Goal: Task Accomplishment & Management: Use online tool/utility

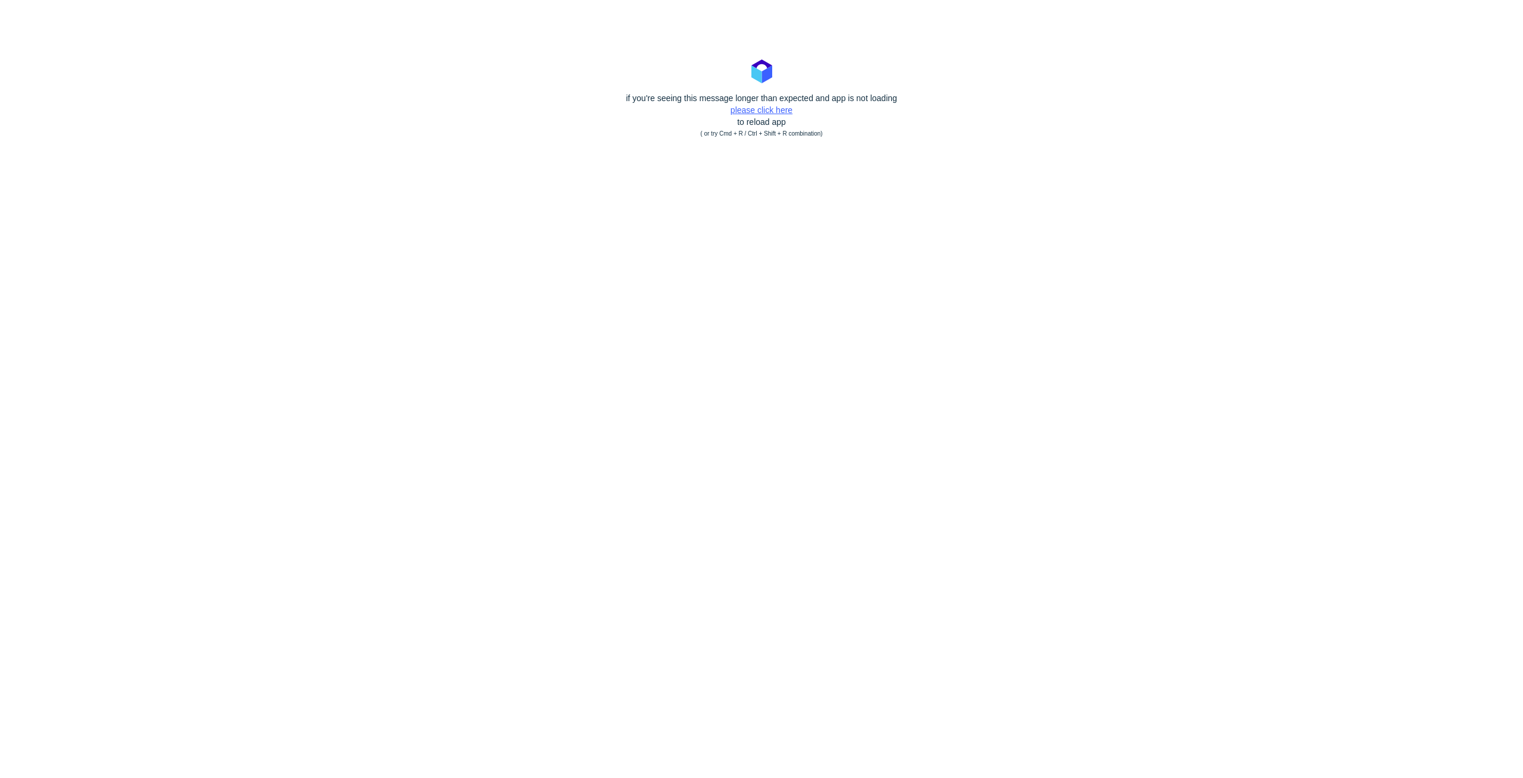
click at [772, 111] on link "please click here" at bounding box center [762, 110] width 62 height 10
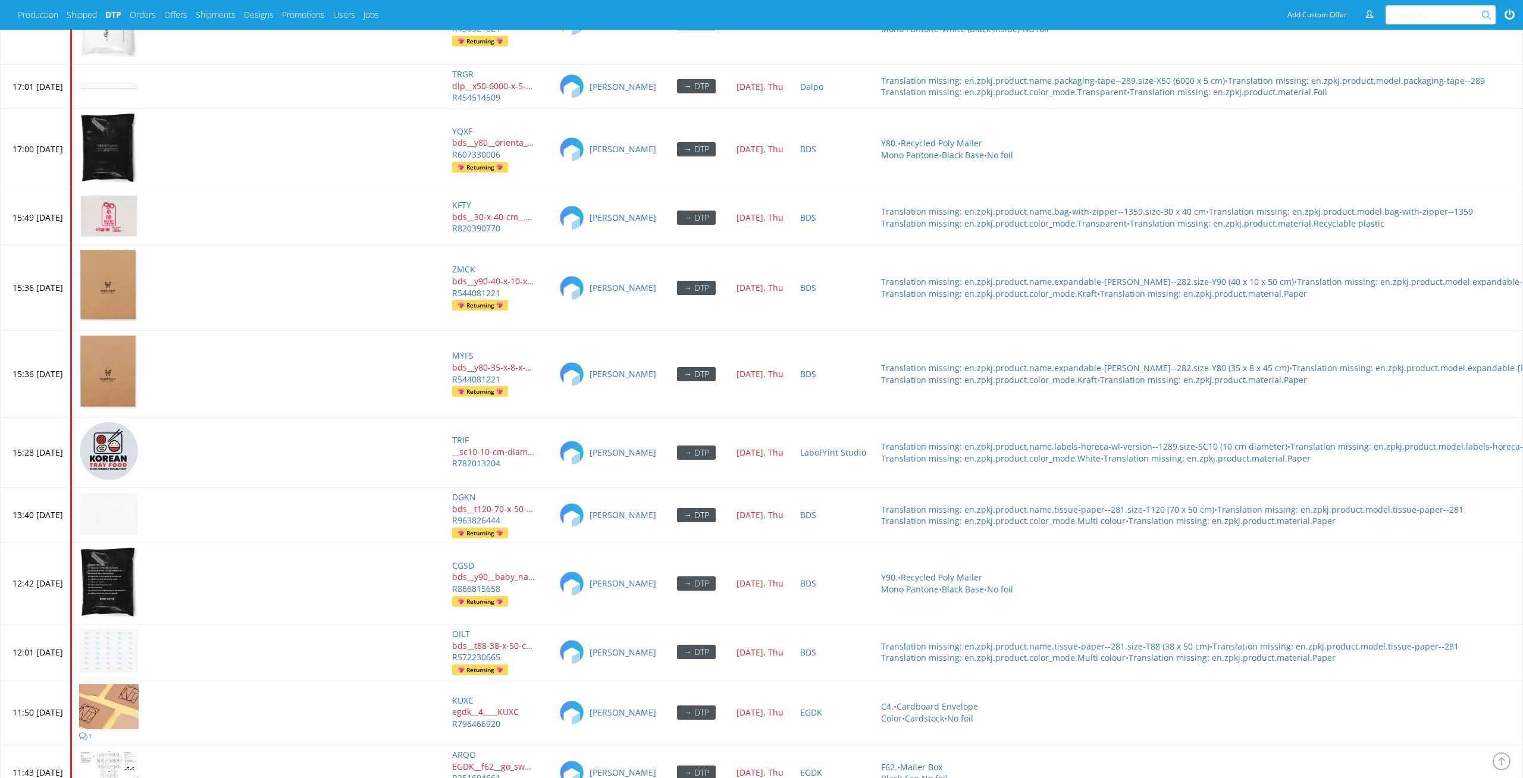
scroll to position [5611, 0]
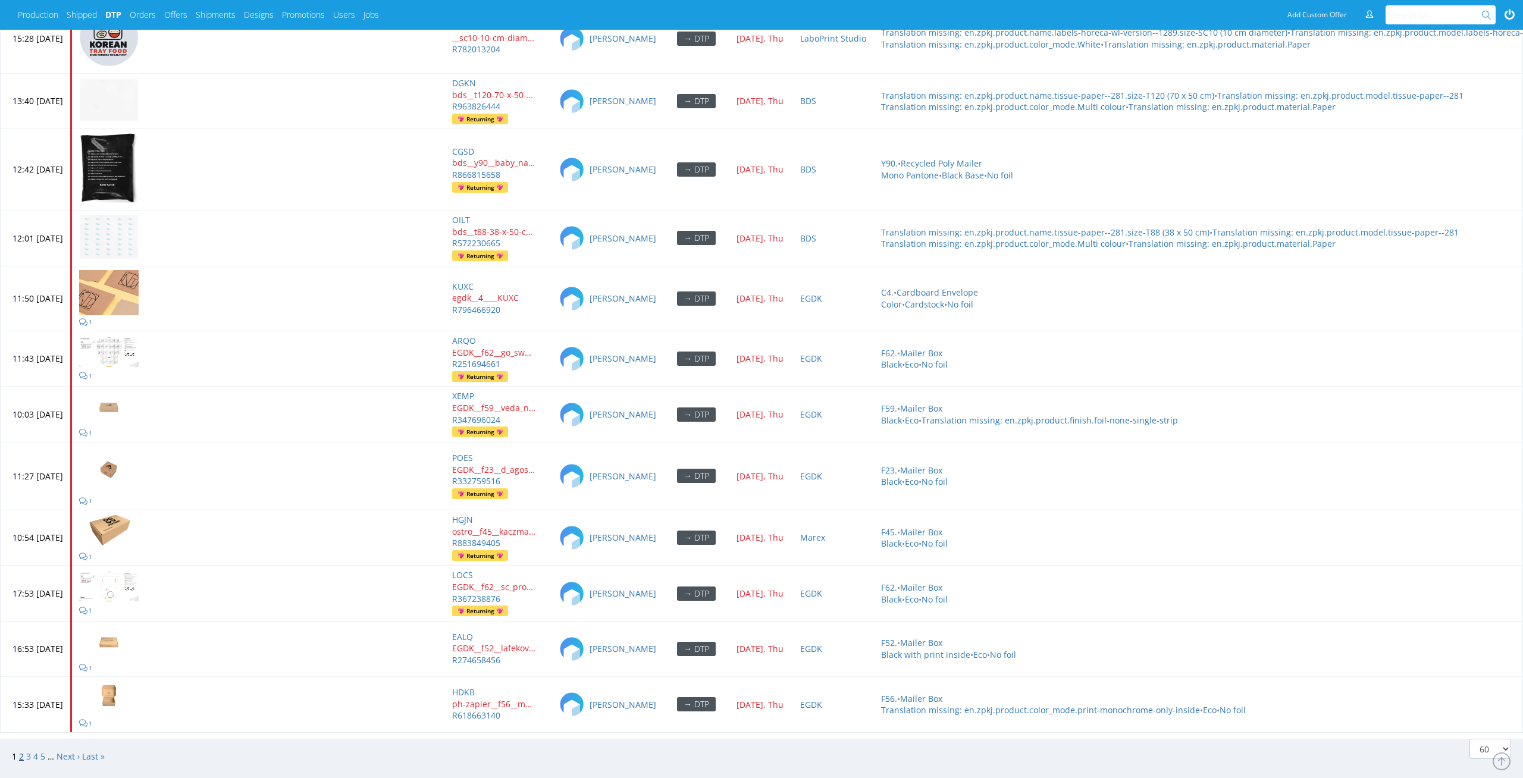
click at [20, 751] on link "2" at bounding box center [21, 756] width 5 height 11
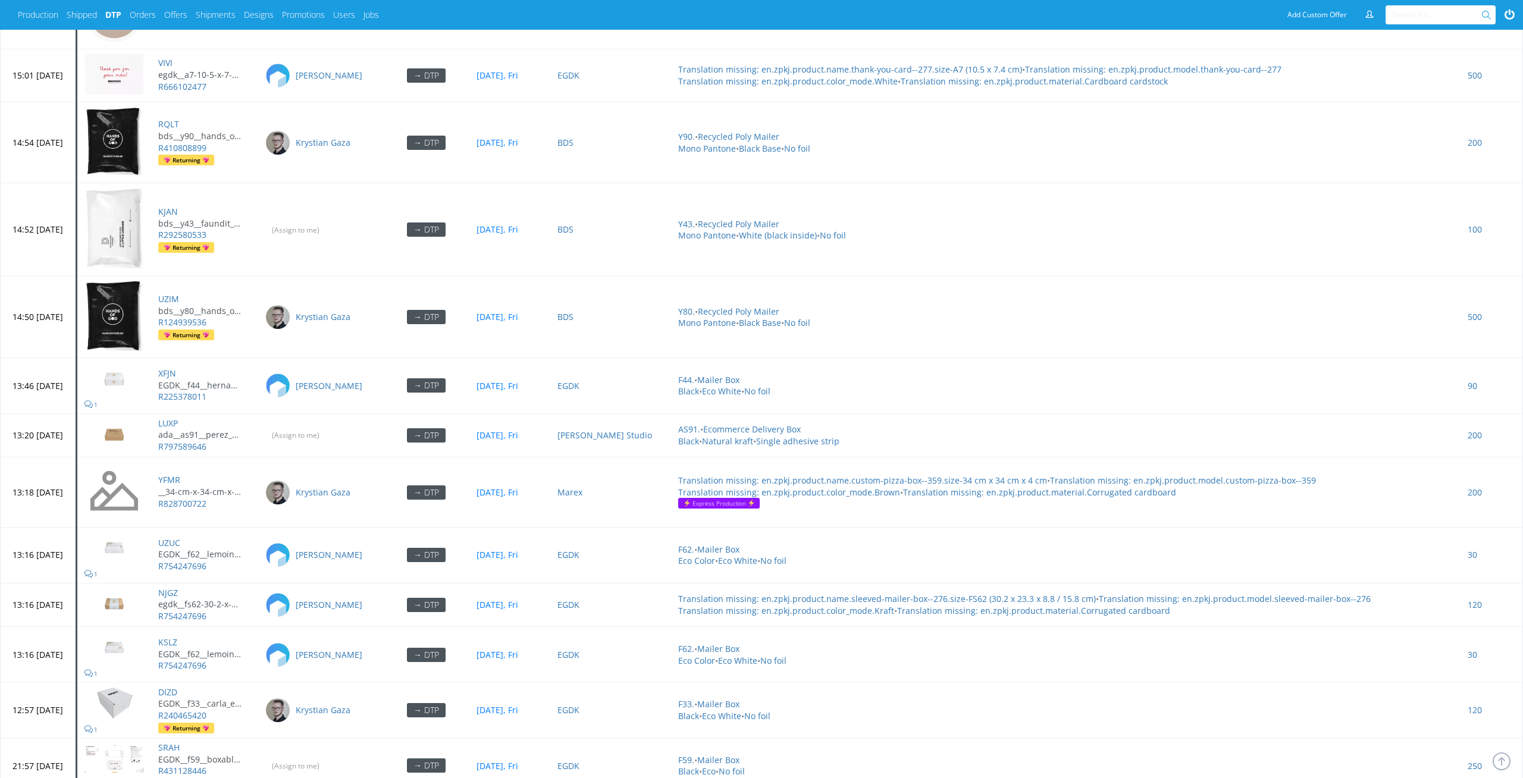
scroll to position [4268, 0]
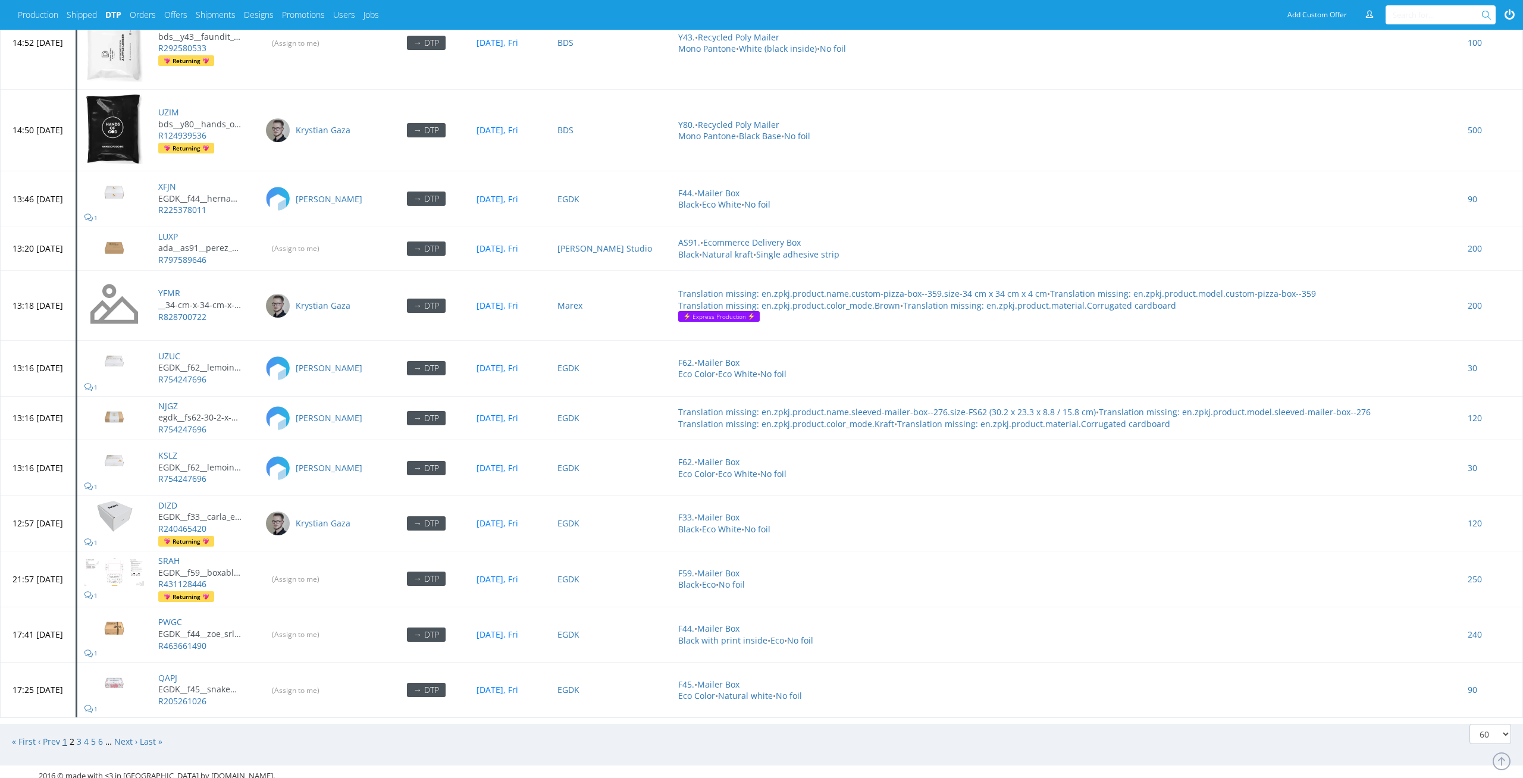
click at [64, 736] on link "1" at bounding box center [64, 741] width 5 height 11
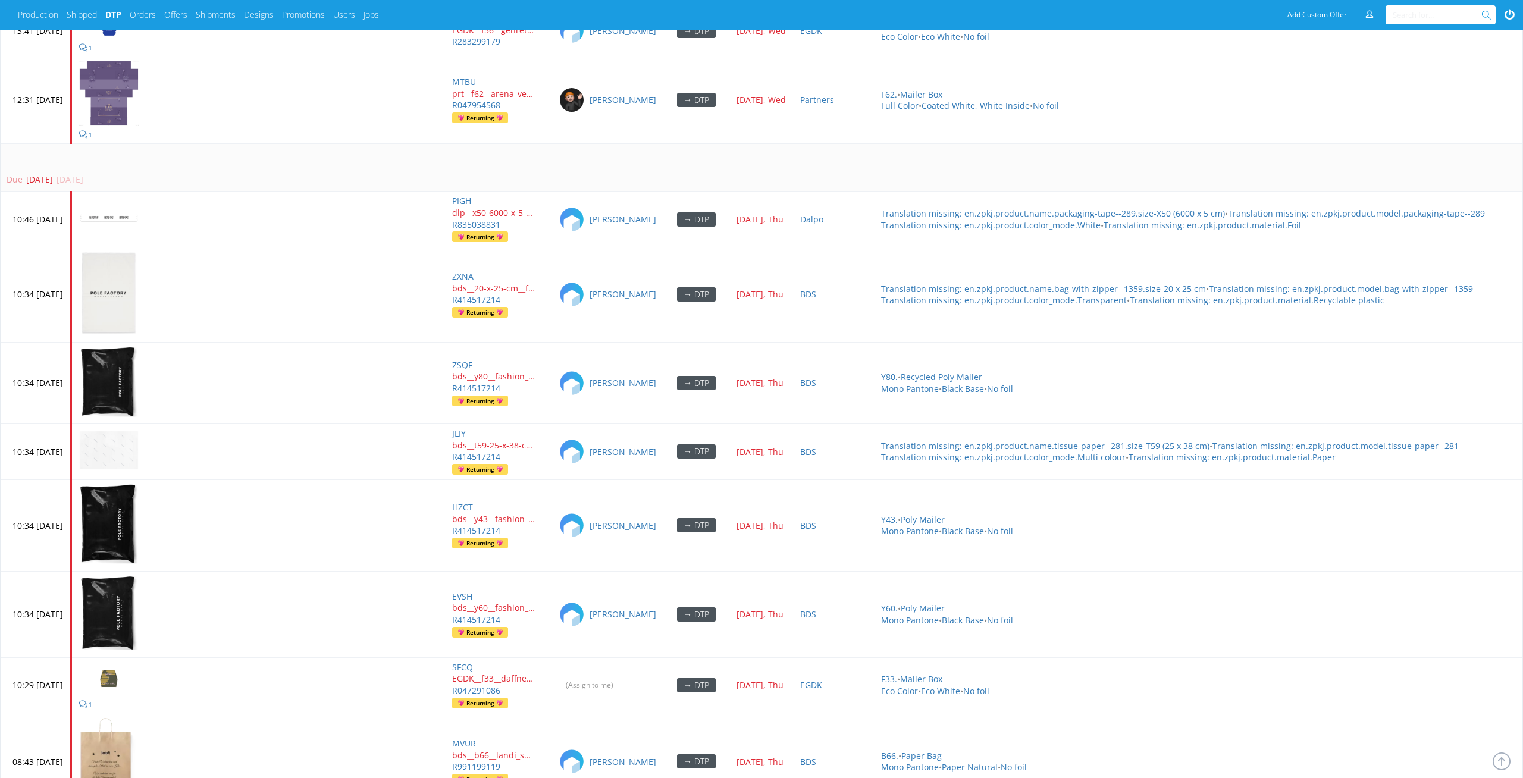
scroll to position [4729, 0]
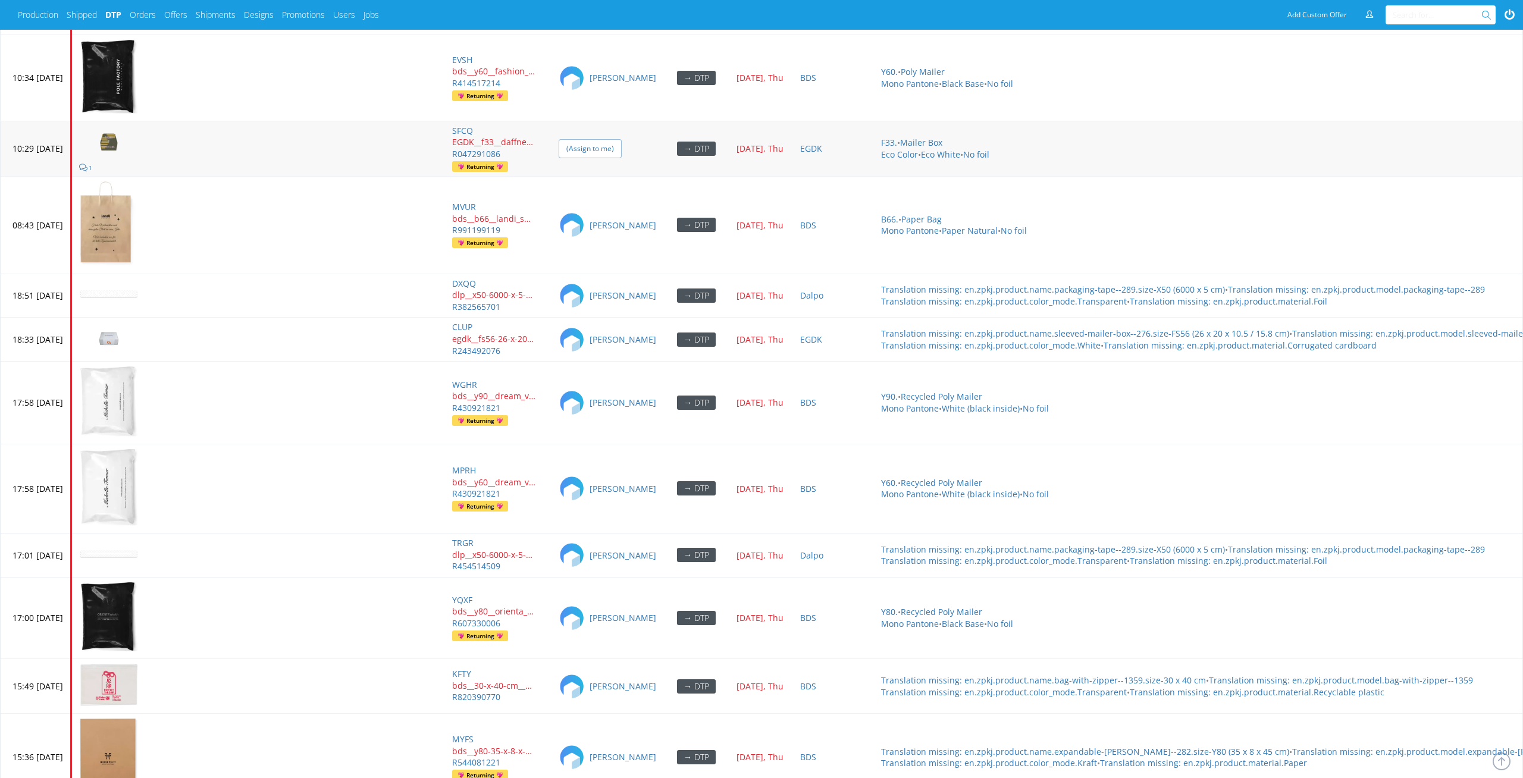
click at [622, 139] on input "(Assign to me)" at bounding box center [590, 148] width 63 height 18
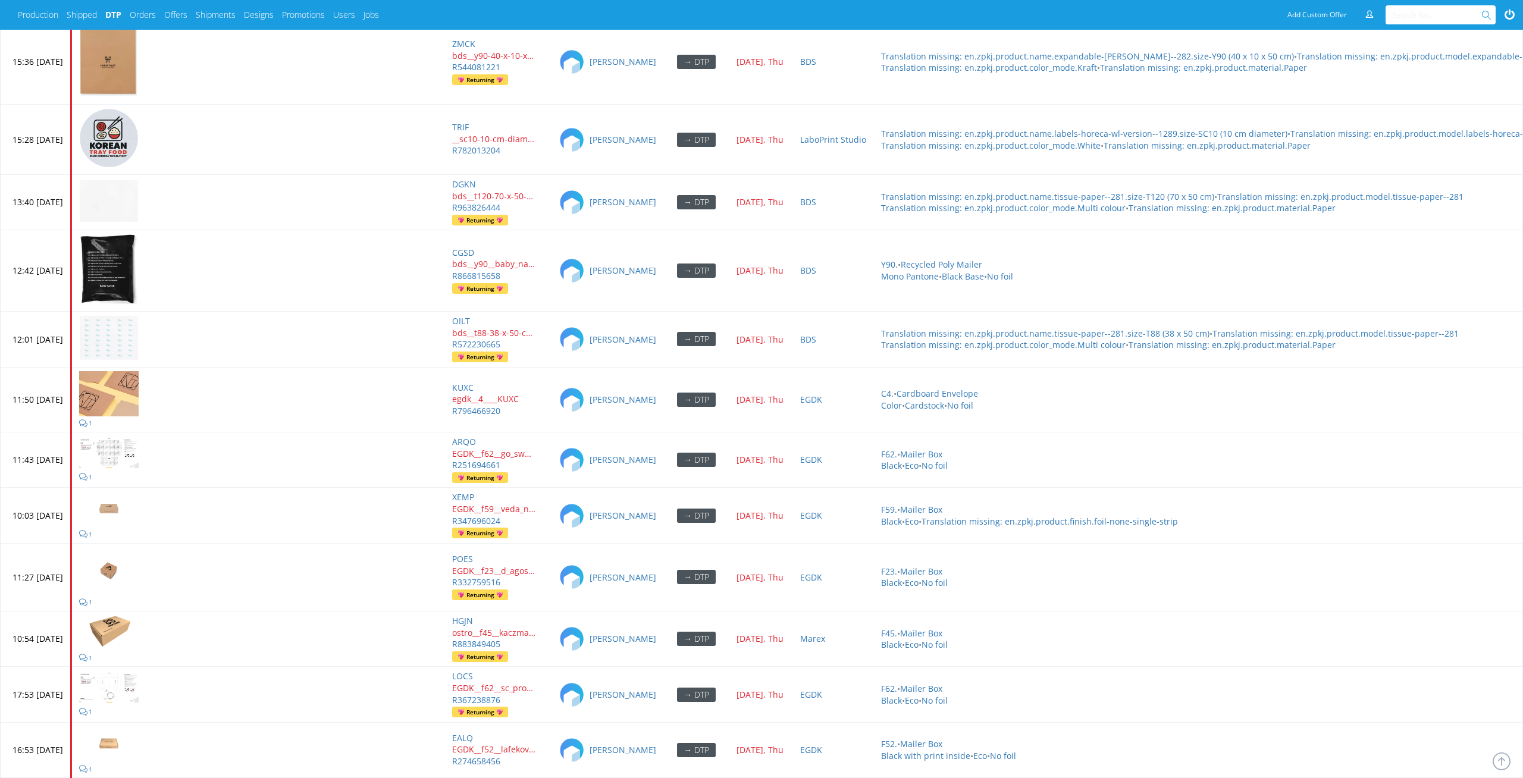
scroll to position [5600, 0]
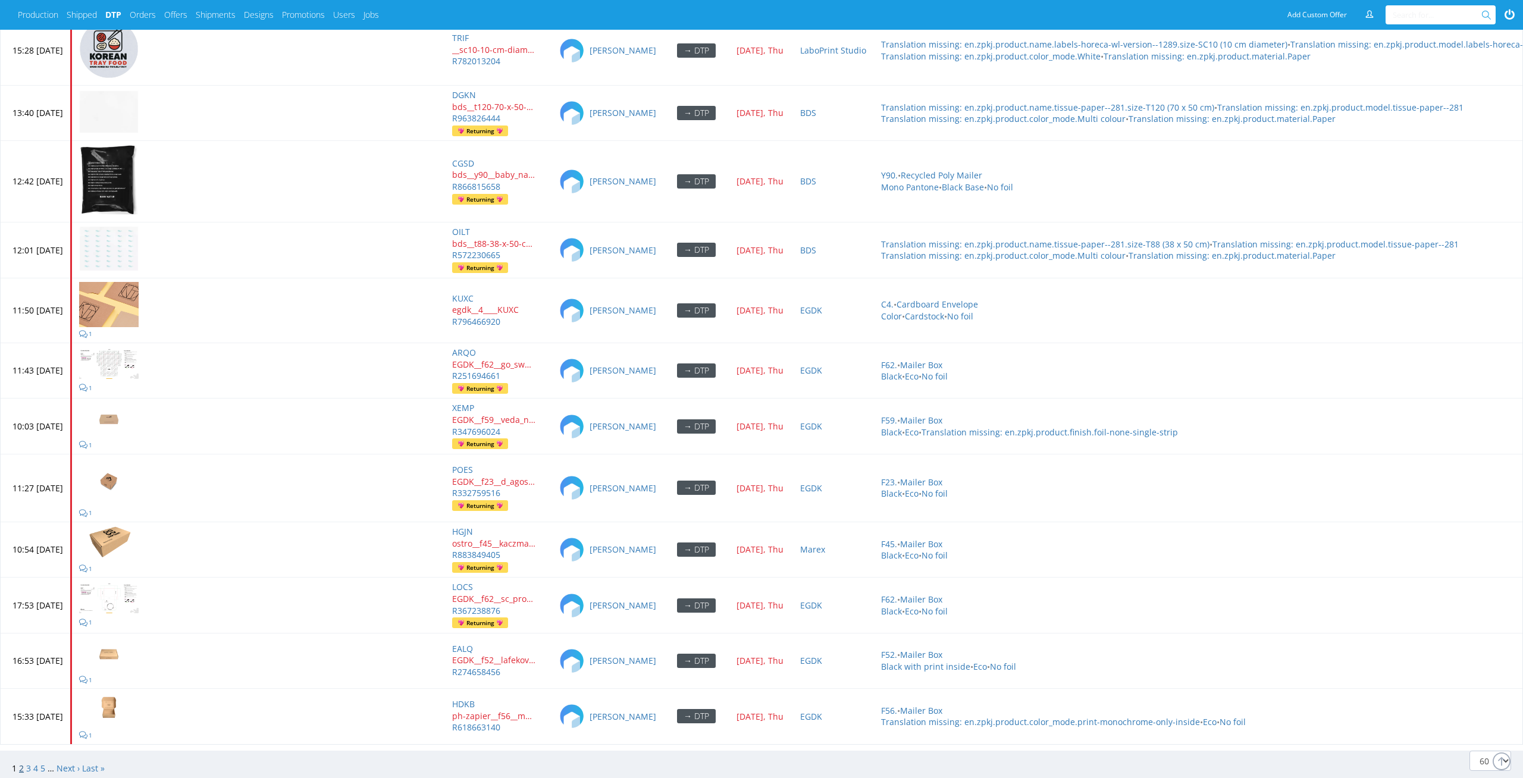
click at [21, 763] on link "2" at bounding box center [21, 768] width 5 height 11
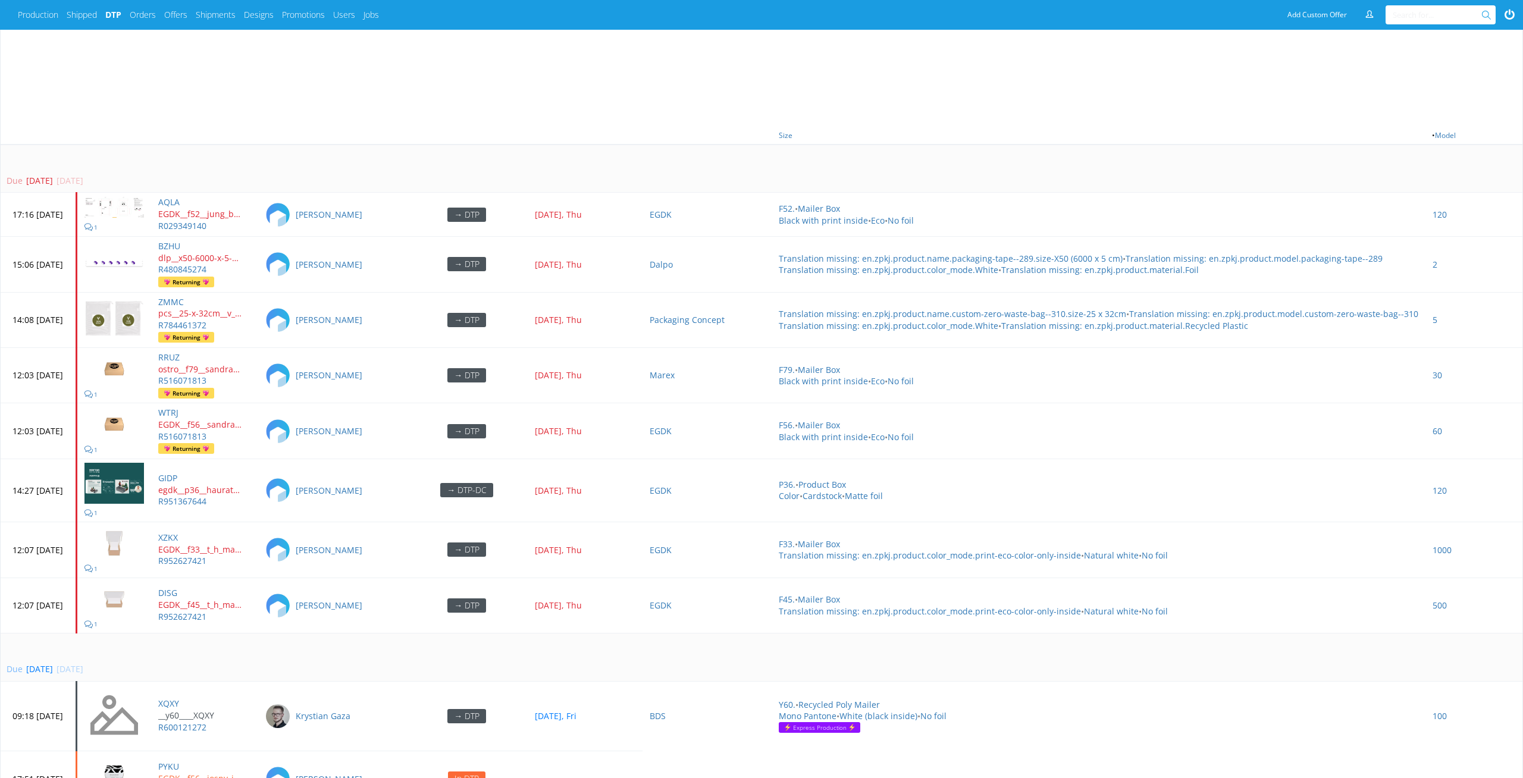
scroll to position [643, 0]
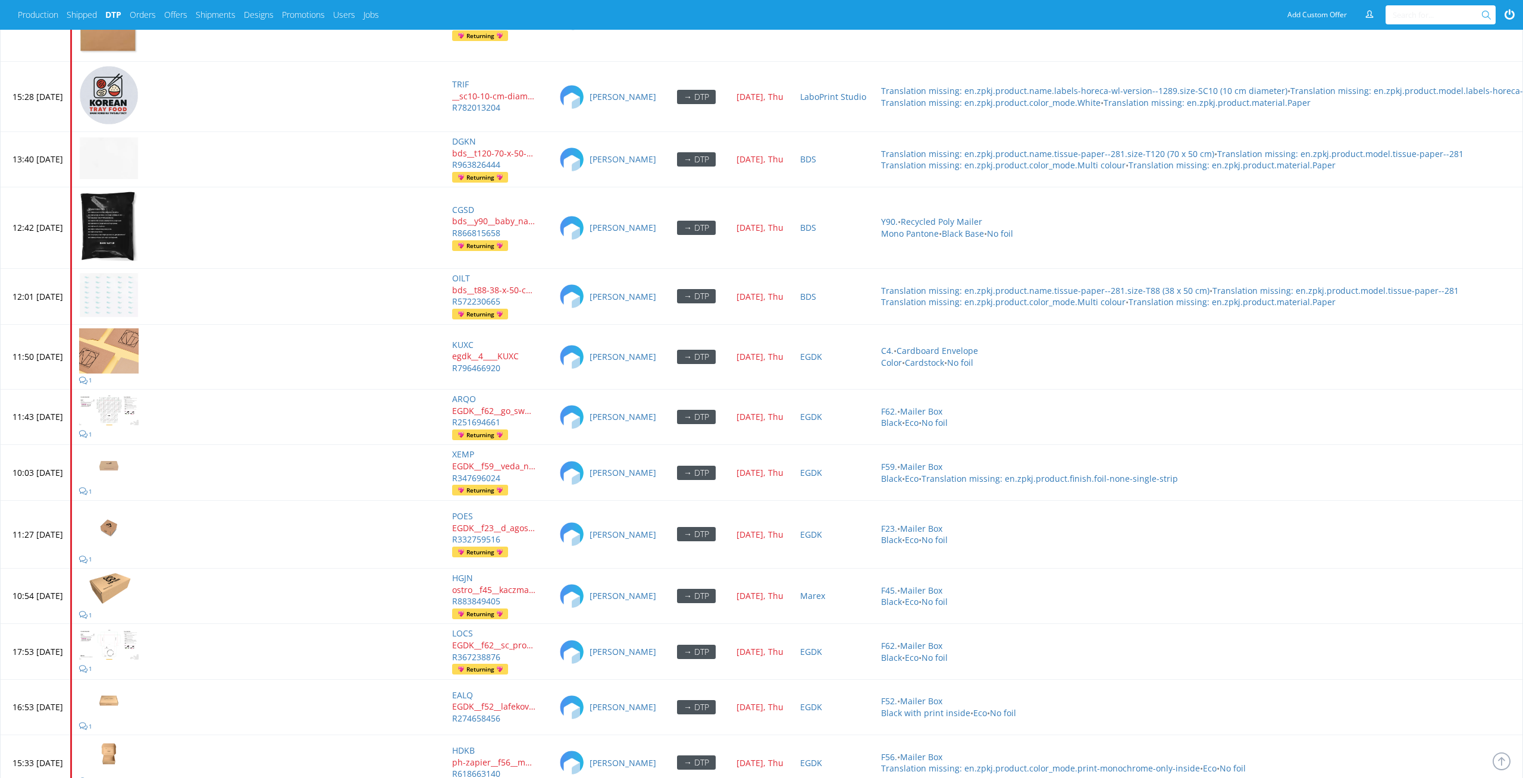
scroll to position [5600, 0]
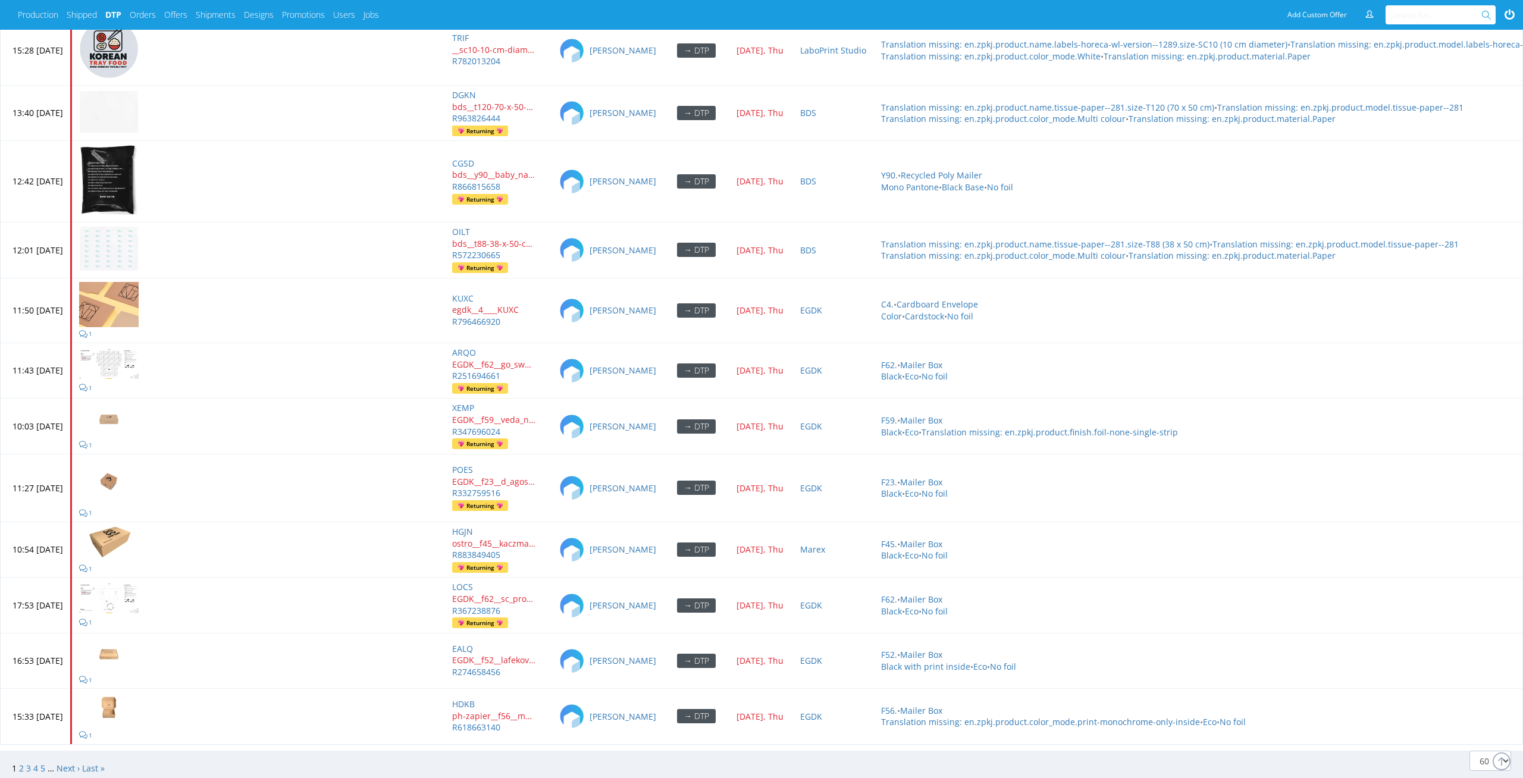
click at [22, 763] on span "2" at bounding box center [22, 768] width 7 height 11
click at [20, 763] on link "2" at bounding box center [21, 768] width 5 height 11
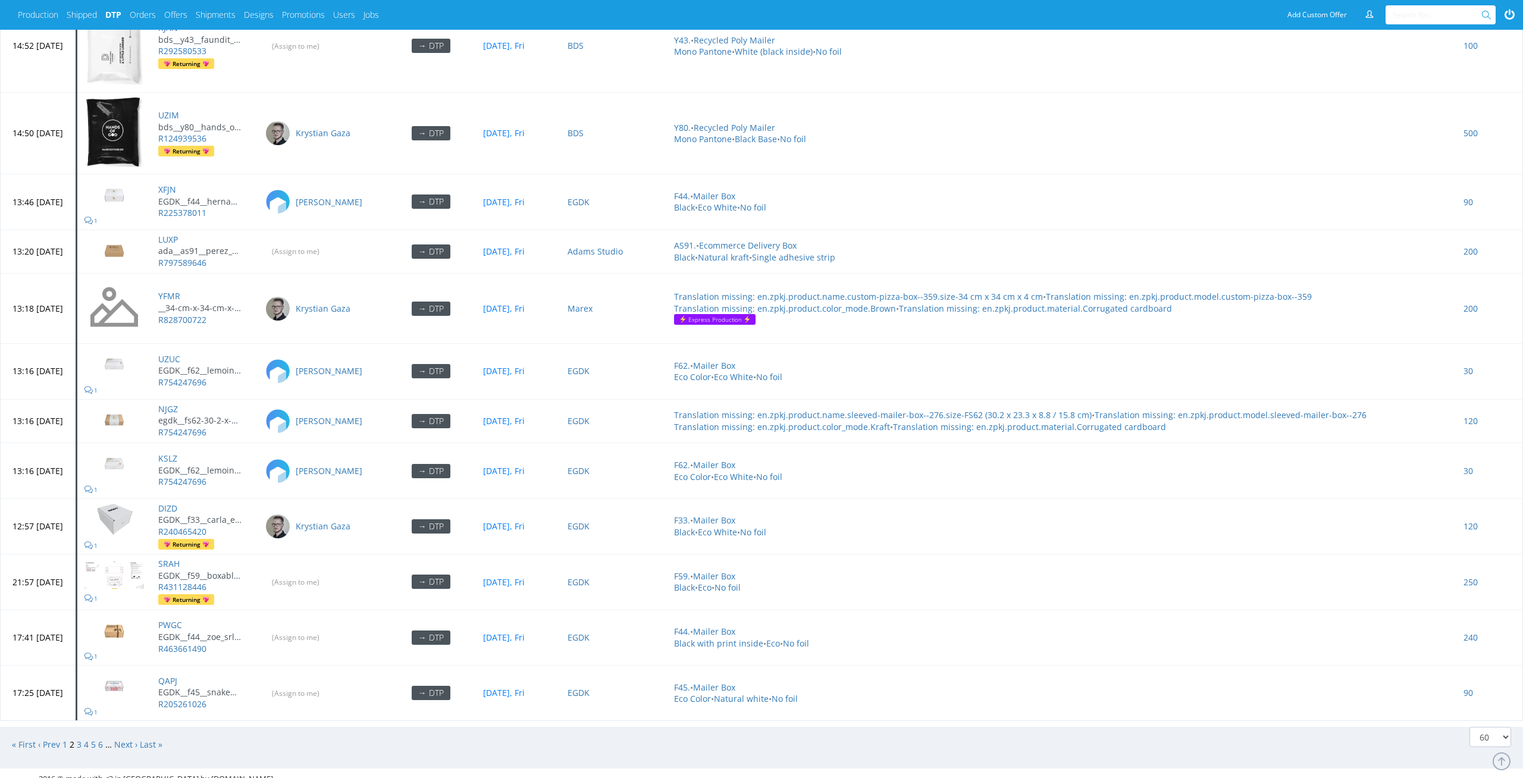
scroll to position [4268, 0]
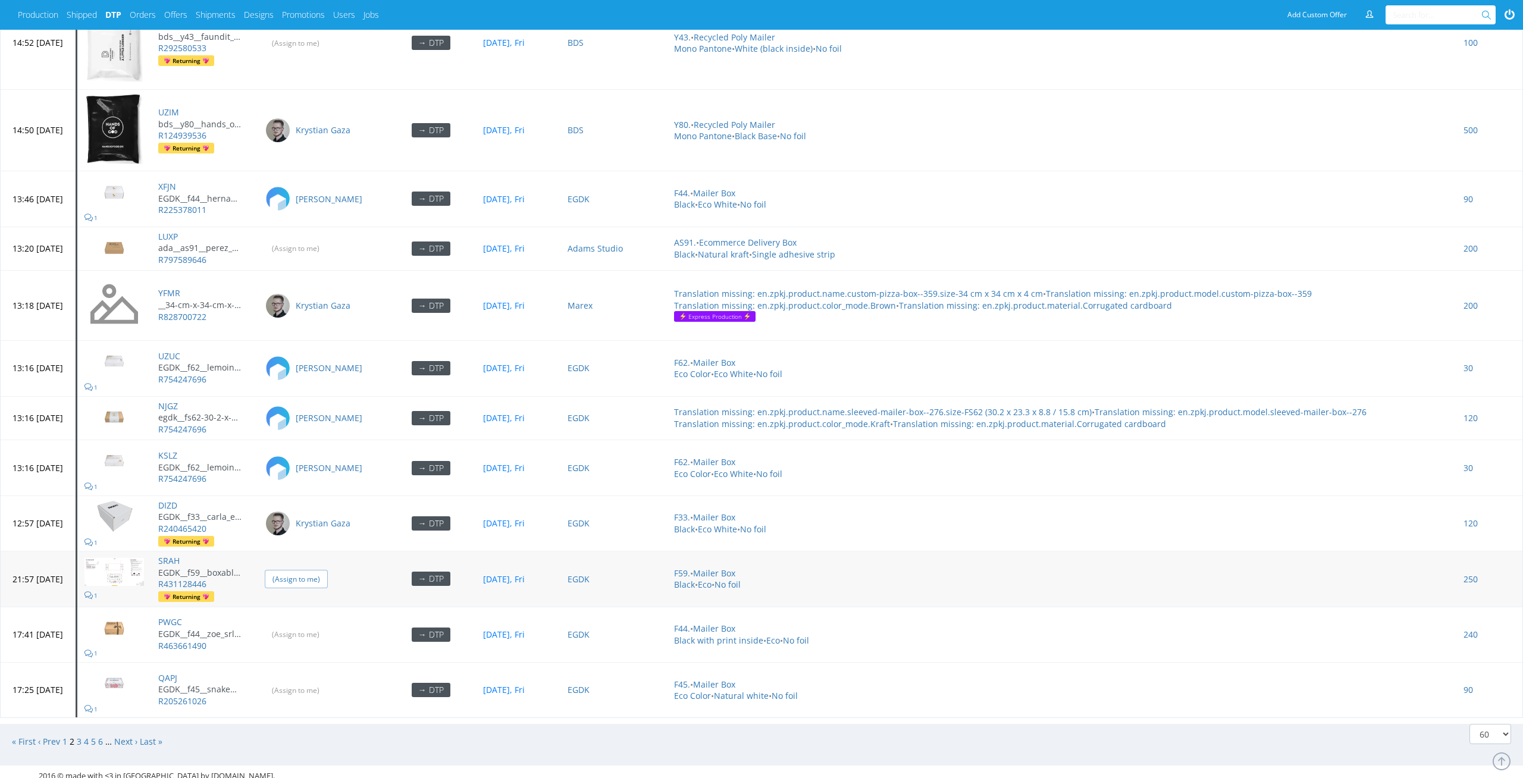
click at [328, 570] on input "(Assign to me)" at bounding box center [296, 579] width 63 height 18
click at [328, 628] on input "(Assign to me)" at bounding box center [296, 634] width 63 height 18
click at [328, 247] on input "(Assign to me)" at bounding box center [296, 248] width 63 height 18
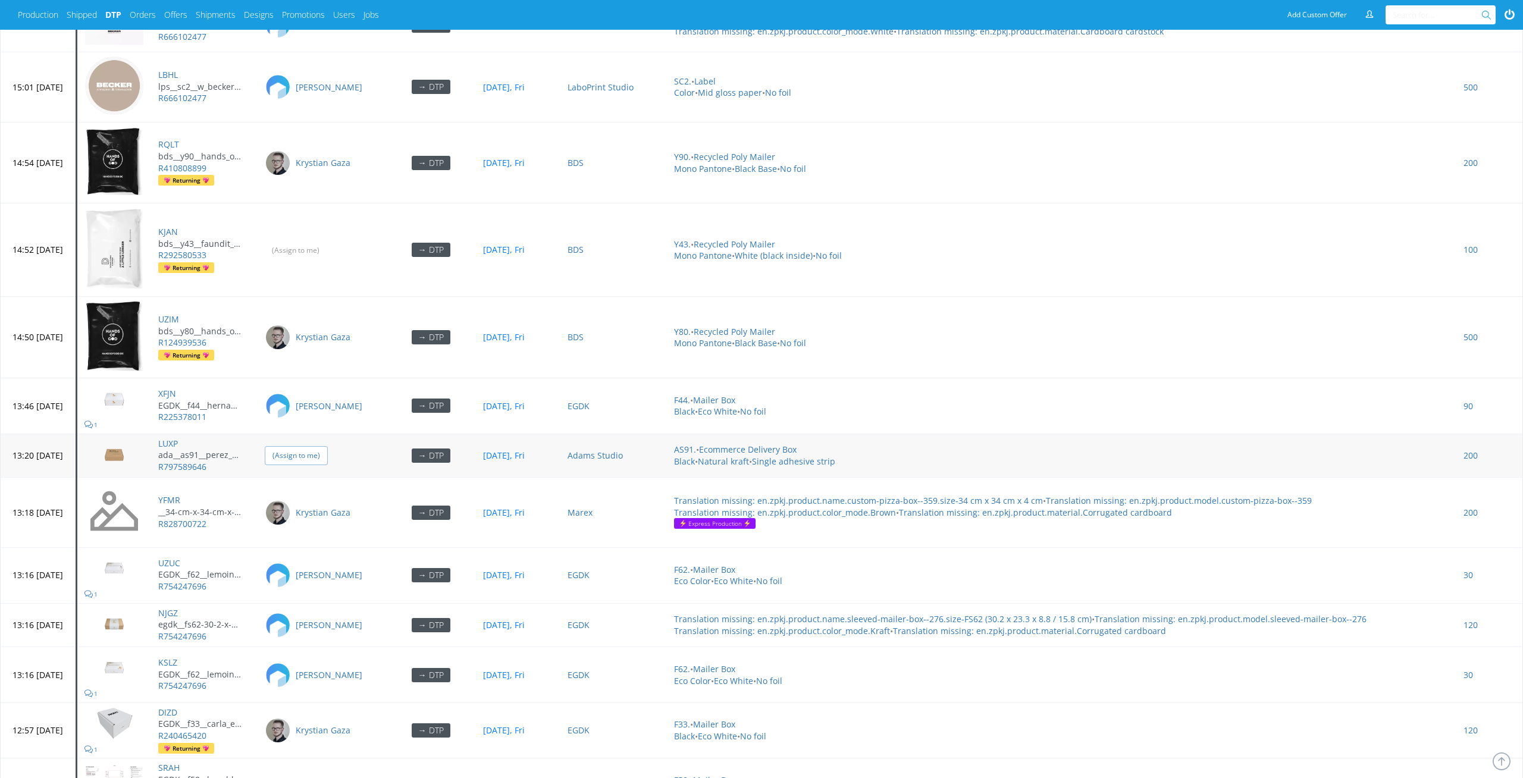
click at [327, 247] on input "(Assign to me)" at bounding box center [296, 250] width 62 height 17
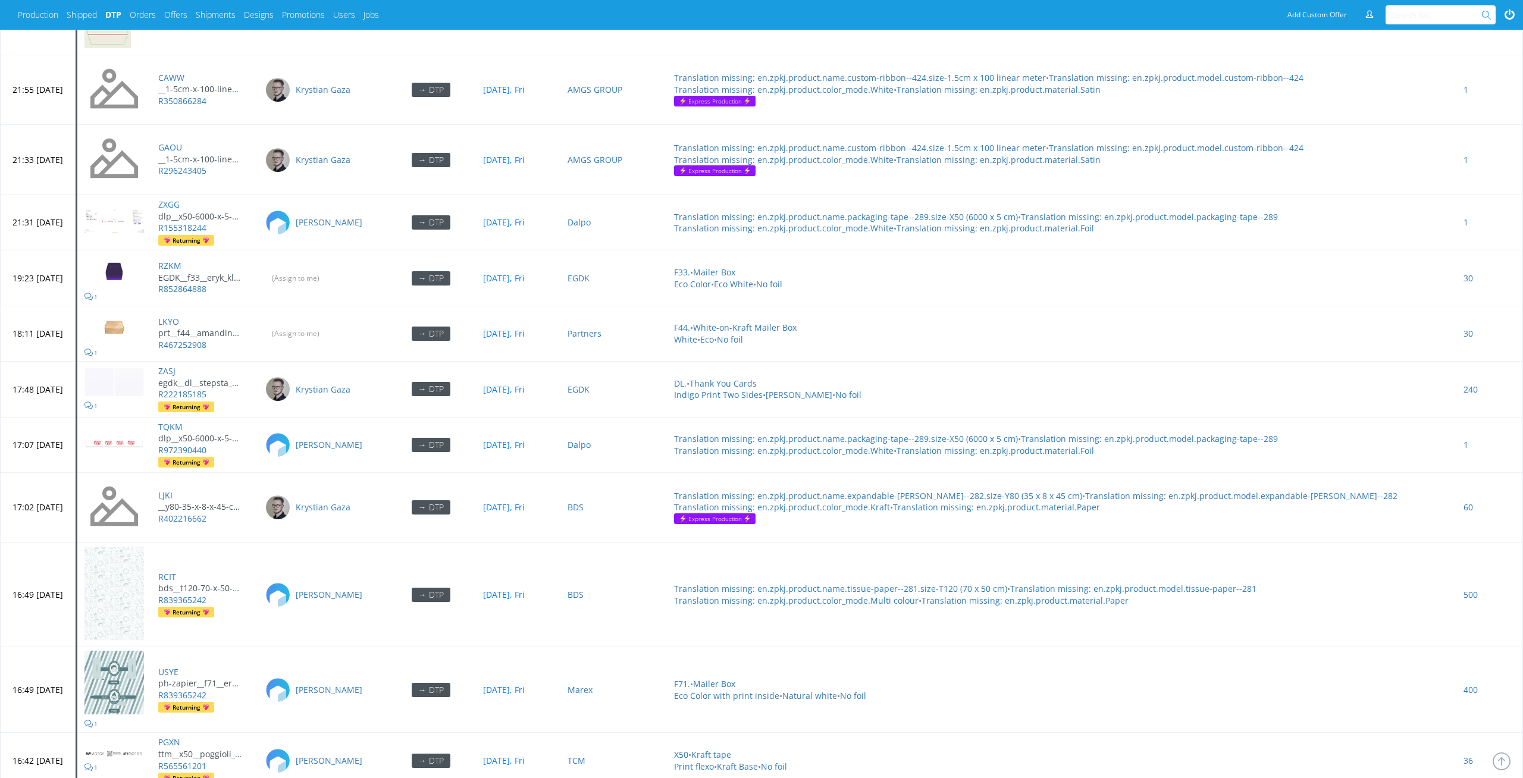
scroll to position [2831, 0]
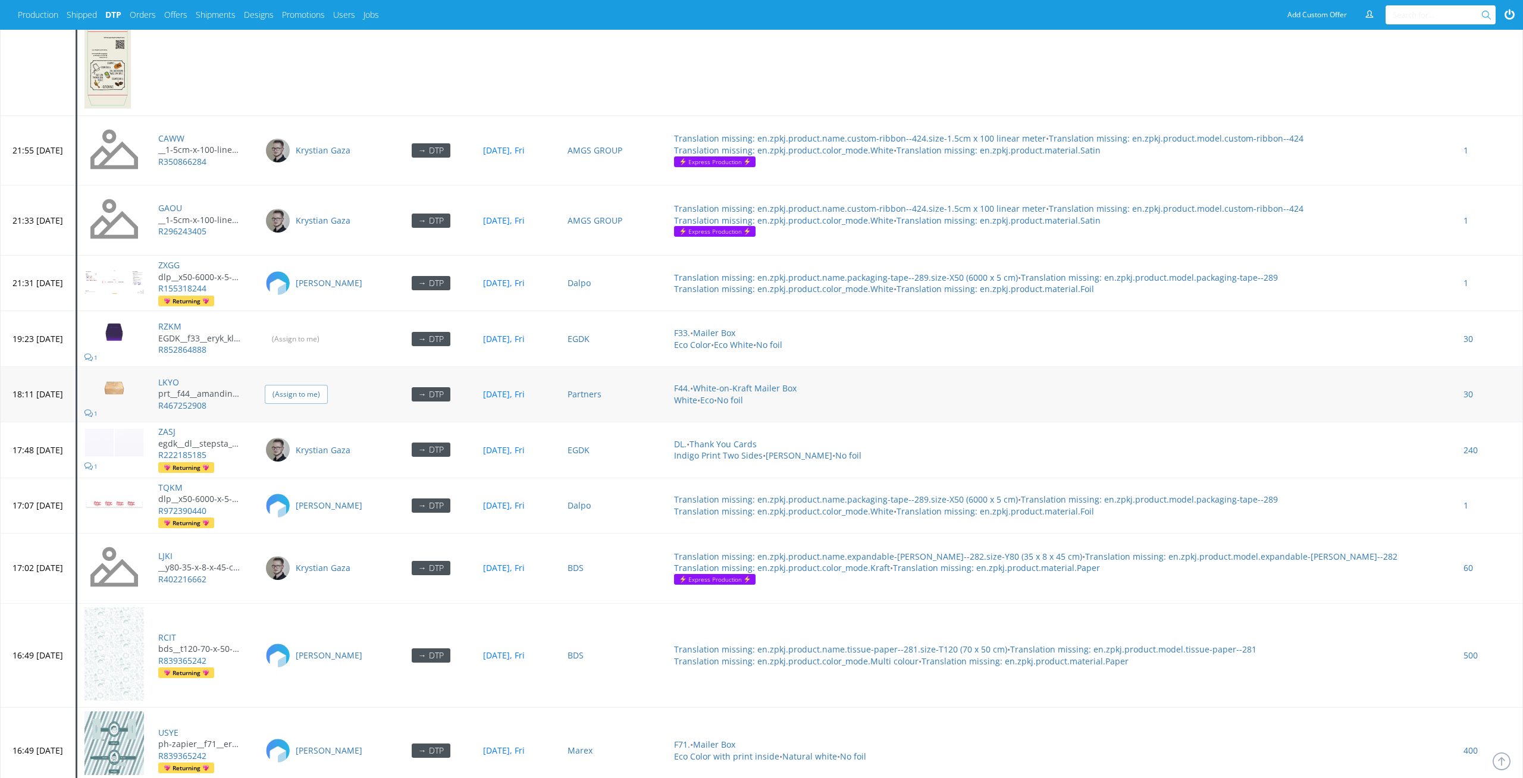
click at [324, 391] on input "(Assign to me)" at bounding box center [296, 394] width 63 height 18
click at [326, 335] on input "(Assign to me)" at bounding box center [296, 339] width 63 height 18
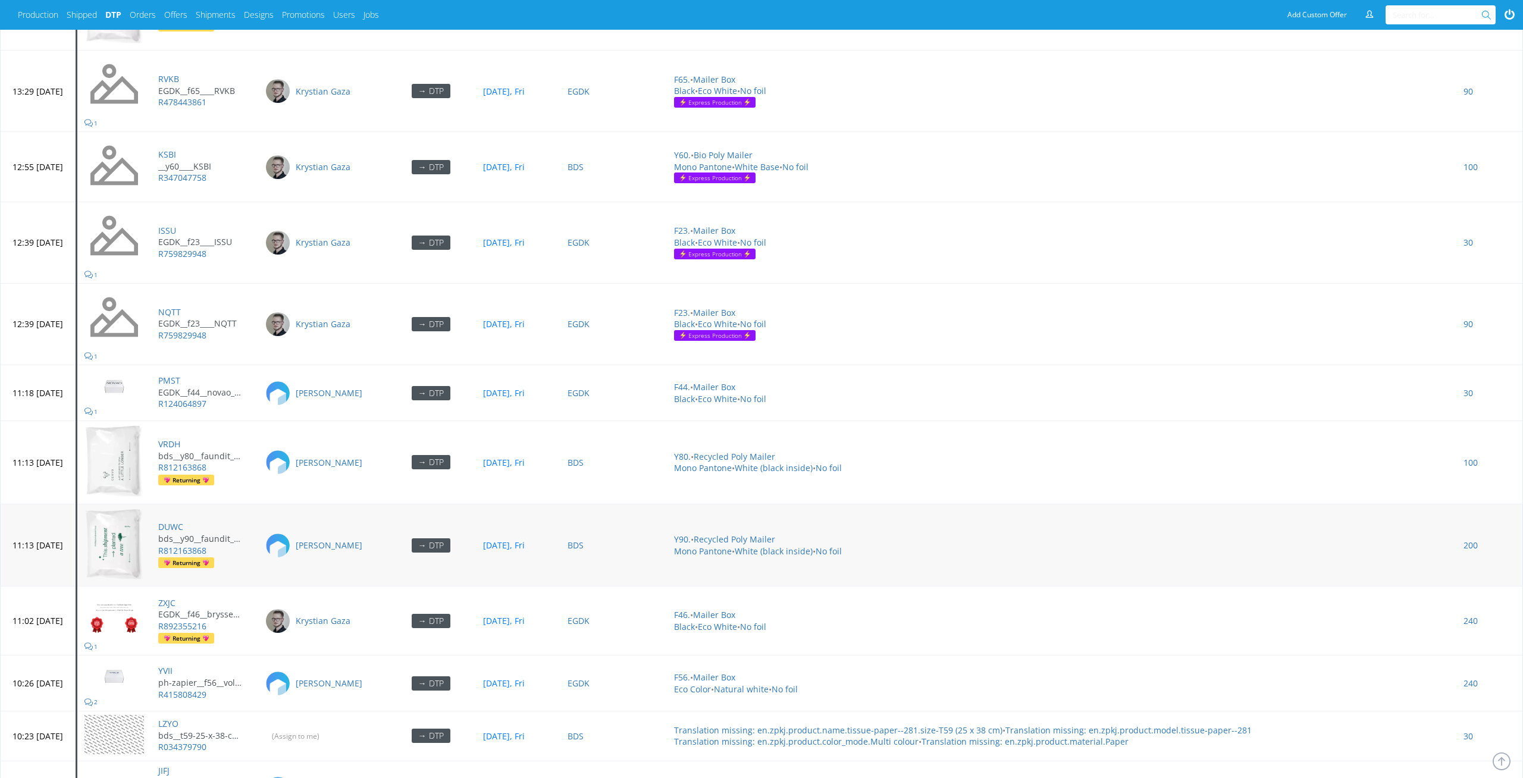
scroll to position [1921, 0]
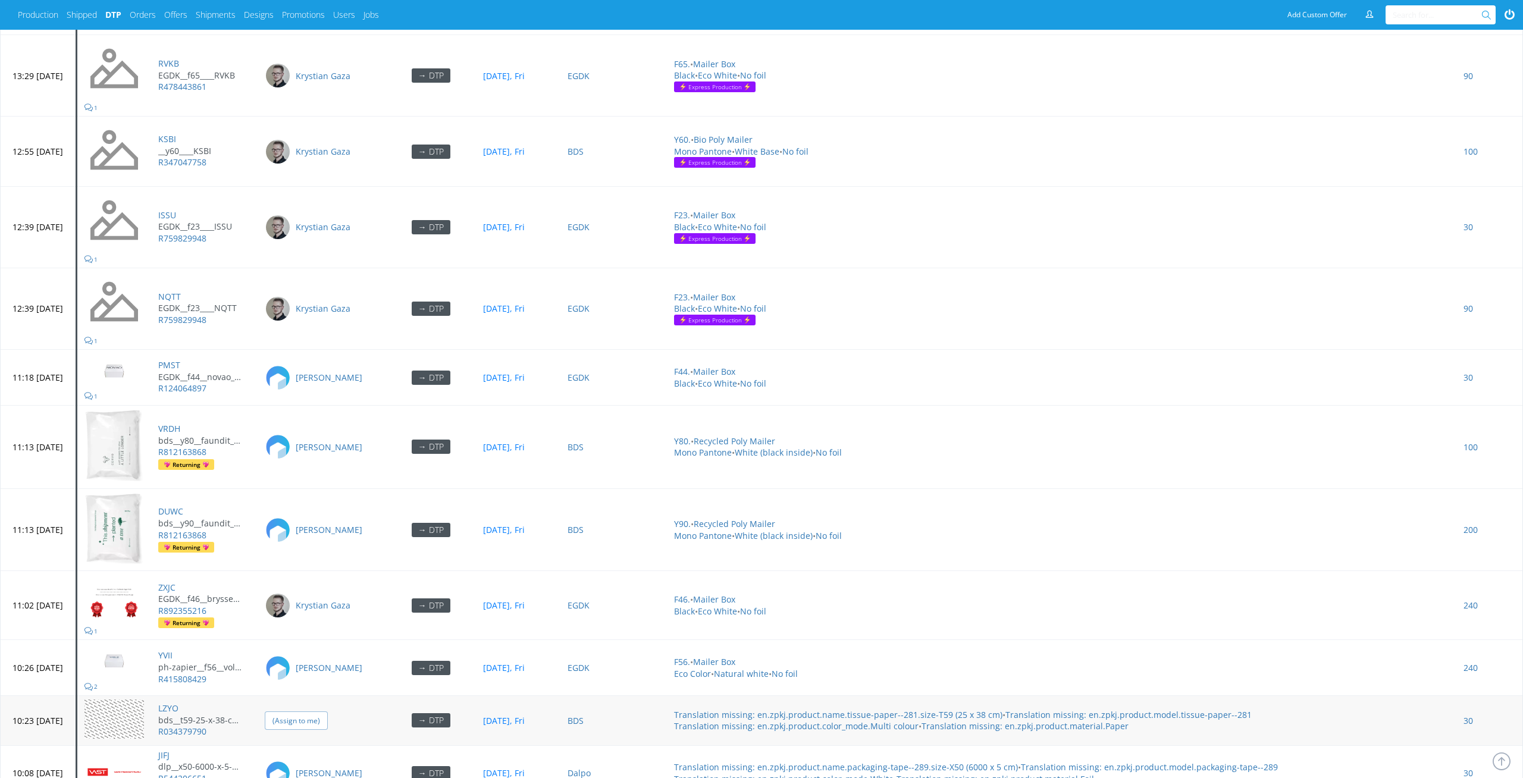
click at [328, 712] on input "(Assign to me)" at bounding box center [296, 721] width 63 height 18
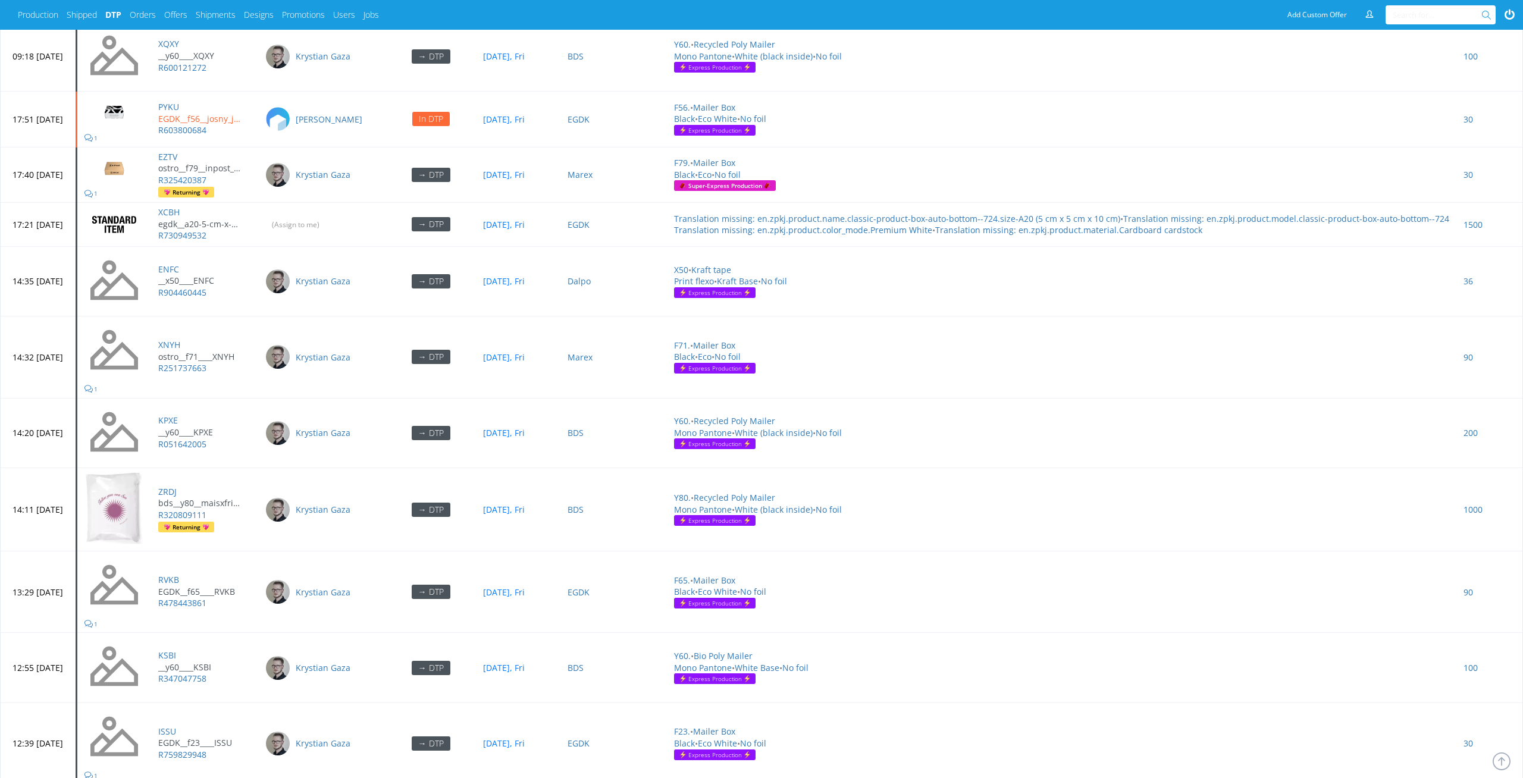
scroll to position [1345, 0]
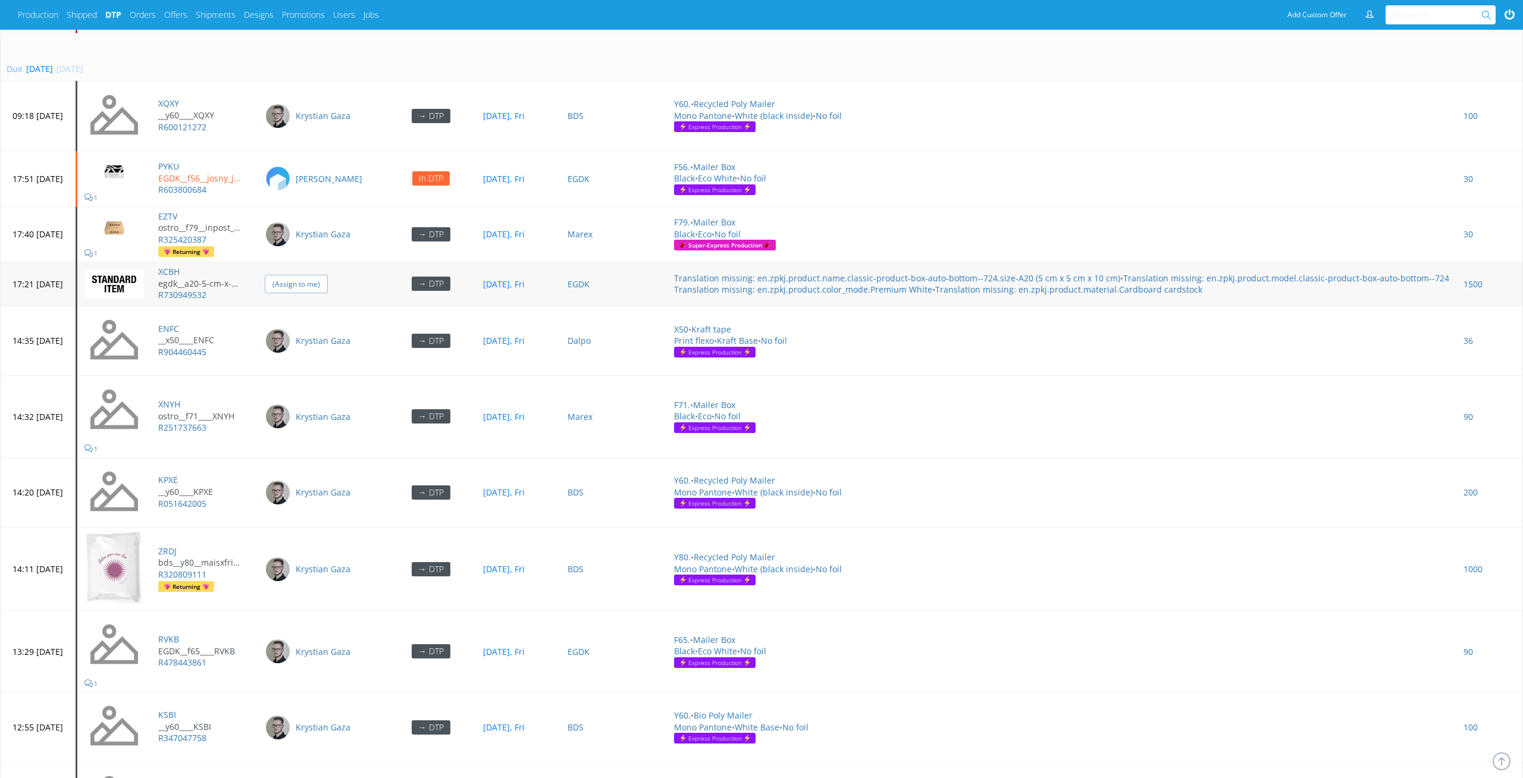
click at [328, 275] on input "(Assign to me)" at bounding box center [296, 284] width 63 height 18
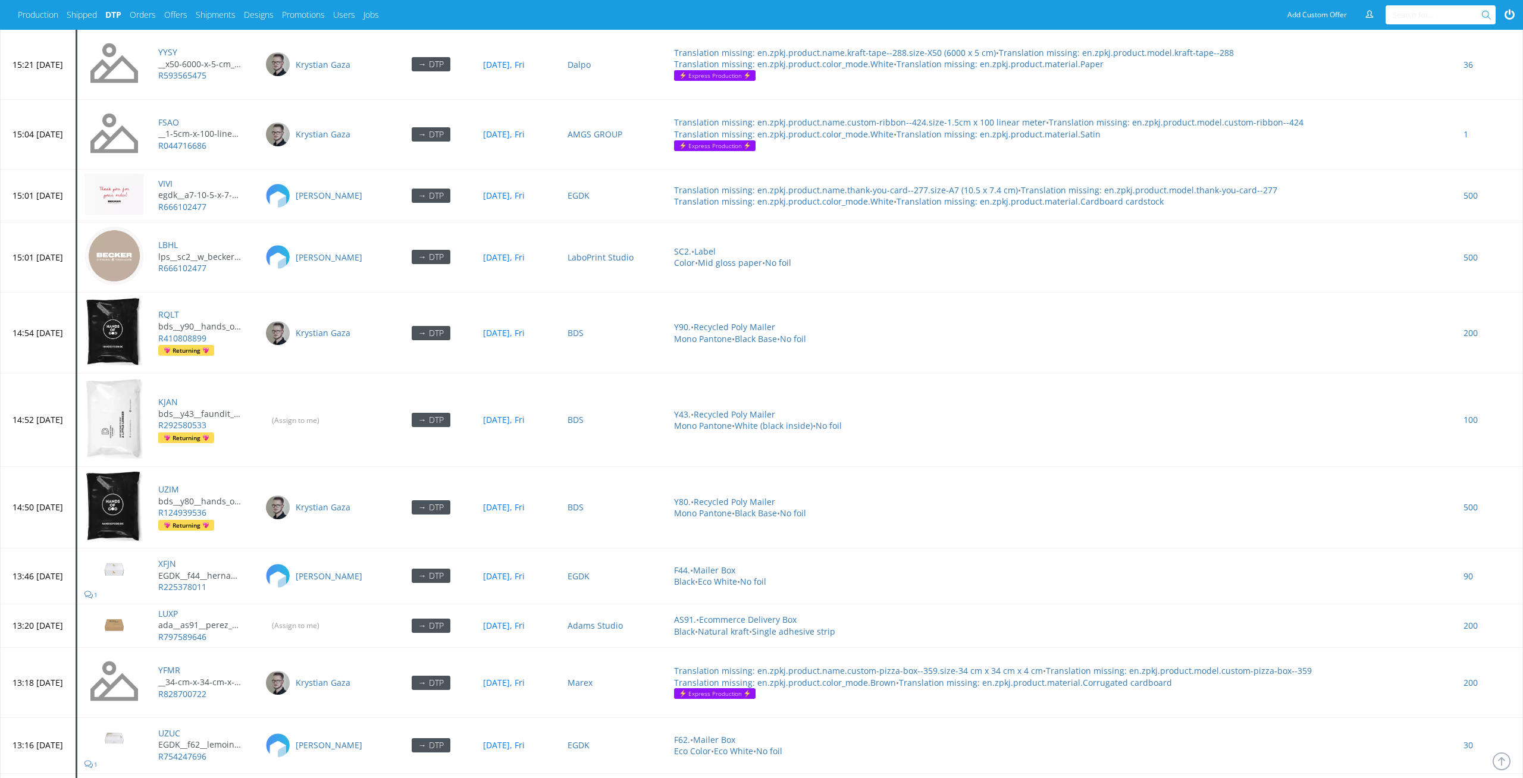
scroll to position [4268, 0]
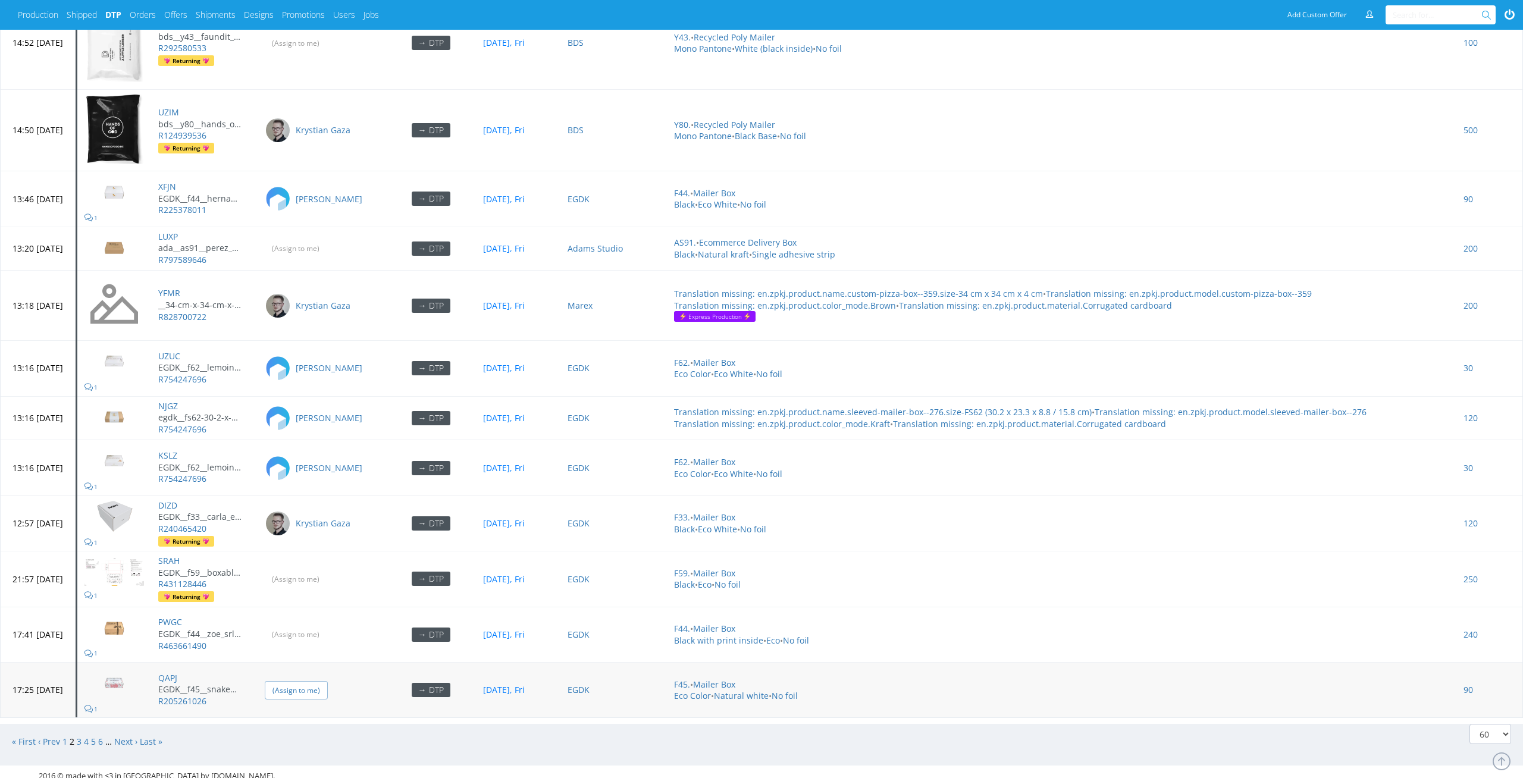
click at [328, 688] on input "(Assign to me)" at bounding box center [296, 690] width 63 height 18
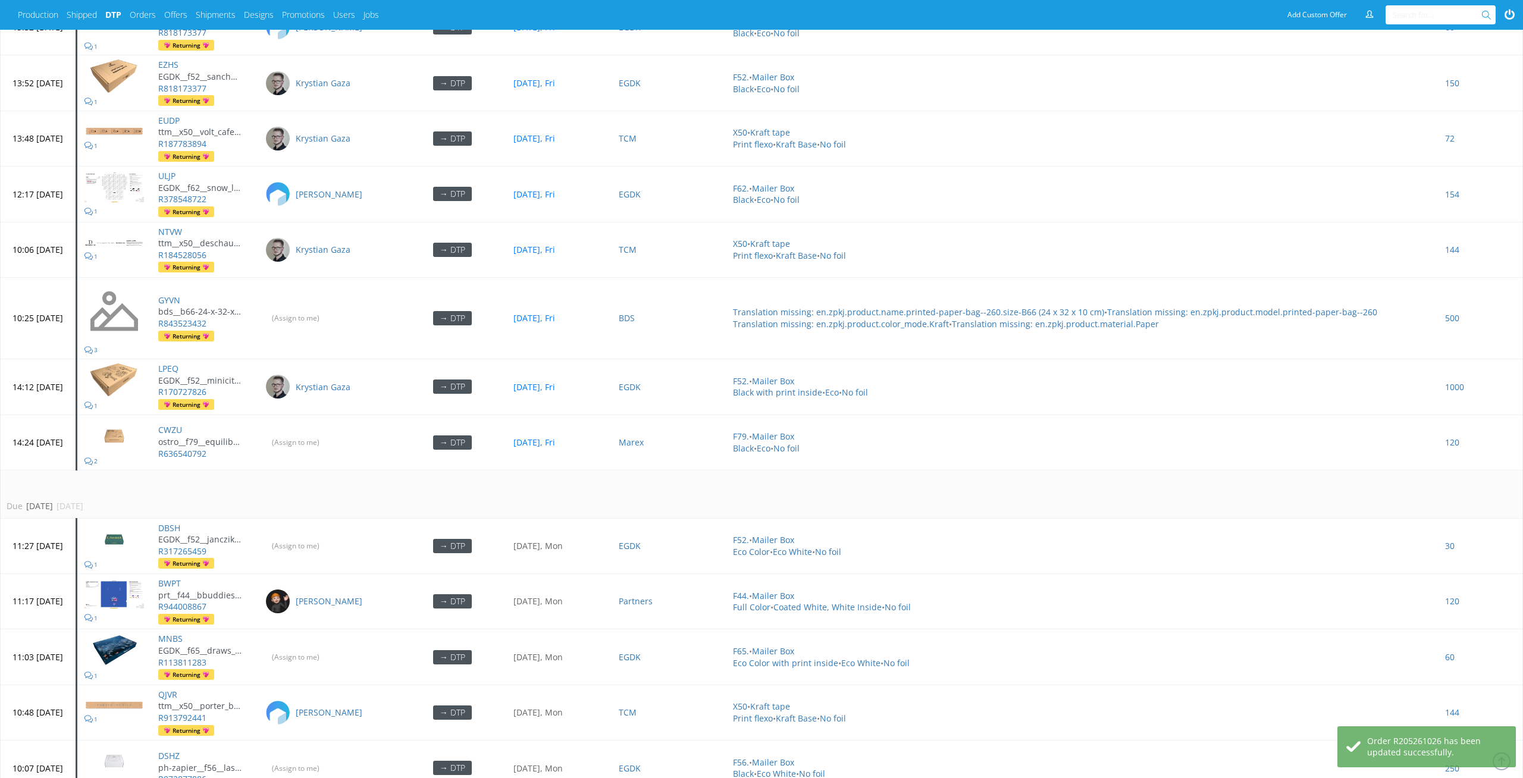
scroll to position [1000, 0]
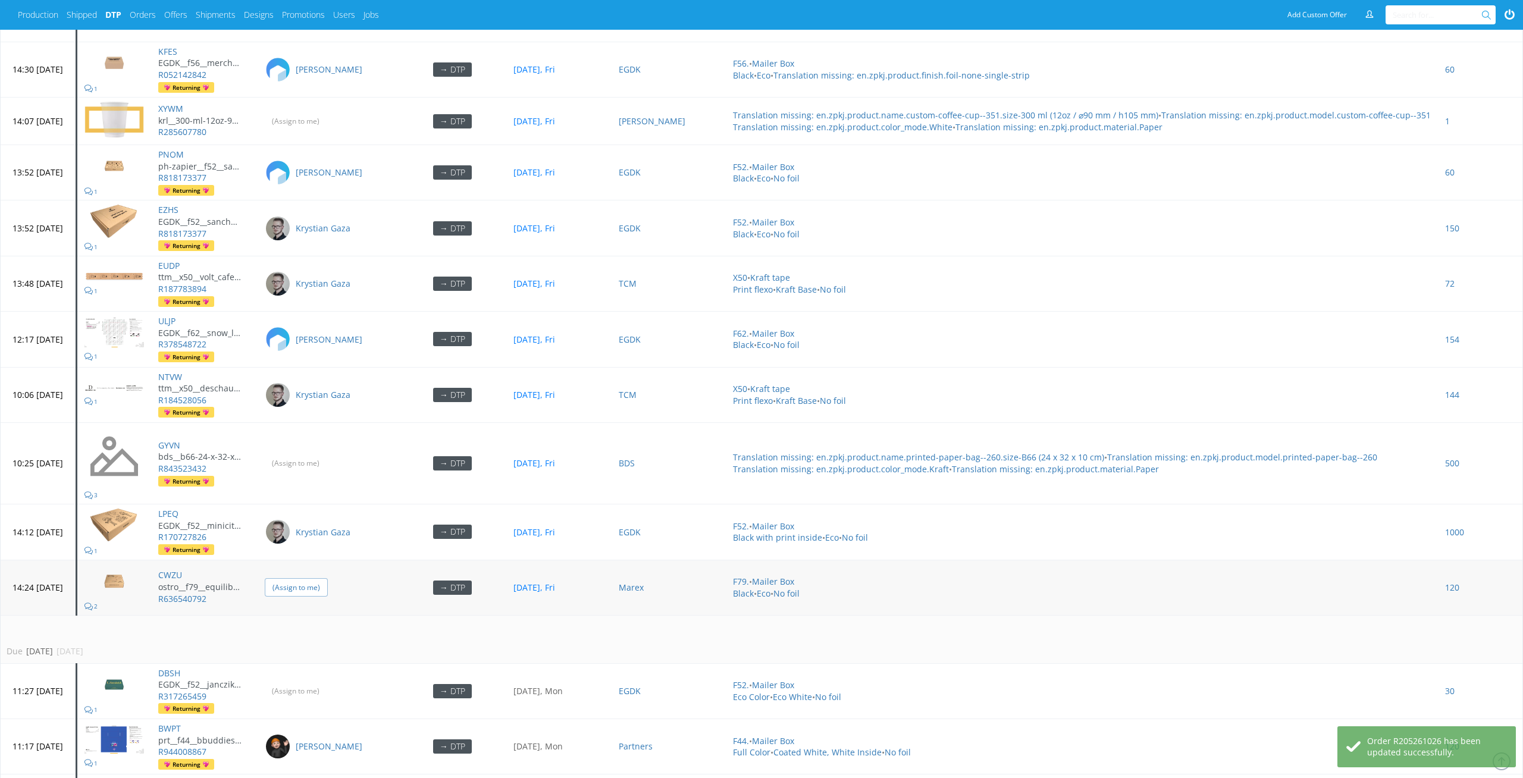
click at [328, 583] on input "(Assign to me)" at bounding box center [296, 587] width 63 height 18
click at [349, 463] on td "(Assign to me)" at bounding box center [328, 463] width 140 height 82
click at [328, 454] on input "(Assign to me)" at bounding box center [296, 463] width 63 height 18
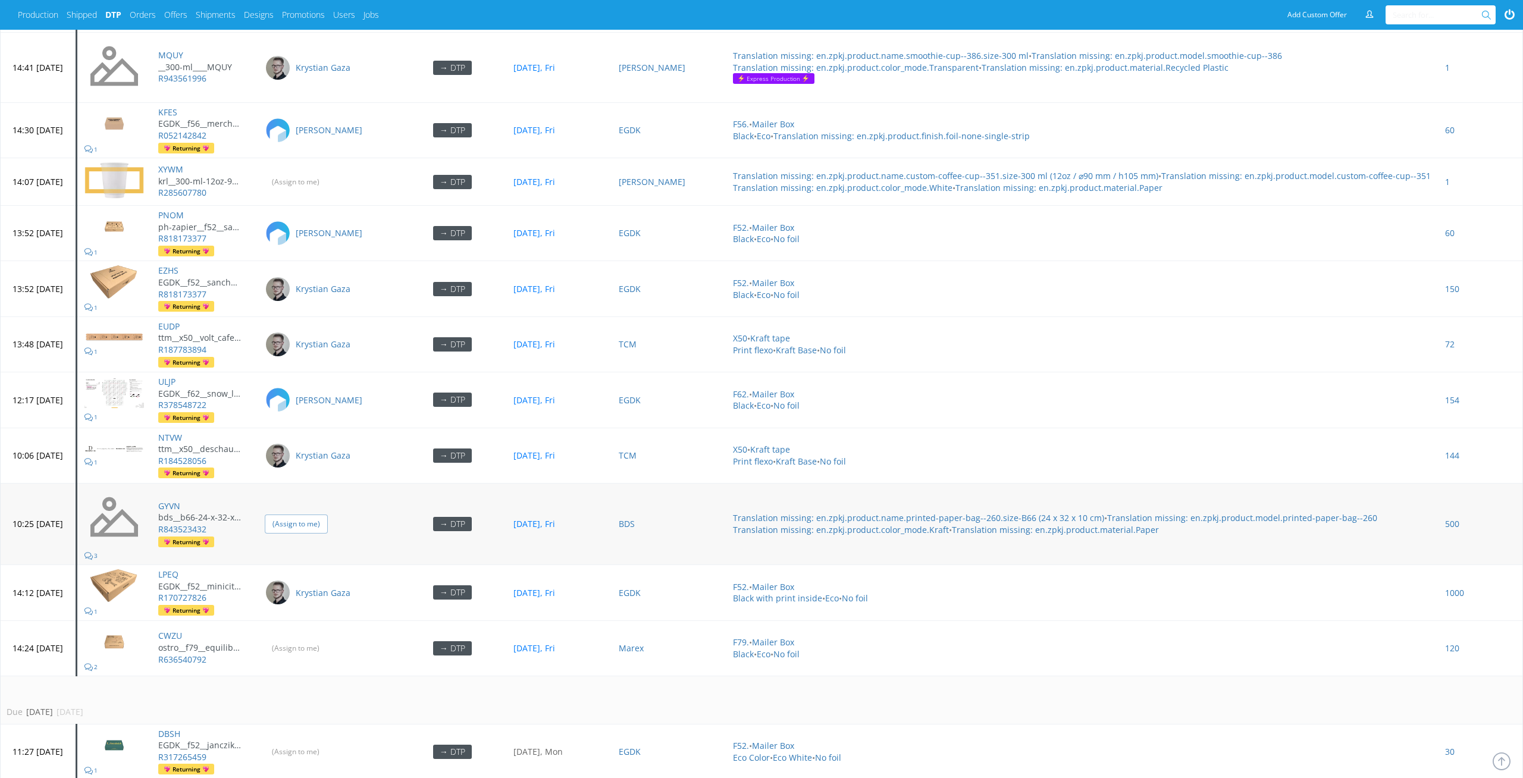
scroll to position [796, 0]
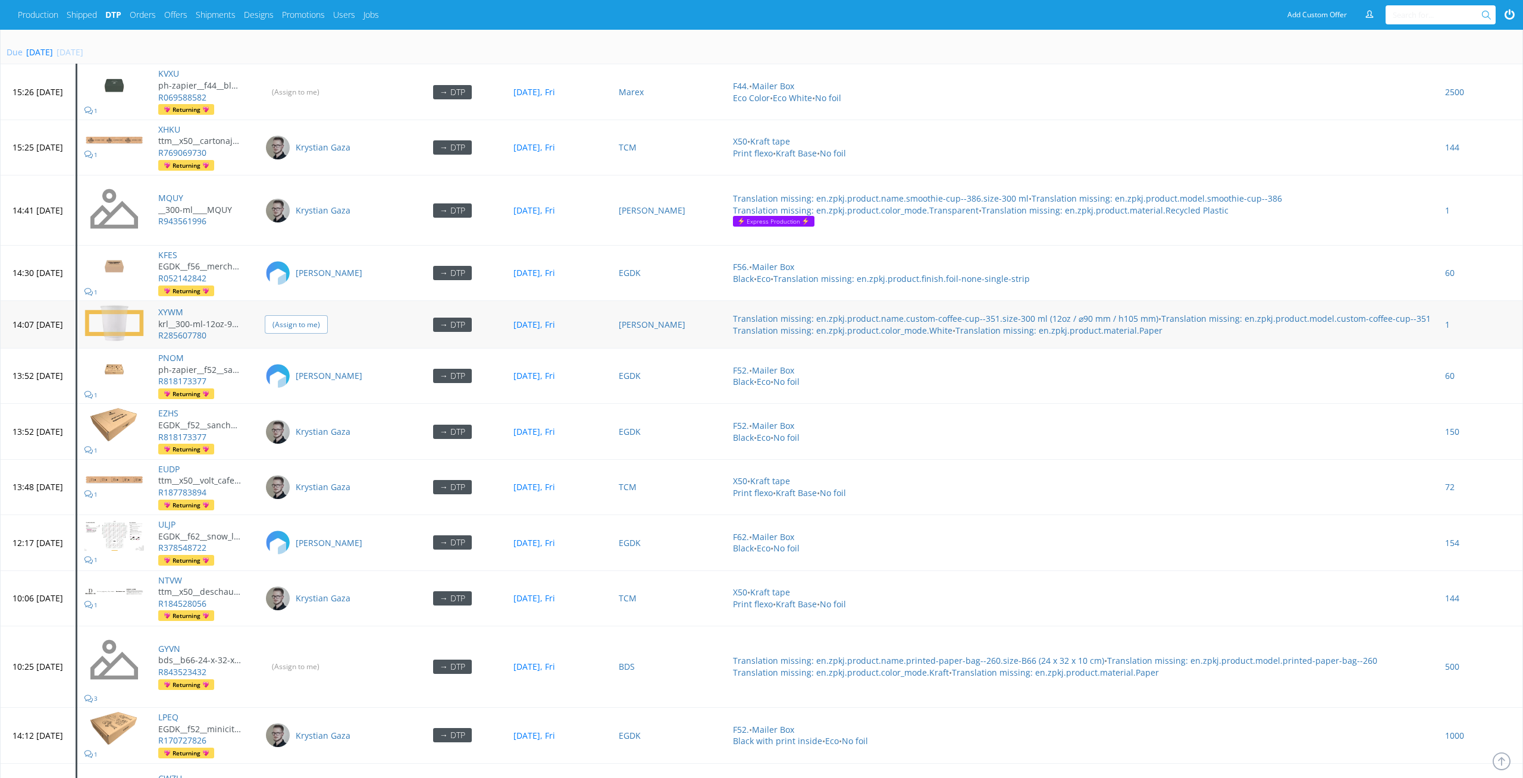
click at [328, 317] on input "(Assign to me)" at bounding box center [296, 324] width 63 height 18
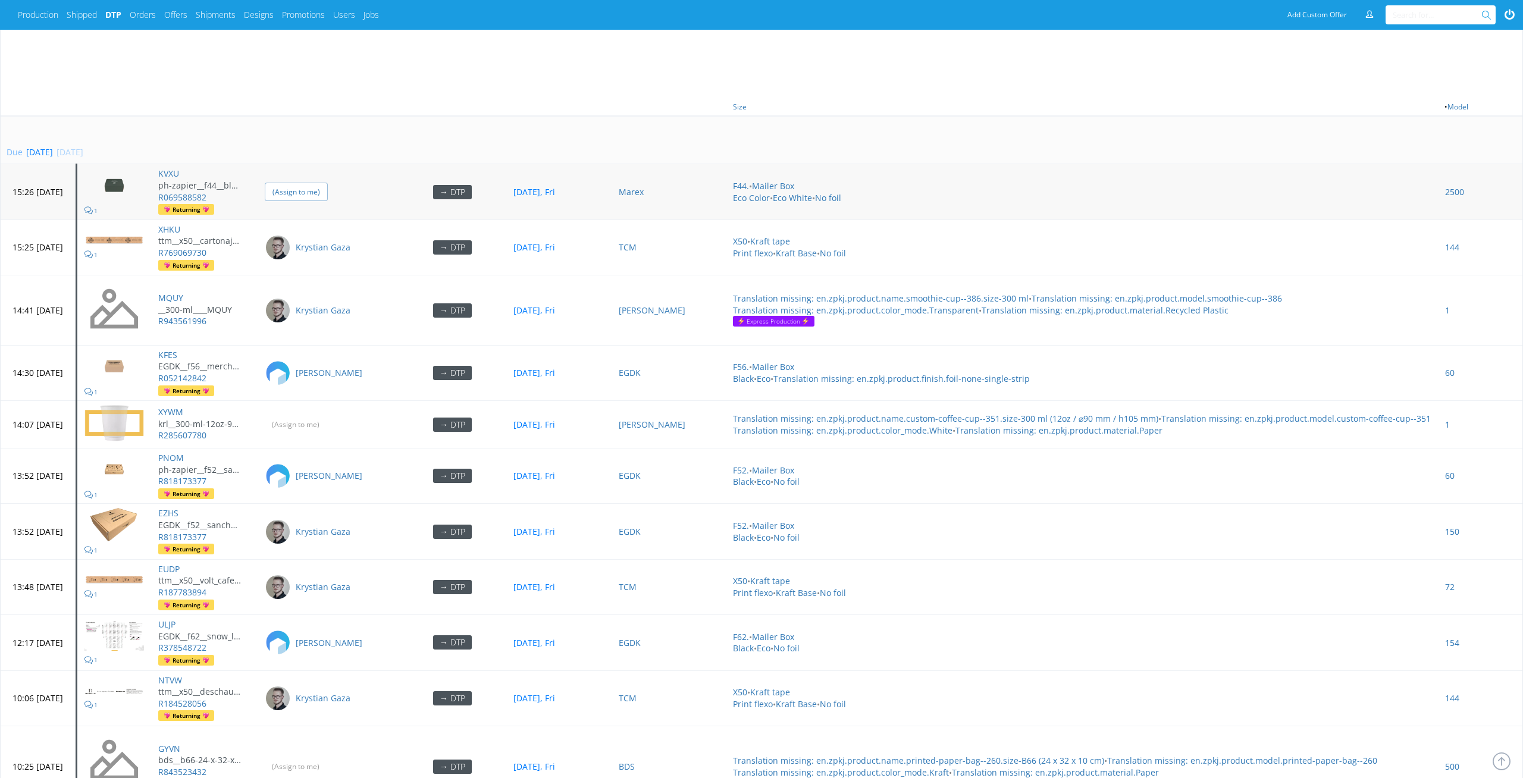
click at [328, 183] on input "(Assign to me)" at bounding box center [296, 192] width 63 height 18
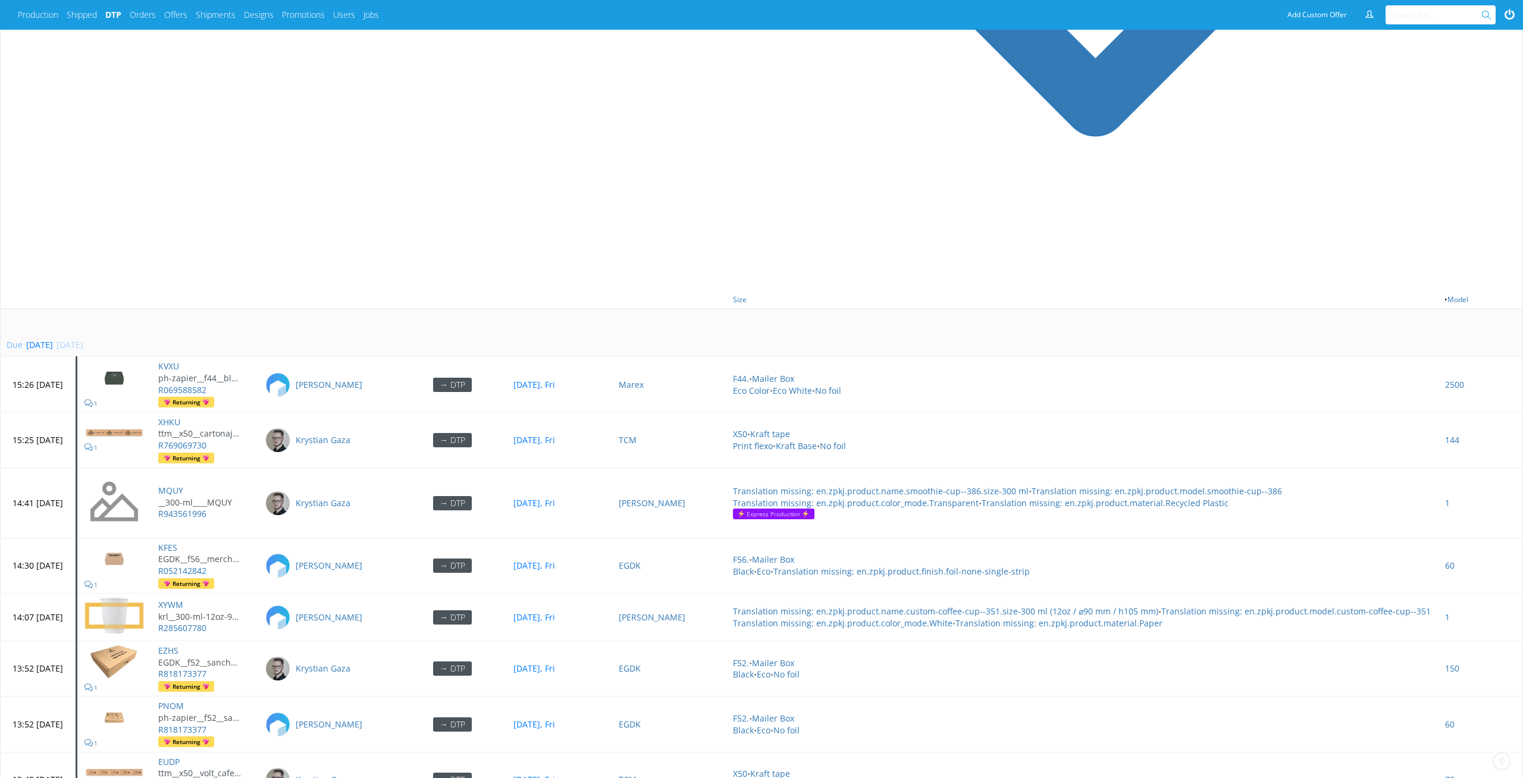
scroll to position [954, 0]
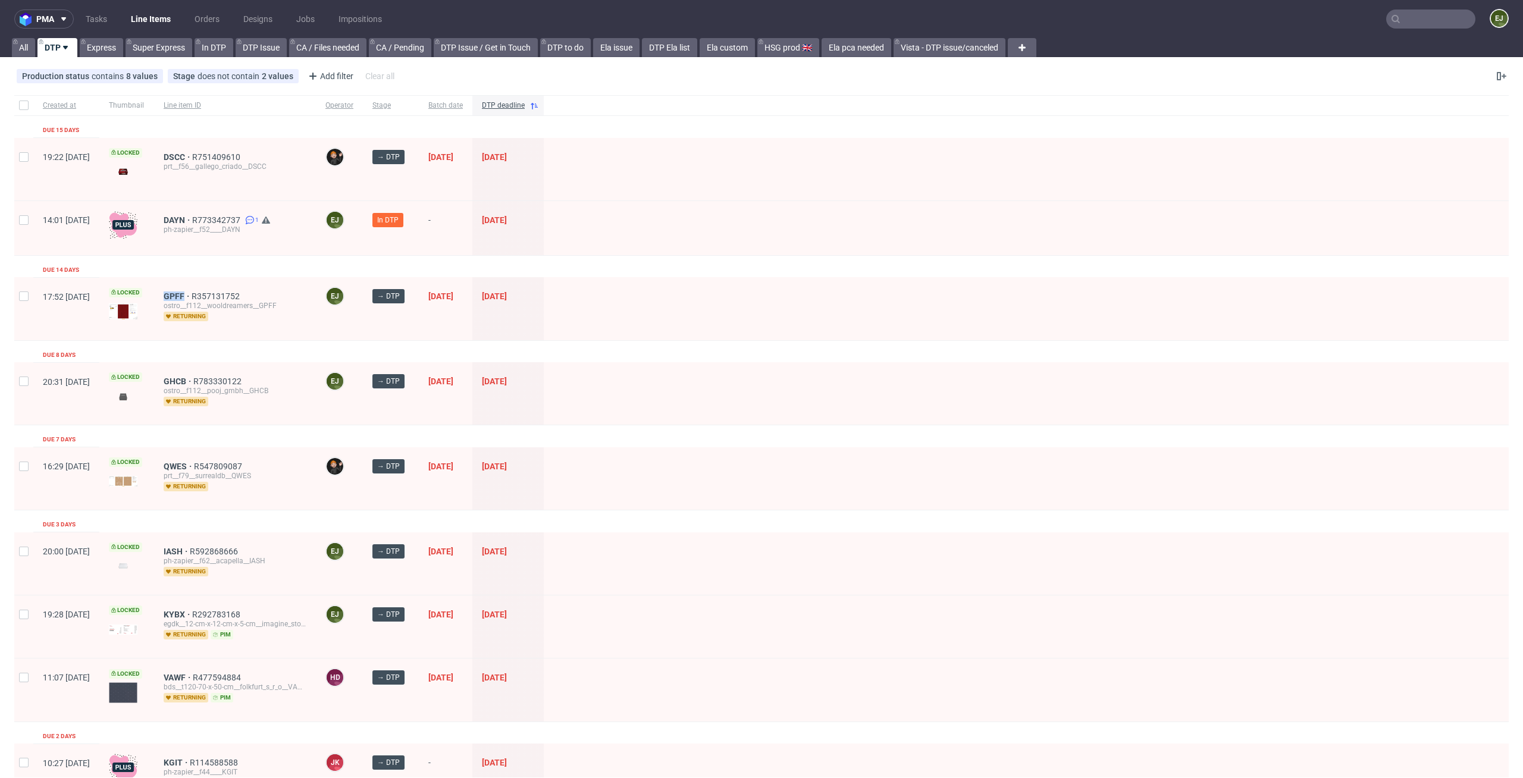
scroll to position [130, 0]
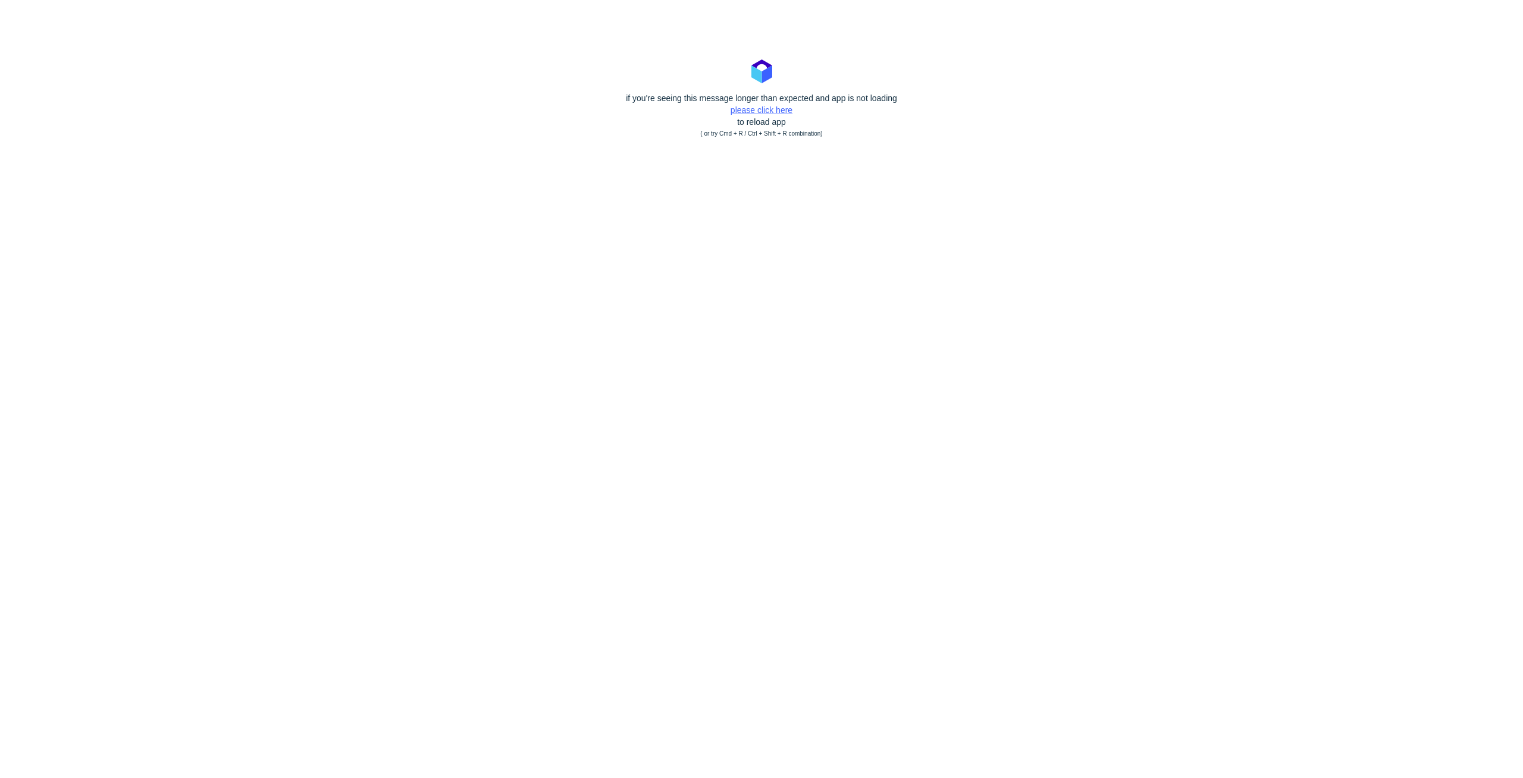
click at [775, 109] on link "please click here" at bounding box center [762, 110] width 62 height 10
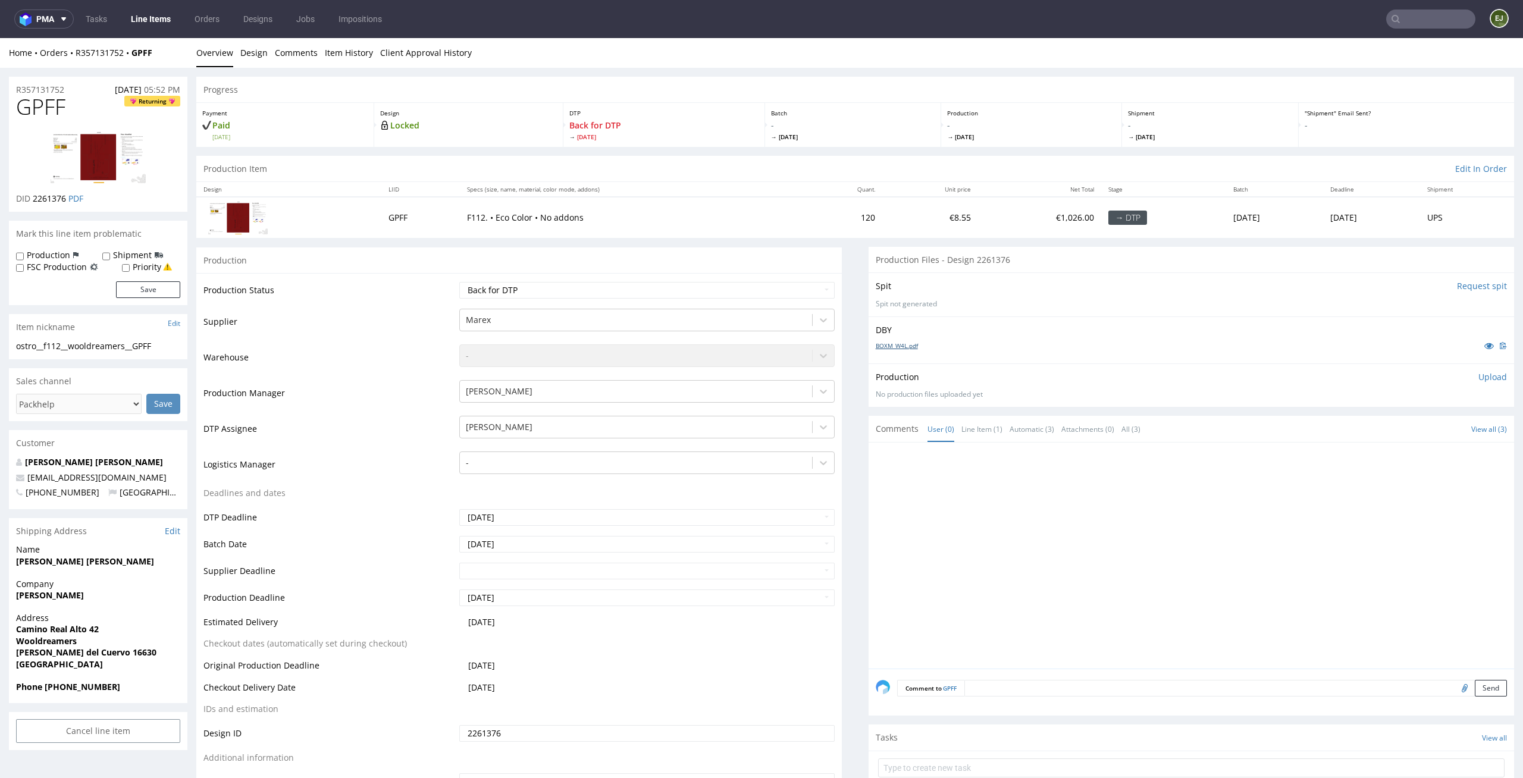
click at [891, 344] on link "BOXM_W4L.pdf" at bounding box center [897, 345] width 42 height 8
click at [455, 62] on link "Client Approval History" at bounding box center [426, 52] width 92 height 29
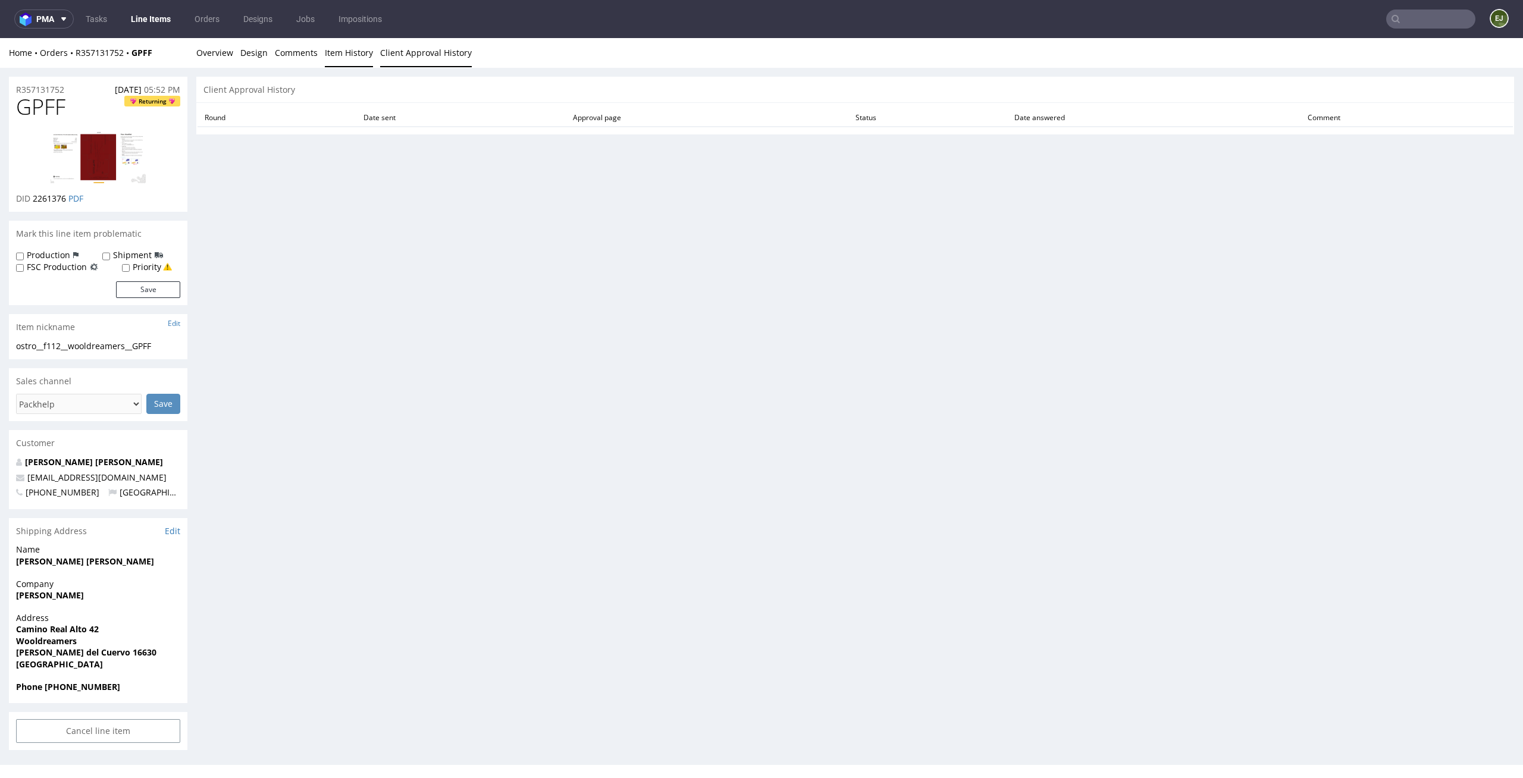
click at [329, 51] on link "Item History" at bounding box center [349, 52] width 48 height 29
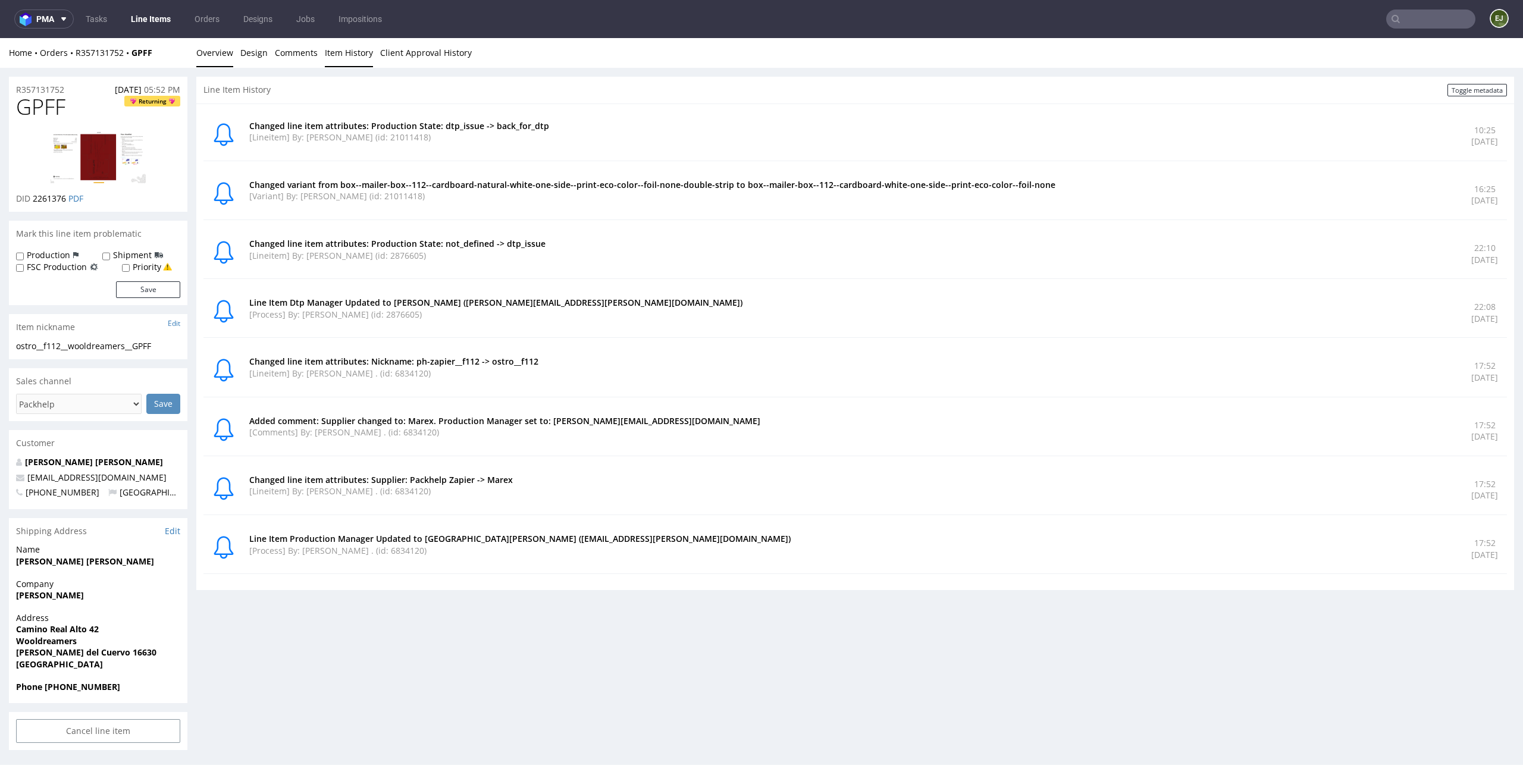
click at [204, 52] on link "Overview" at bounding box center [214, 52] width 37 height 29
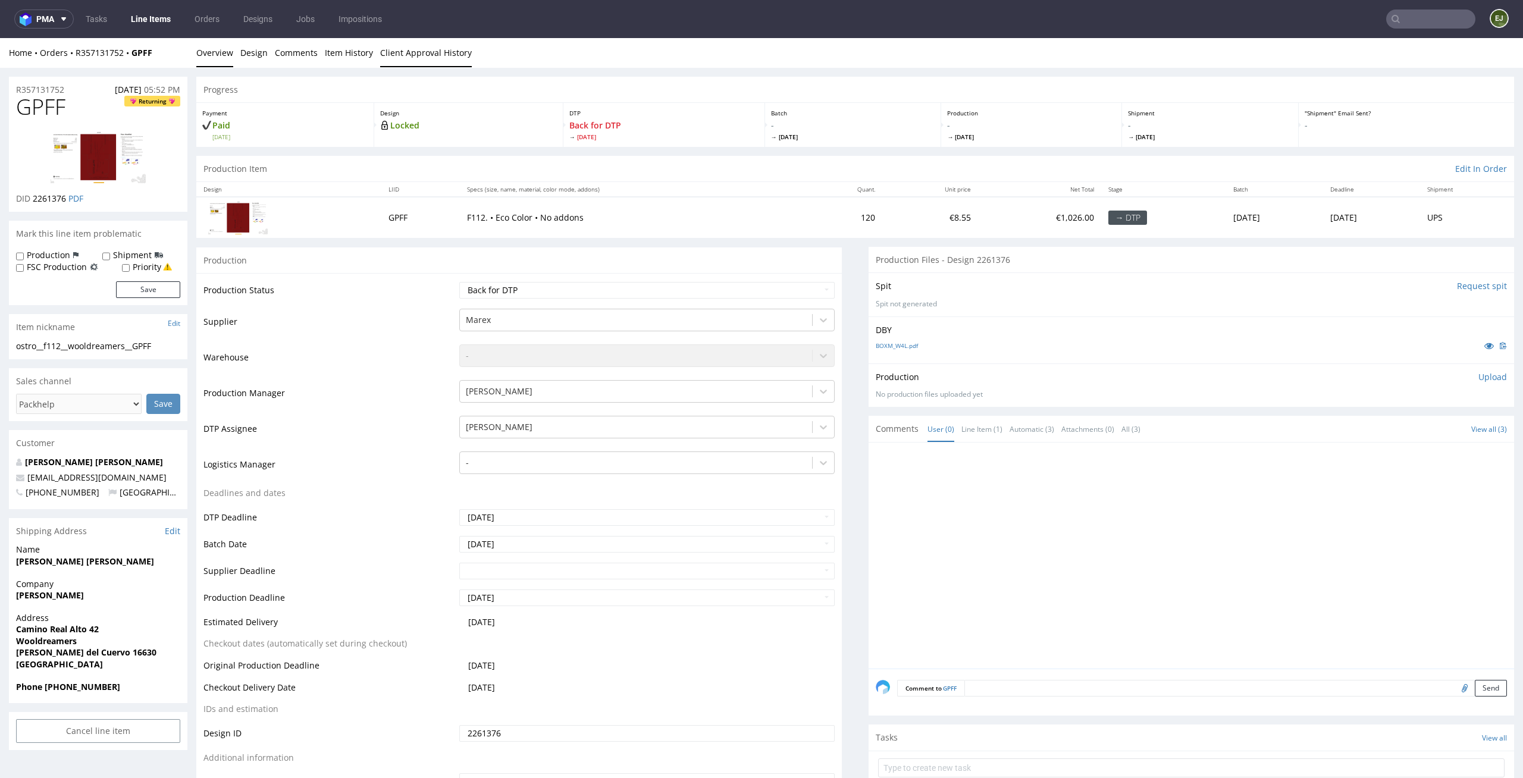
click at [426, 57] on link "Client Approval History" at bounding box center [426, 52] width 92 height 29
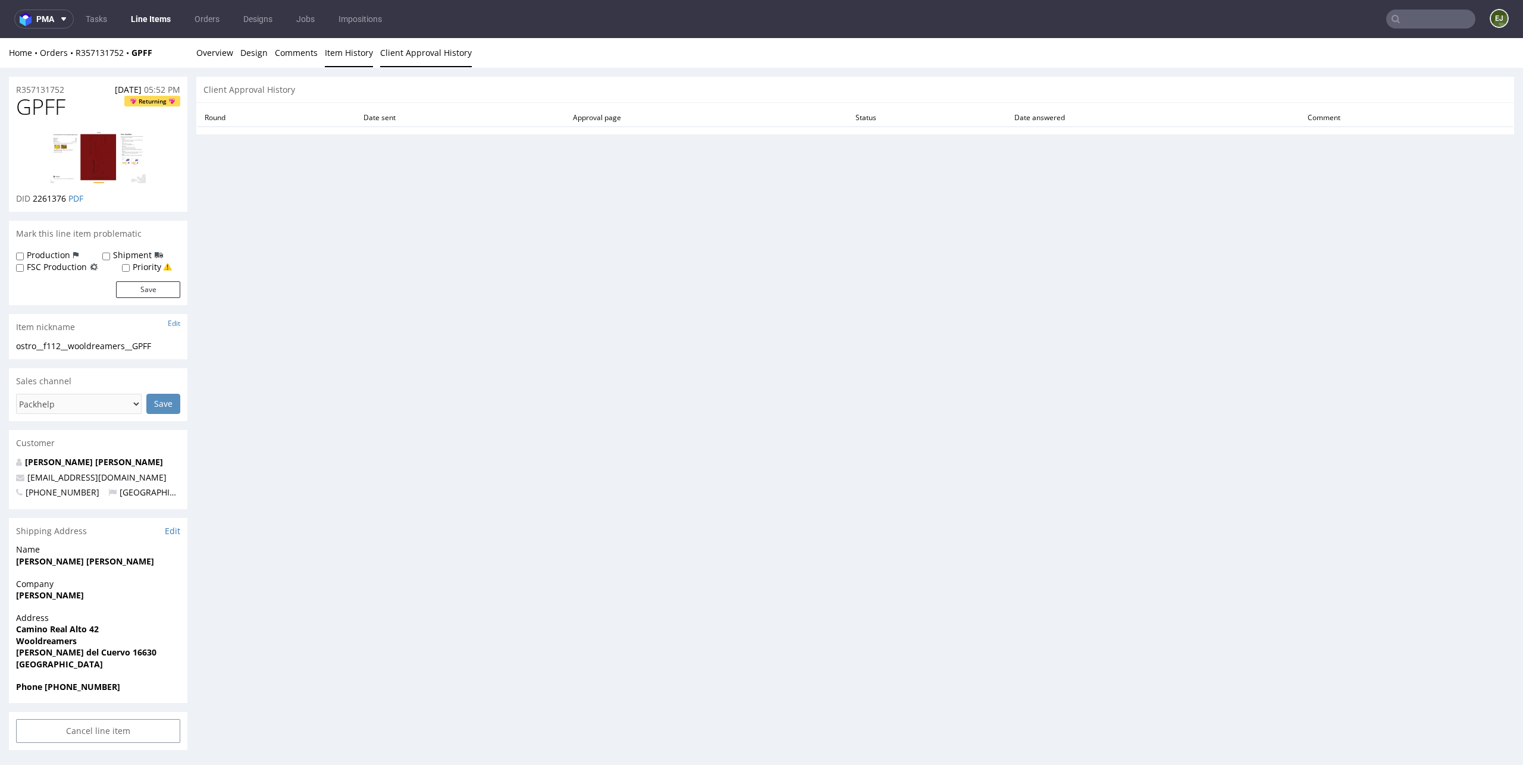
click at [347, 53] on link "Item History" at bounding box center [349, 52] width 48 height 29
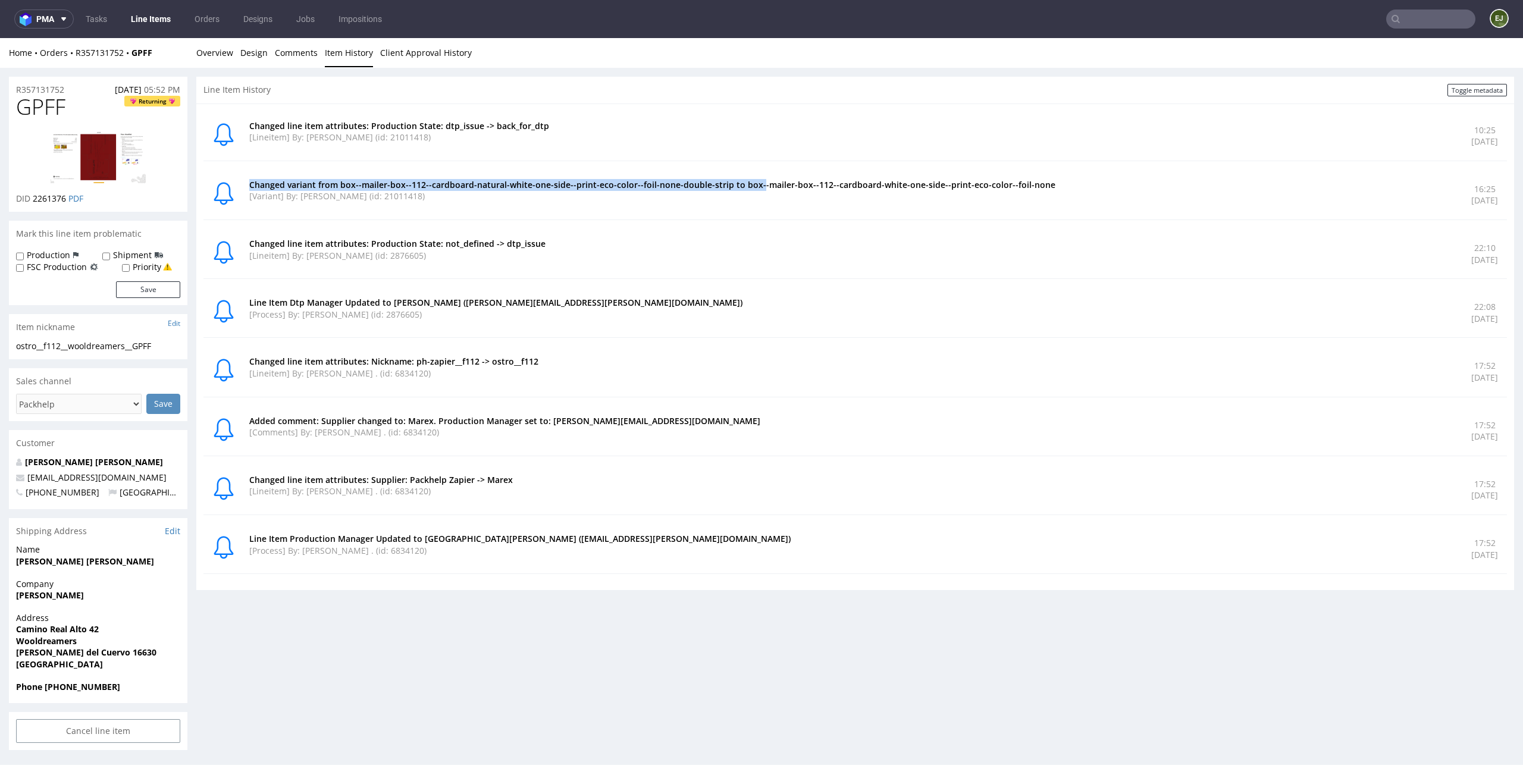
drag, startPoint x: 646, startPoint y: 178, endPoint x: 769, endPoint y: 185, distance: 123.3
click at [769, 185] on p "Changed variant from box--mailer-box--112--cardboard-natural-white-one-side--pr…" at bounding box center [853, 185] width 1208 height 12
click at [867, 176] on div "Changed variant from box--mailer-box--112--cardboard-natural-white-one-side--pr…" at bounding box center [855, 195] width 1304 height 50
click at [229, 53] on link "Overview" at bounding box center [214, 52] width 37 height 29
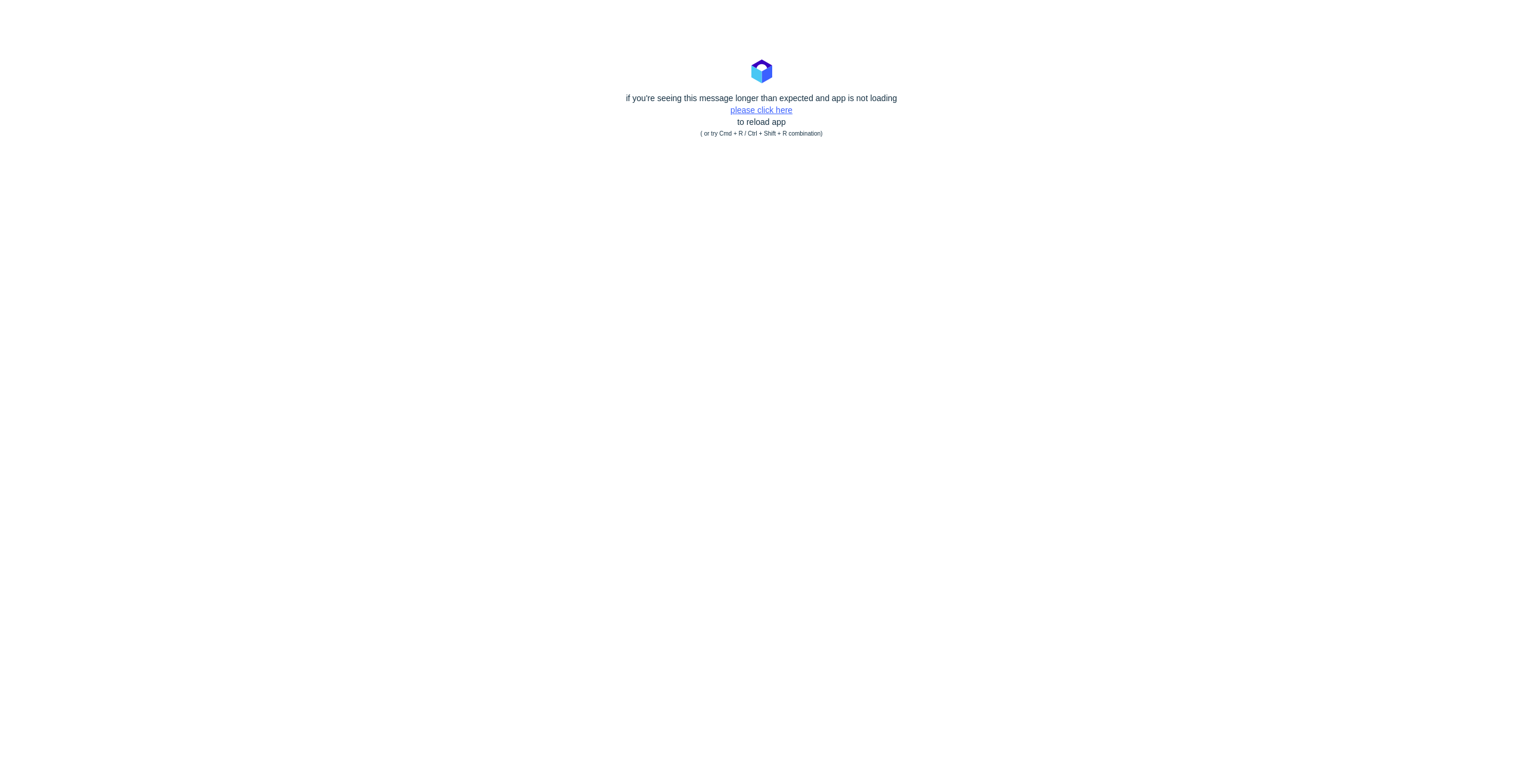
click at [771, 110] on link "please click here" at bounding box center [762, 110] width 62 height 10
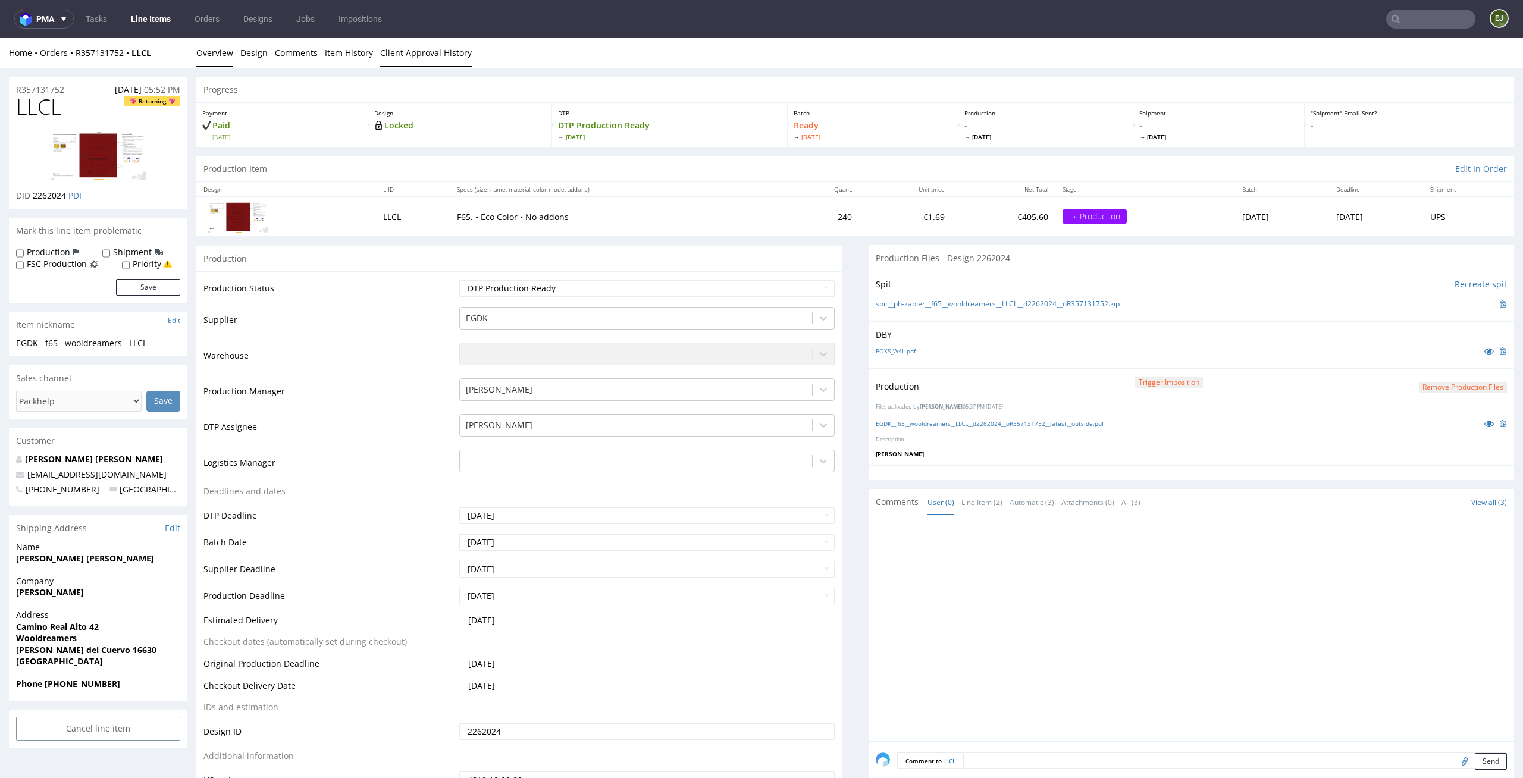
click at [409, 51] on link "Client Approval History" at bounding box center [426, 52] width 92 height 29
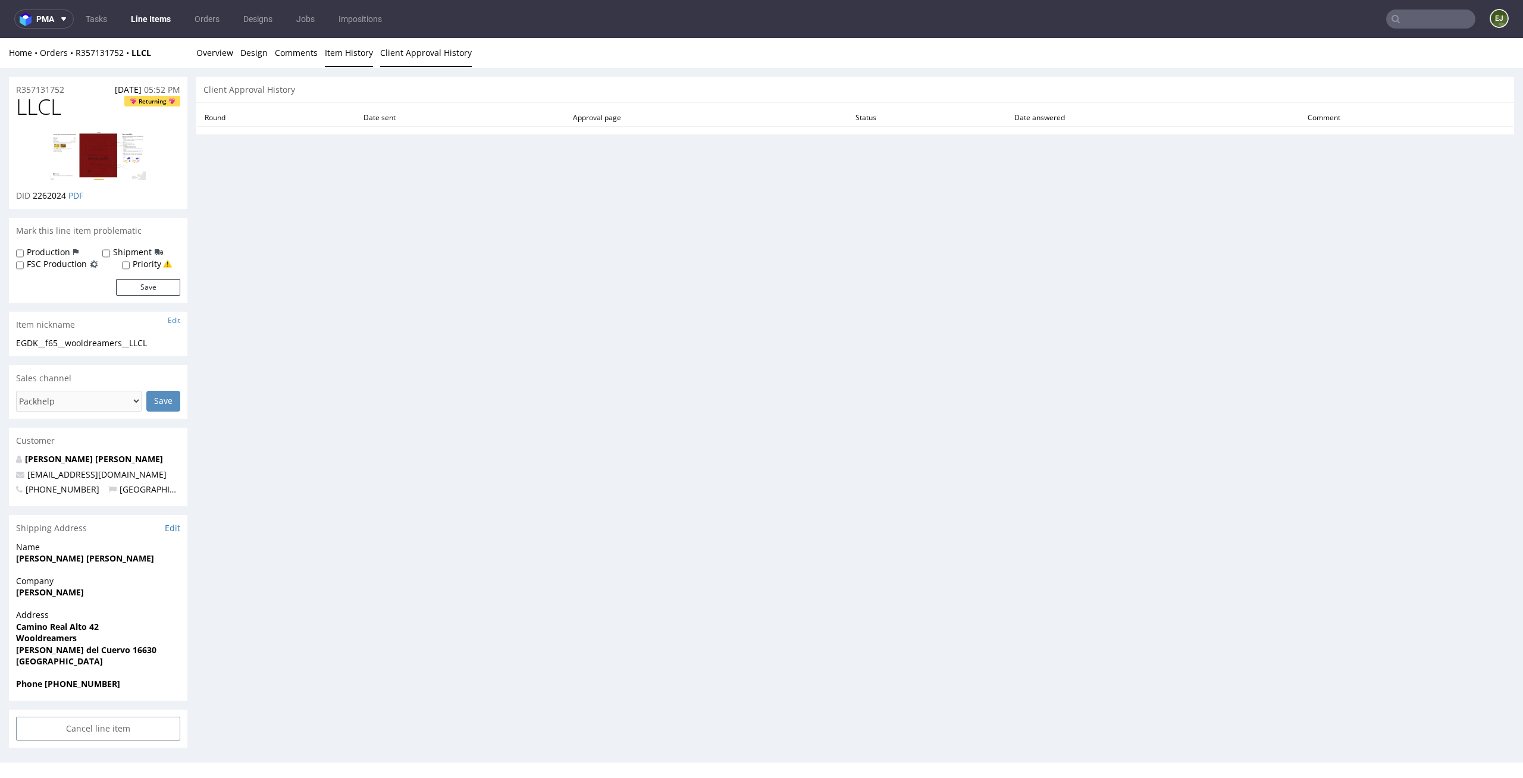
click at [353, 46] on link "Item History" at bounding box center [349, 52] width 48 height 29
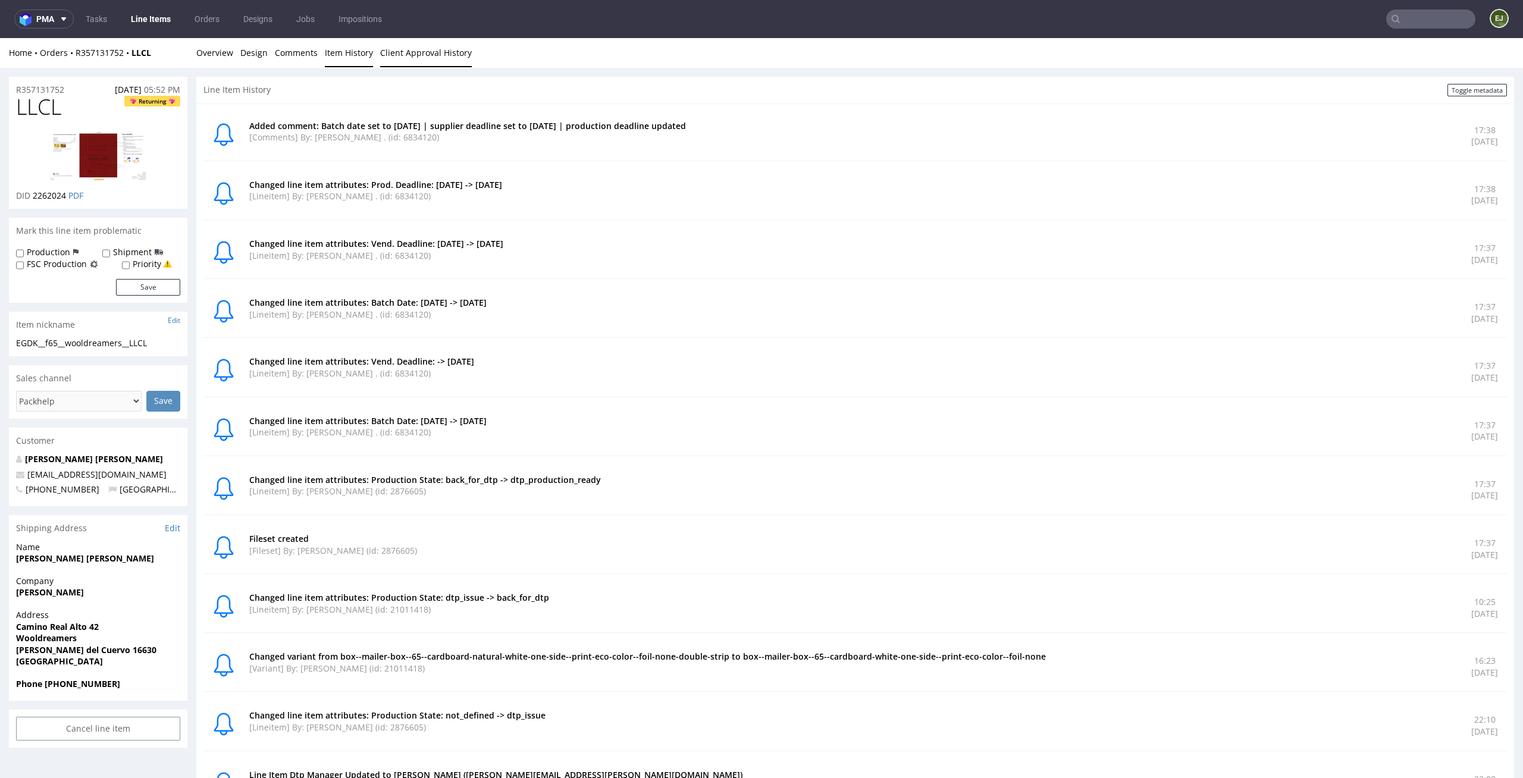
click at [438, 49] on link "Client Approval History" at bounding box center [426, 52] width 92 height 29
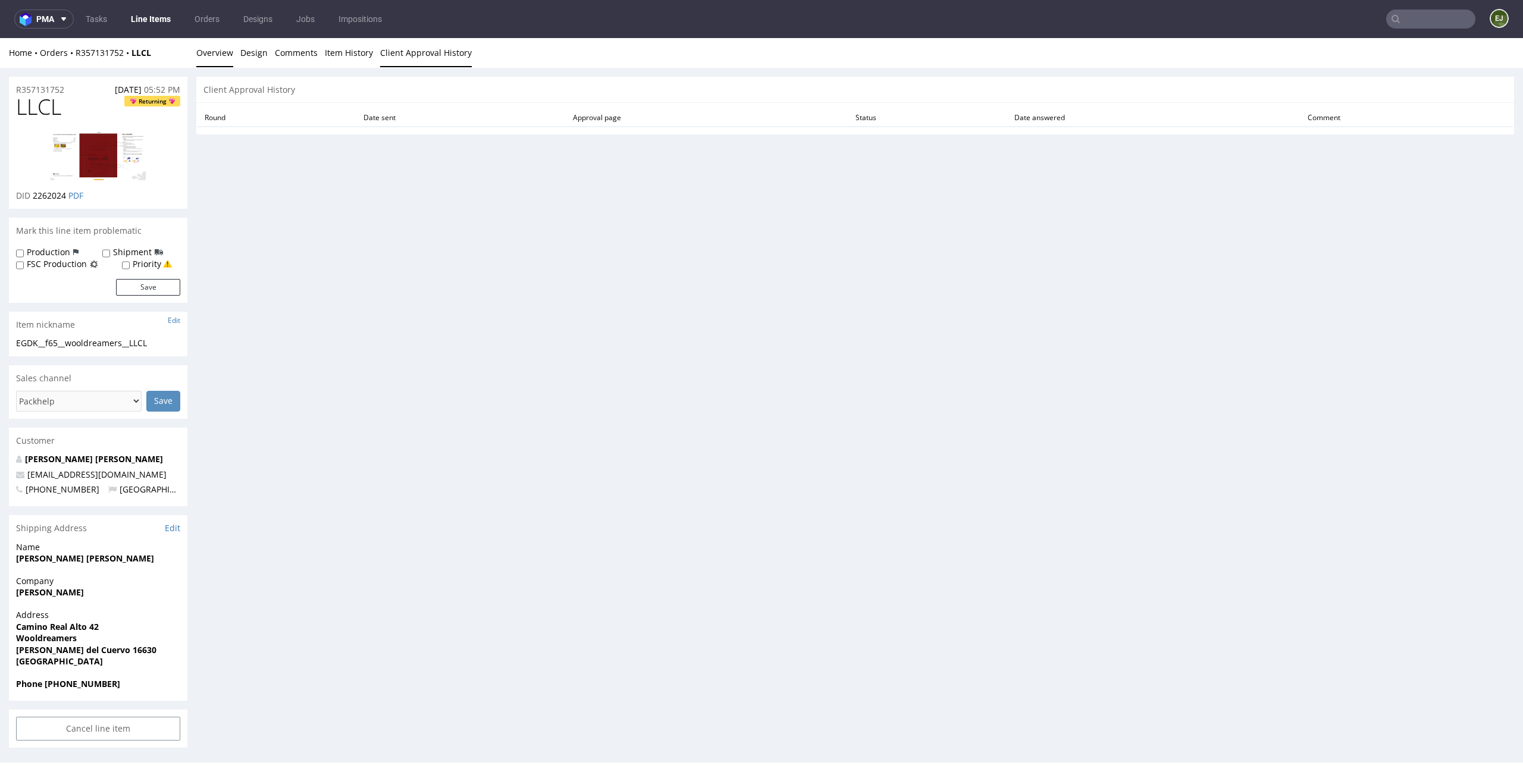
click at [221, 49] on link "Overview" at bounding box center [214, 52] width 37 height 29
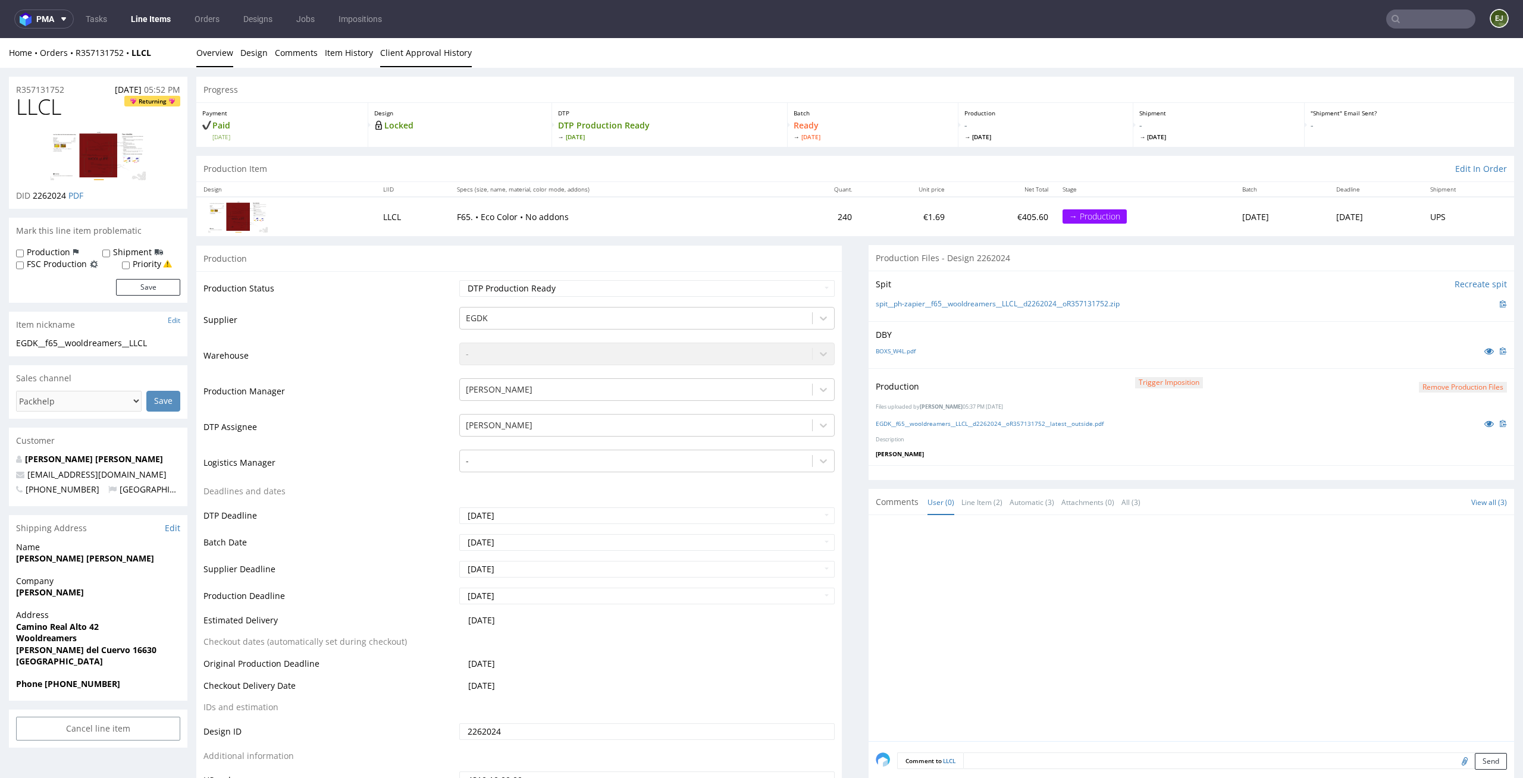
click at [447, 55] on link "Client Approval History" at bounding box center [426, 52] width 92 height 29
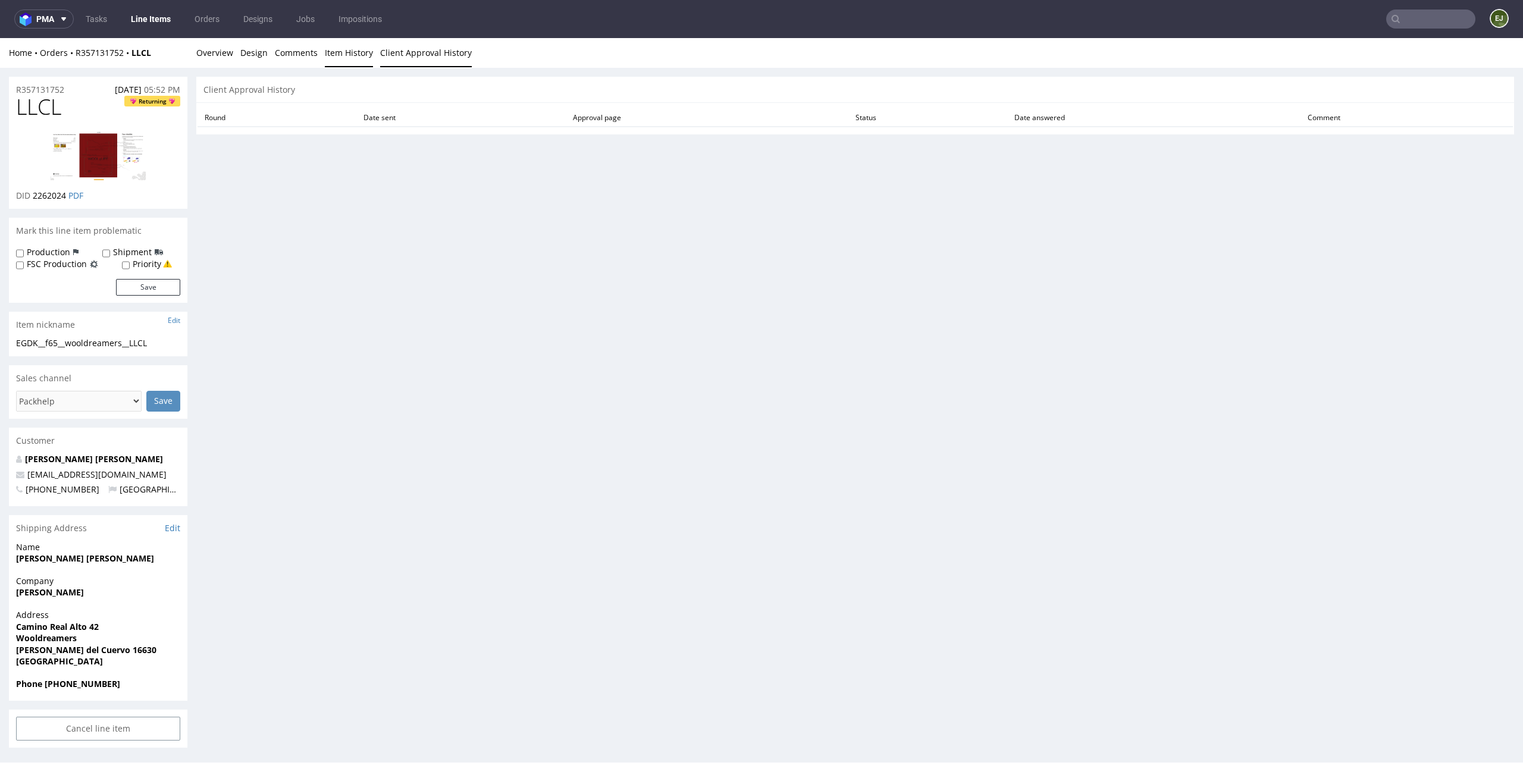
click at [360, 57] on link "Item History" at bounding box center [349, 52] width 48 height 29
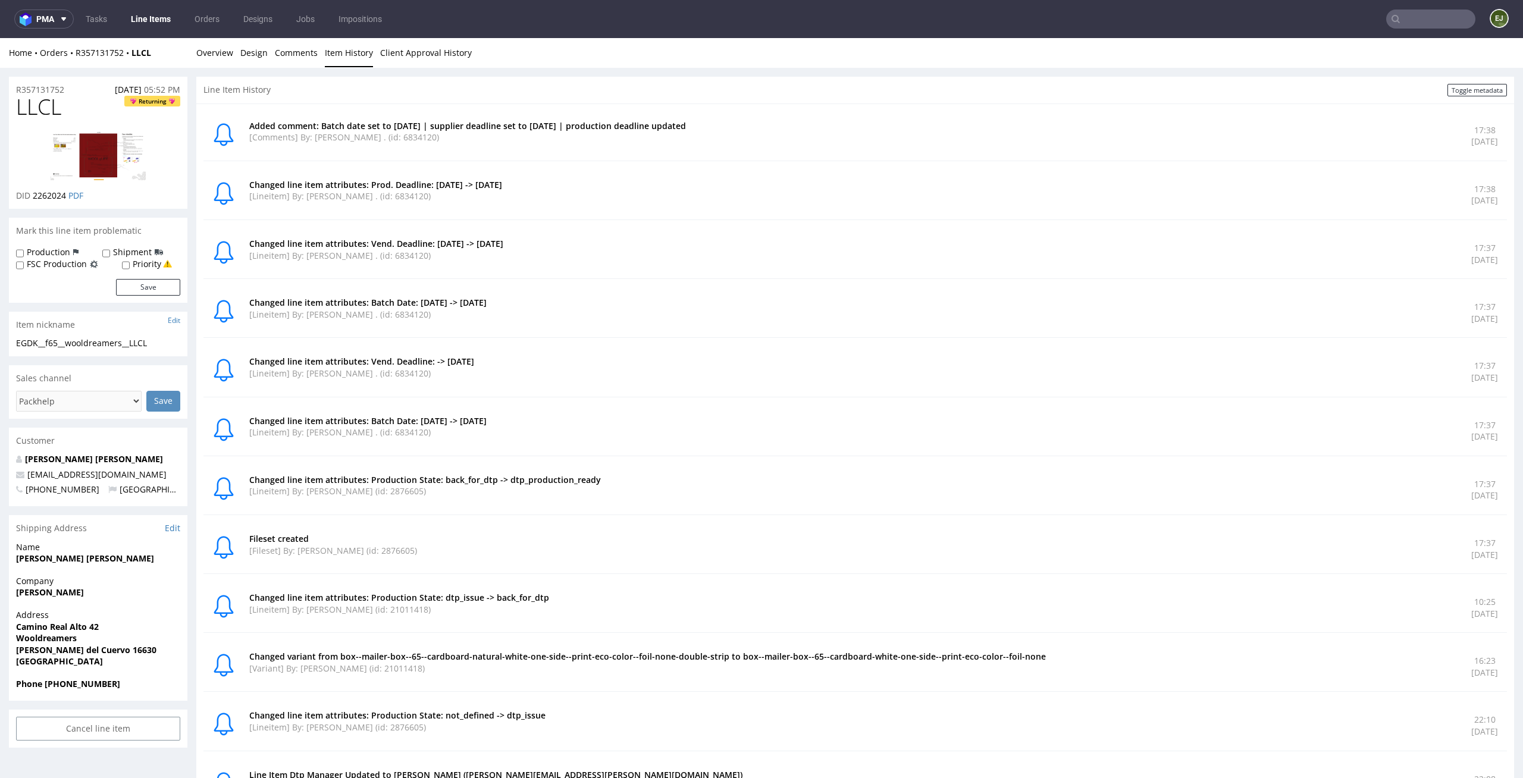
scroll to position [236, 0]
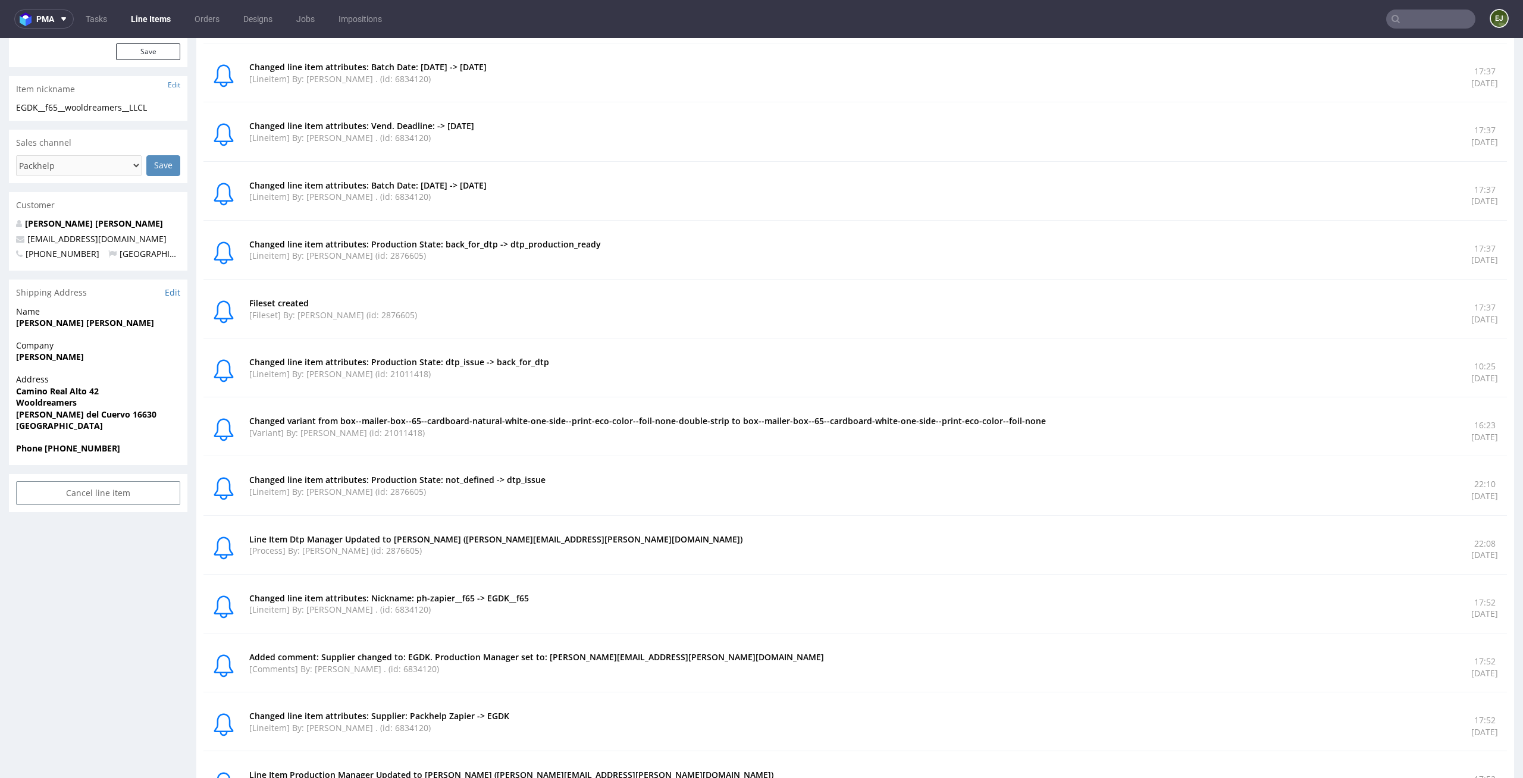
drag, startPoint x: 600, startPoint y: 439, endPoint x: 765, endPoint y: 440, distance: 165.4
click at [765, 440] on div "Changed variant from box--mailer-box--65--cardboard-natural-white-one-side--pri…" at bounding box center [853, 431] width 1208 height 32
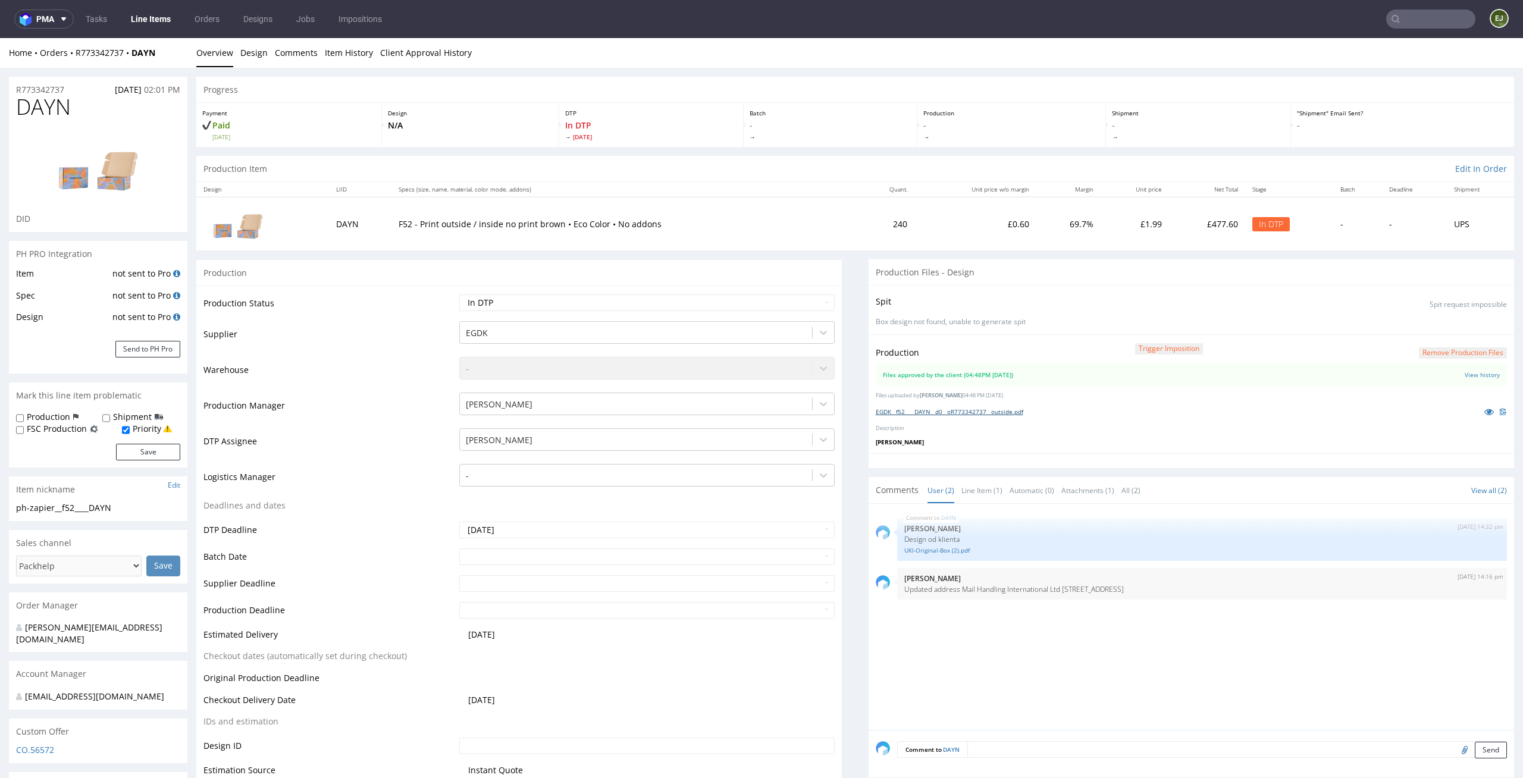
click at [955, 410] on link "EGDK__f52____DAYN__d0__oR773342737__outside.pdf" at bounding box center [950, 412] width 148 height 8
click at [791, 305] on select "Waiting for Artwork Waiting for Diecut Waiting for Mockup Waiting for DTP Waiti…" at bounding box center [647, 302] width 376 height 17
select select "dtp_waiting_for_double_check"
click at [459, 294] on select "Waiting for Artwork Waiting for Diecut Waiting for Mockup Waiting for DTP Waiti…" at bounding box center [647, 302] width 376 height 17
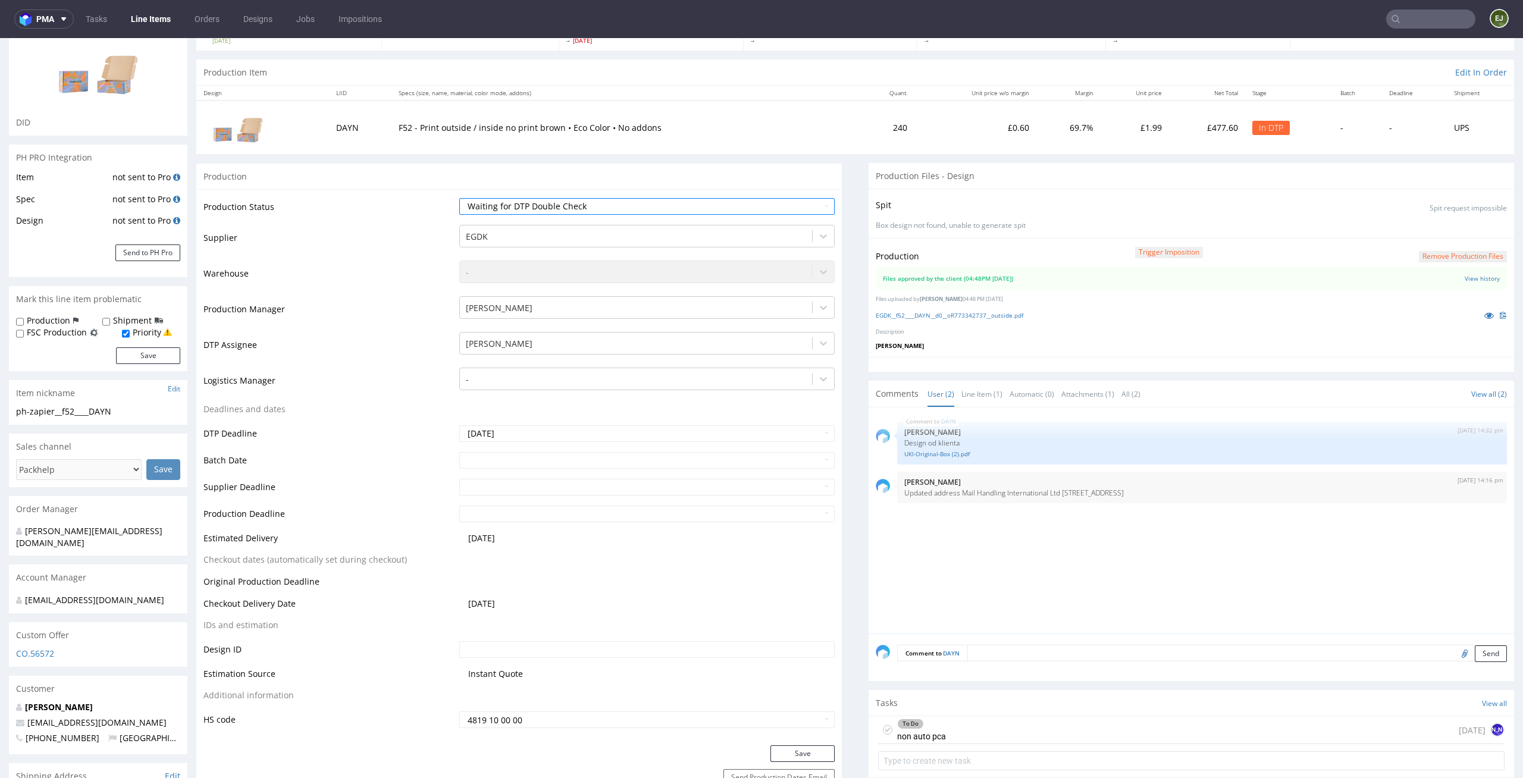
scroll to position [296, 0]
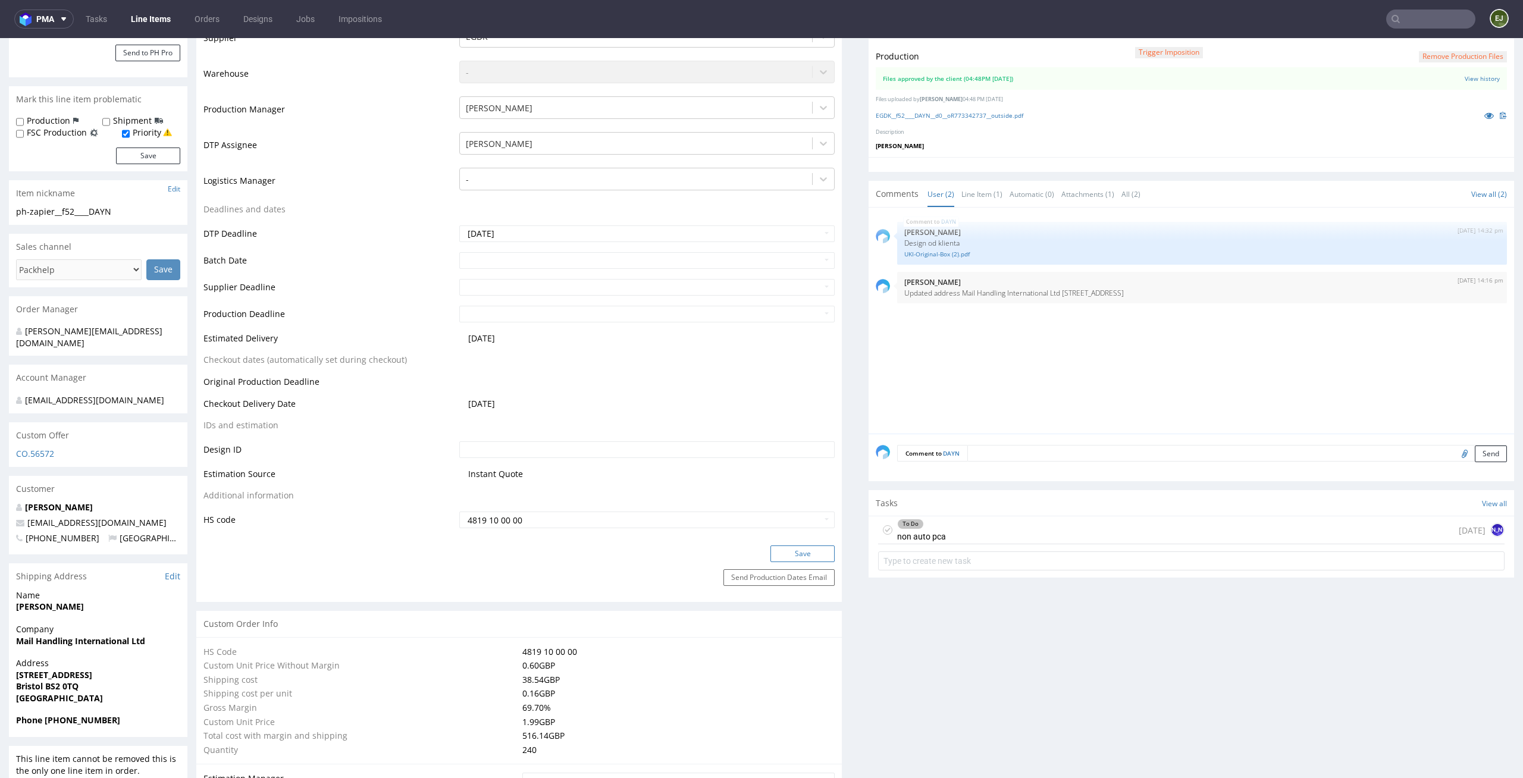
click at [800, 553] on button "Save" at bounding box center [802, 554] width 64 height 17
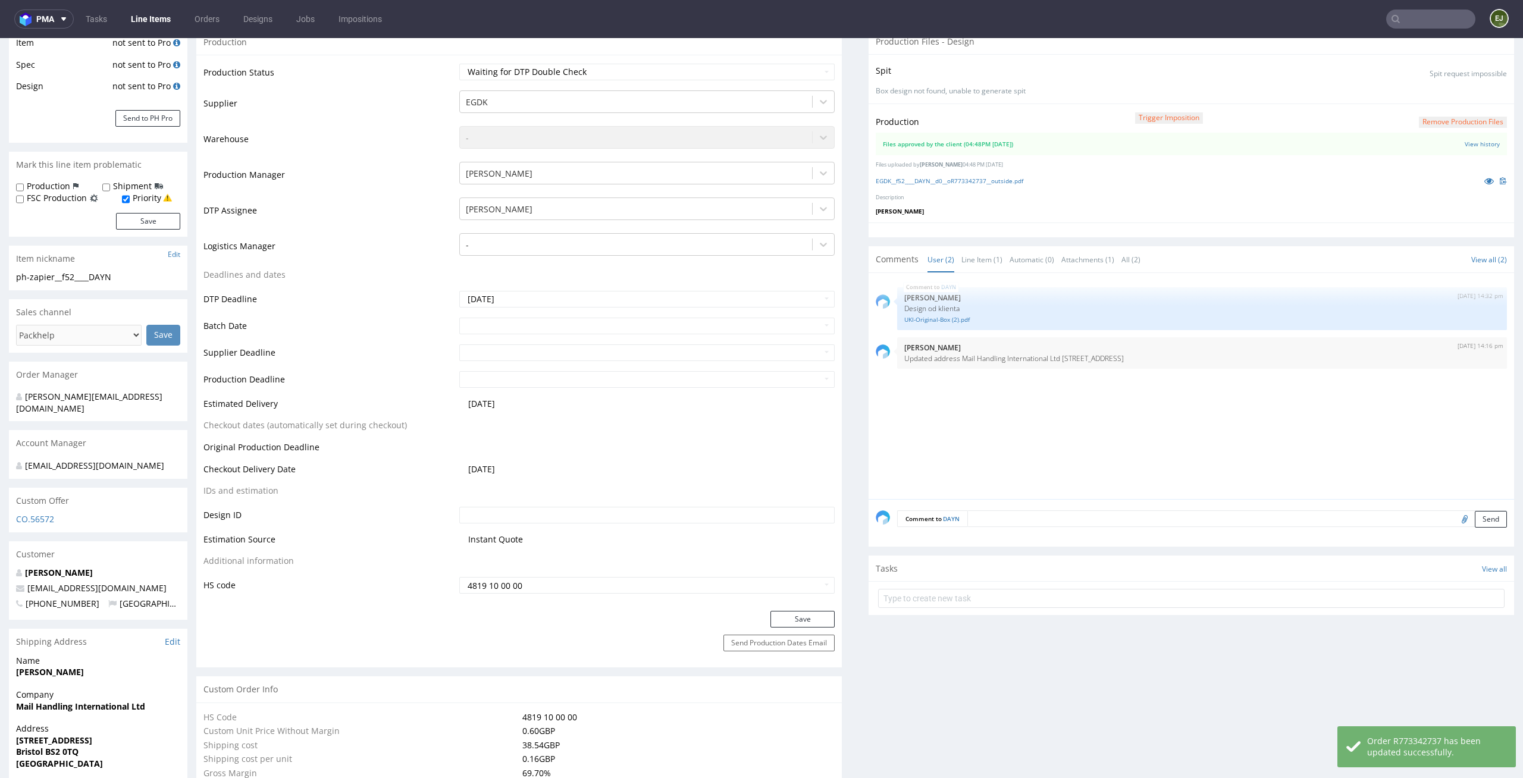
scroll to position [222, 0]
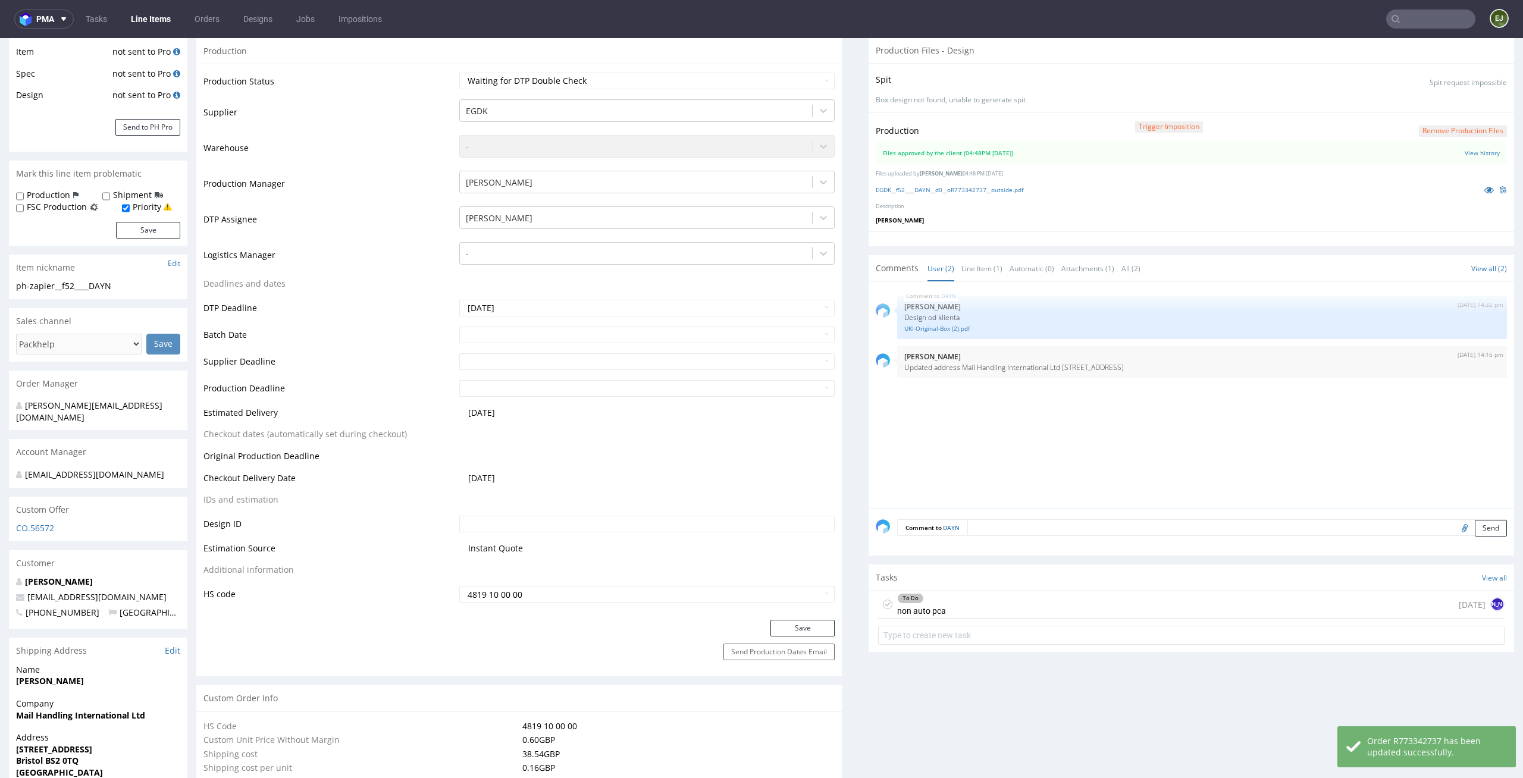
click at [885, 606] on use at bounding box center [887, 605] width 5 height 4
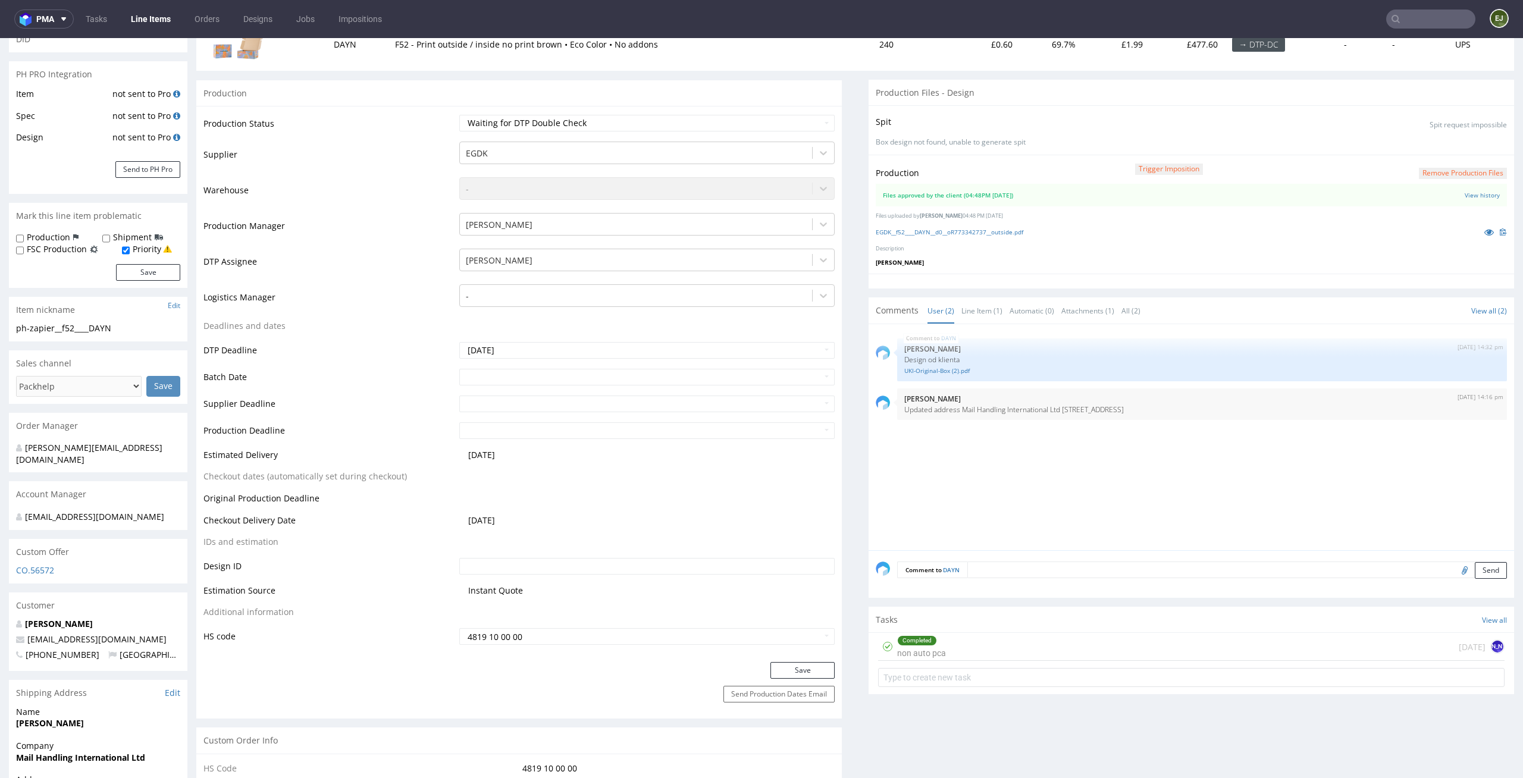
scroll to position [300, 0]
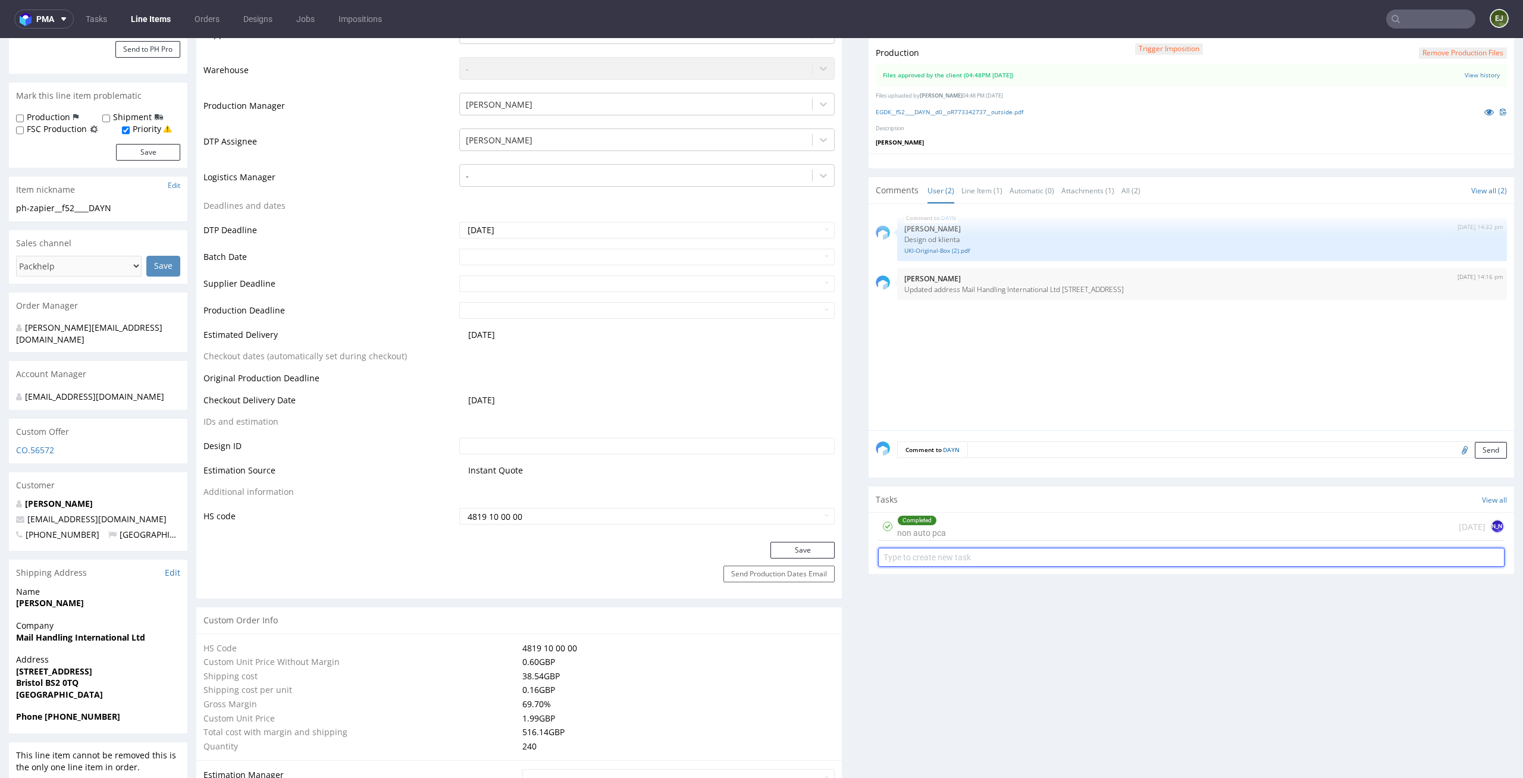
click at [949, 552] on input "text" at bounding box center [1191, 557] width 626 height 19
type input "custom dc"
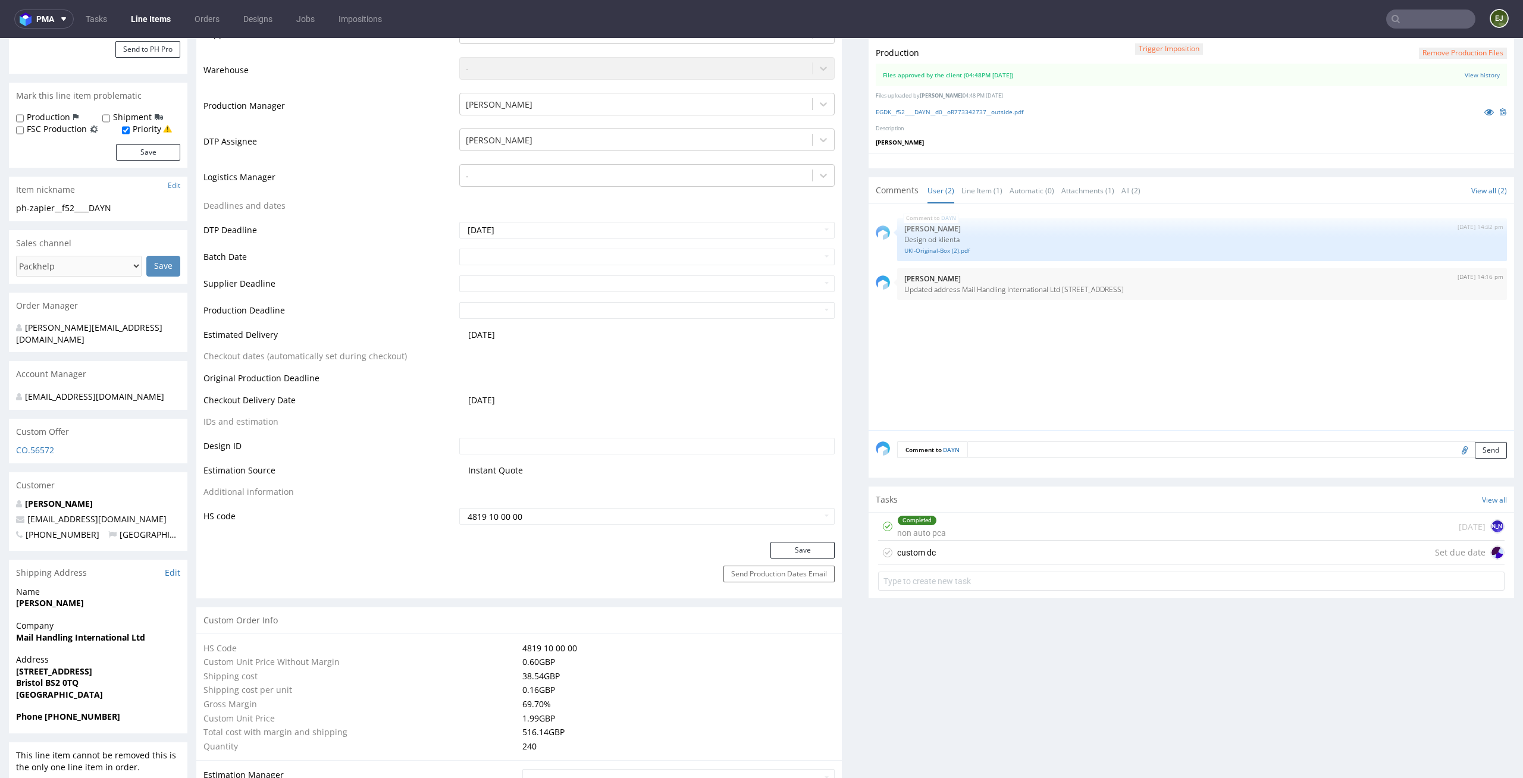
click at [951, 544] on div "custom dc Set due date" at bounding box center [1191, 553] width 626 height 24
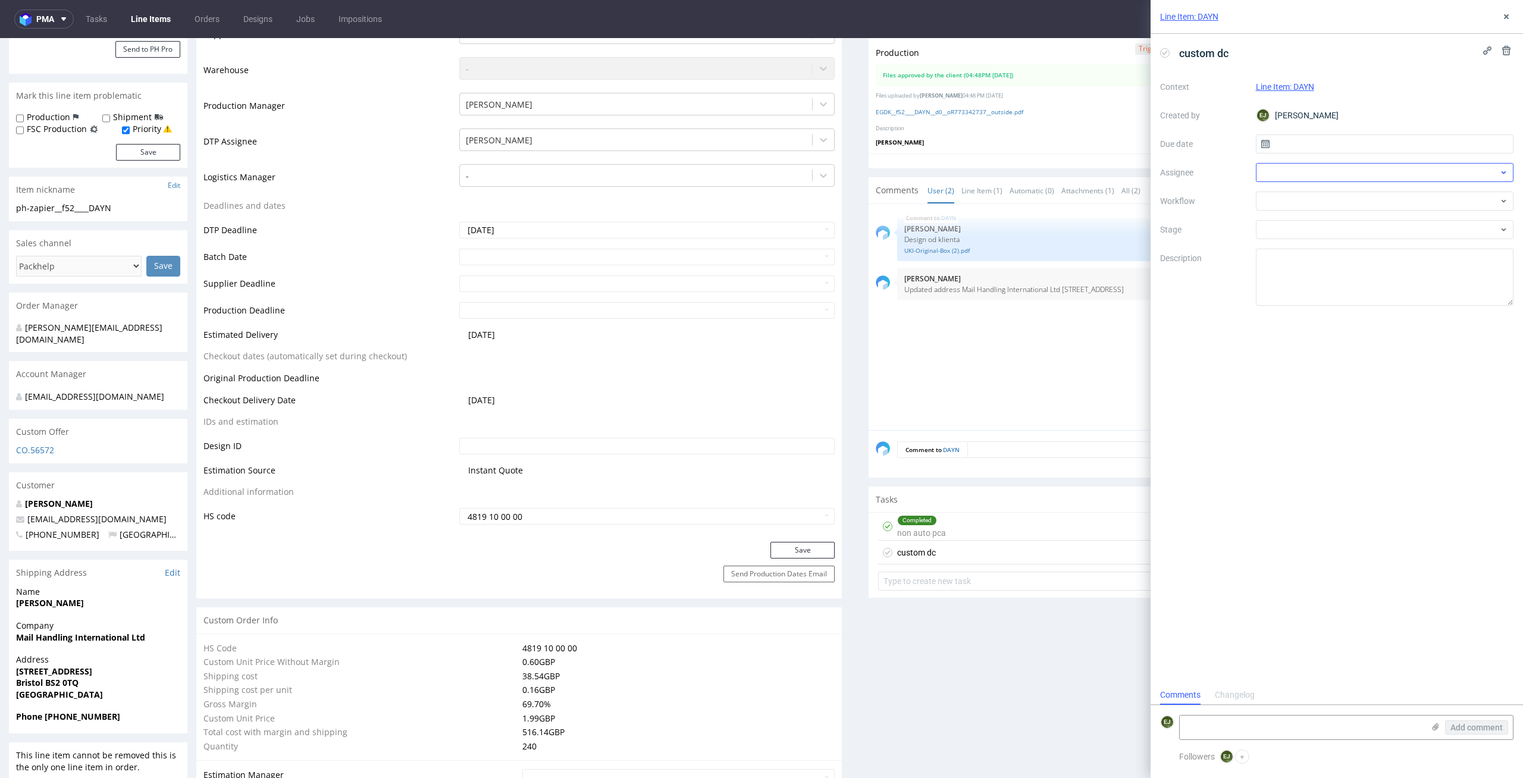
scroll to position [10, 0]
click at [1320, 145] on input "text" at bounding box center [1385, 143] width 258 height 19
click at [1417, 220] on button "3" at bounding box center [1423, 222] width 18 height 19
type input "03/10/2025"
click at [1346, 171] on div at bounding box center [1385, 172] width 258 height 19
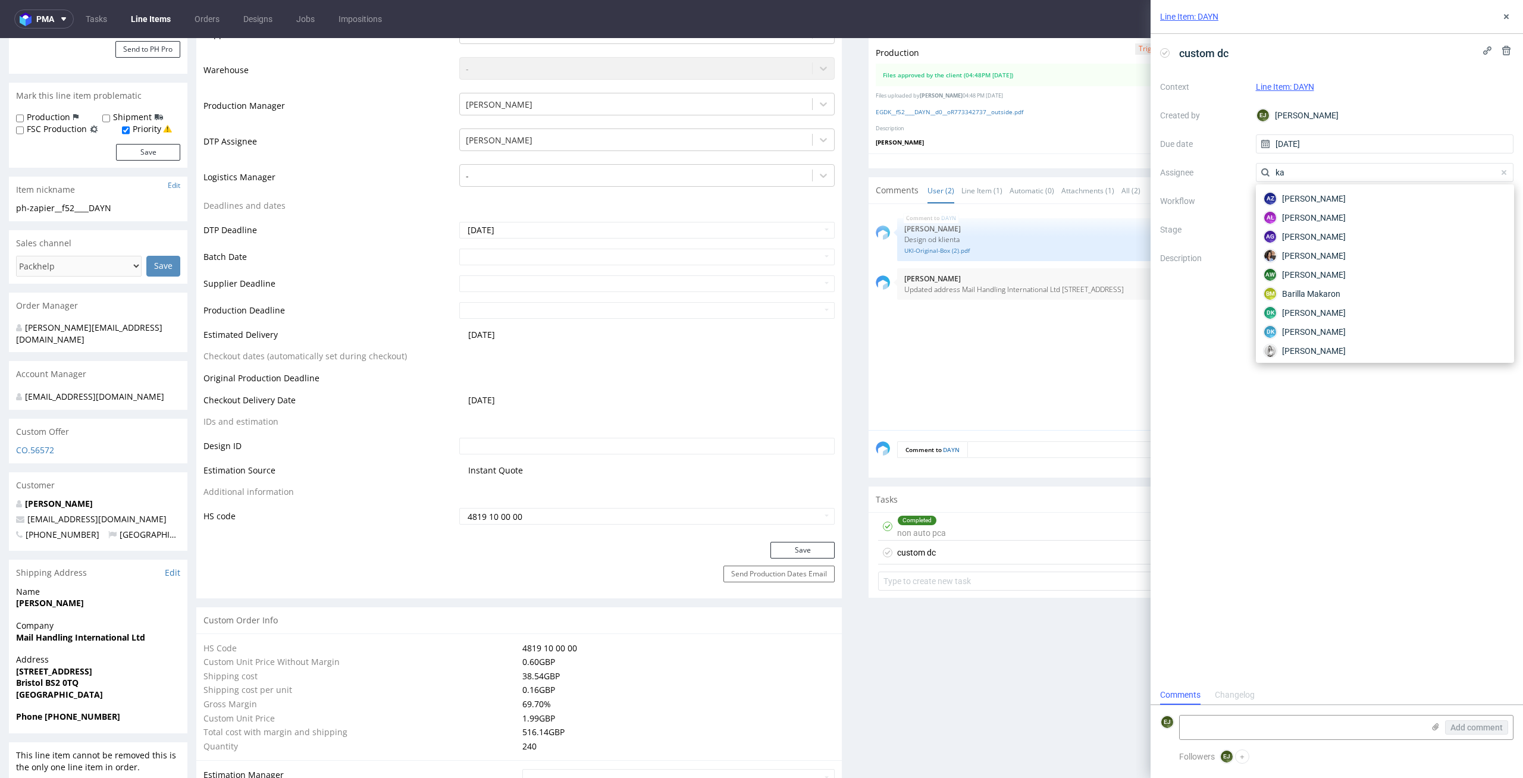
type input "k"
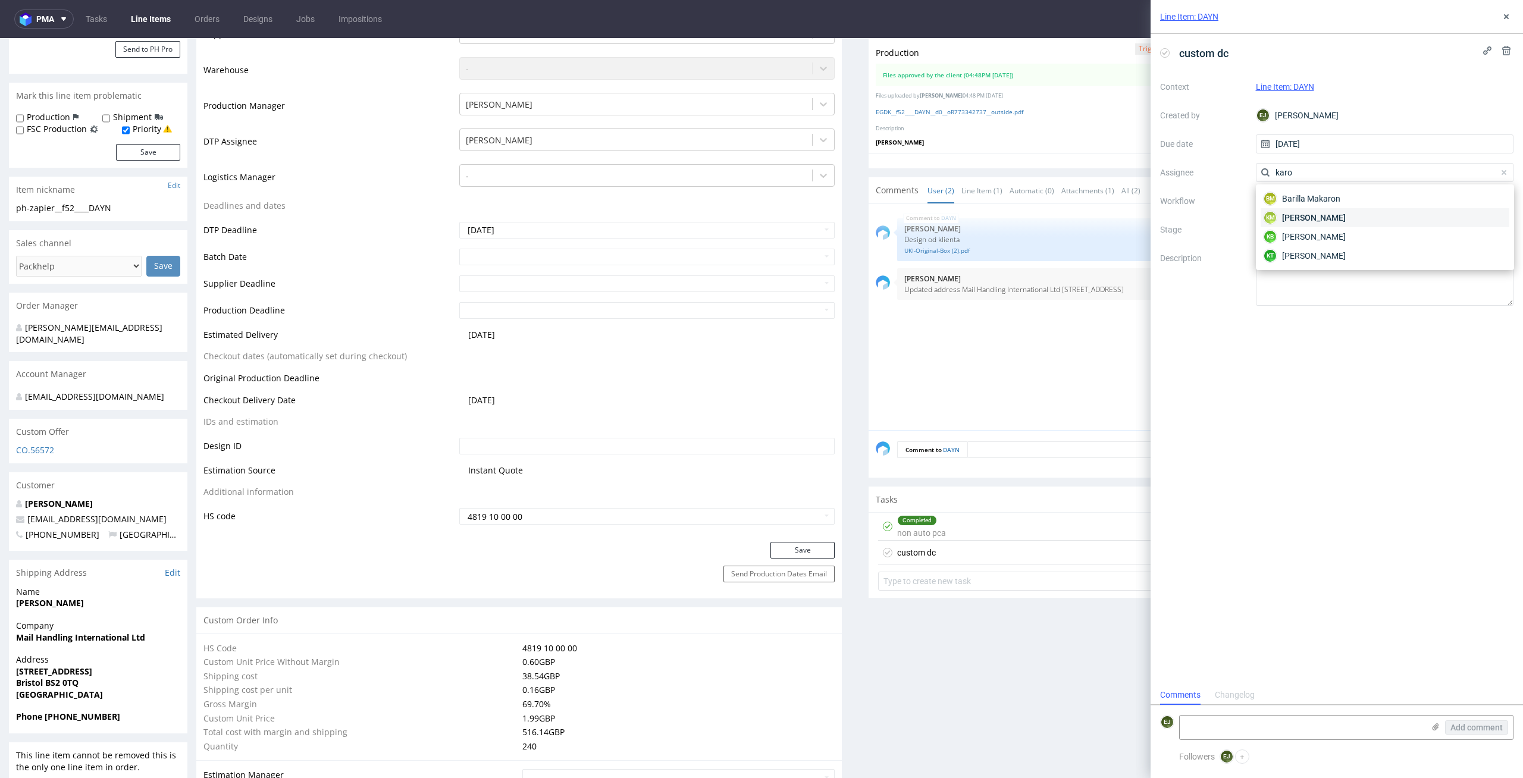
type input "karo"
click at [1289, 224] on div "KM Karol Markowski" at bounding box center [1385, 217] width 249 height 19
click at [1008, 112] on link "EGDK__f52____DAYN__d0__oR773342737__outside.pdf" at bounding box center [950, 112] width 148 height 8
click at [1299, 734] on textarea at bounding box center [1302, 728] width 244 height 24
click at [1403, 194] on div at bounding box center [1385, 201] width 258 height 19
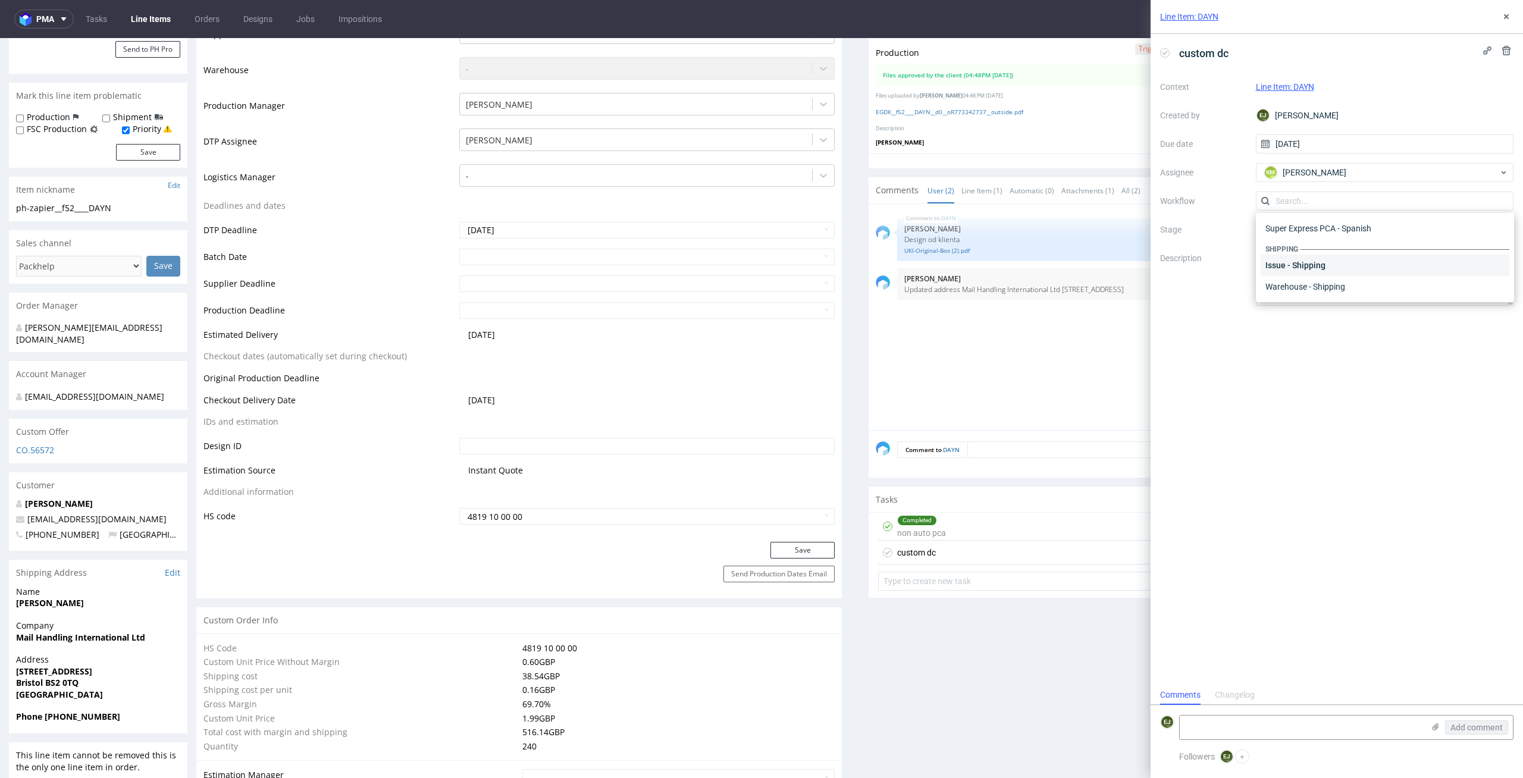
scroll to position [0, 0]
click at [1418, 253] on div "DTP - Double Check" at bounding box center [1385, 243] width 249 height 21
click at [1418, 253] on textarea at bounding box center [1385, 277] width 258 height 57
type textarea "Zmiana rozmiaru, bez inside ostatecznie"
click at [1371, 482] on div "custom dc Context Line Item: DAYN Created by EJ Elżbieta Jelińska Due date 03/1…" at bounding box center [1337, 359] width 372 height 651
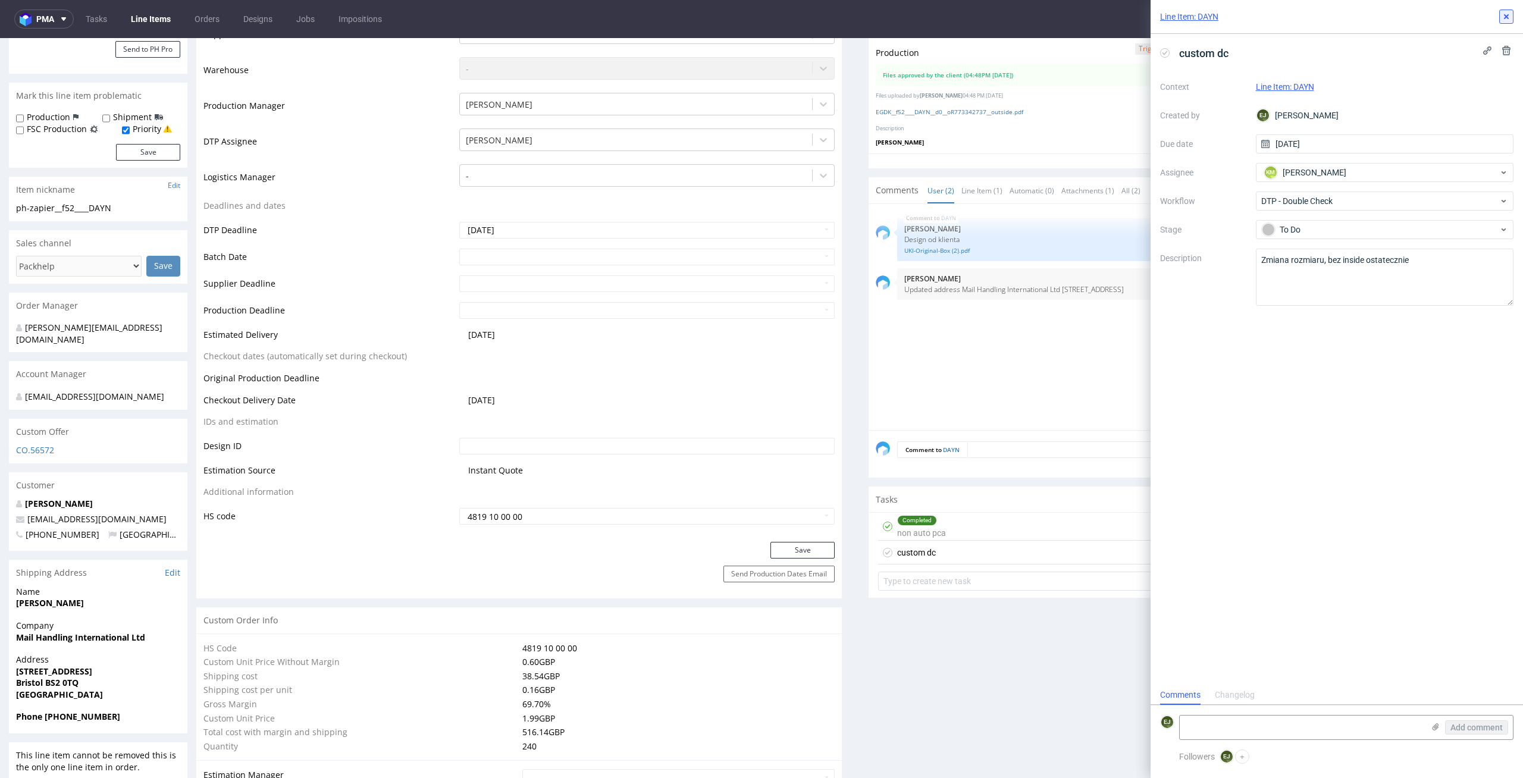
click at [1509, 14] on icon at bounding box center [1507, 17] width 10 height 10
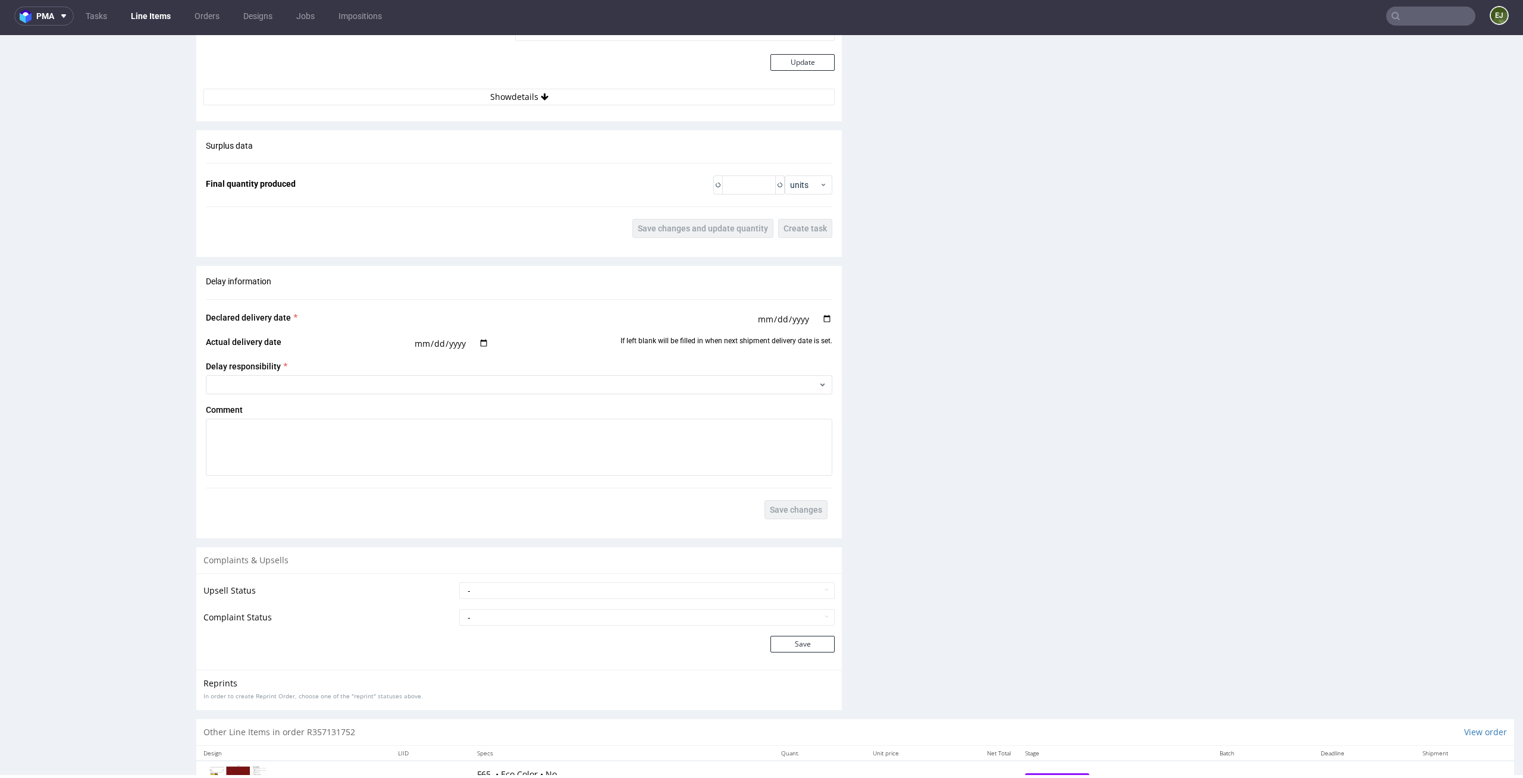
scroll to position [1345, 0]
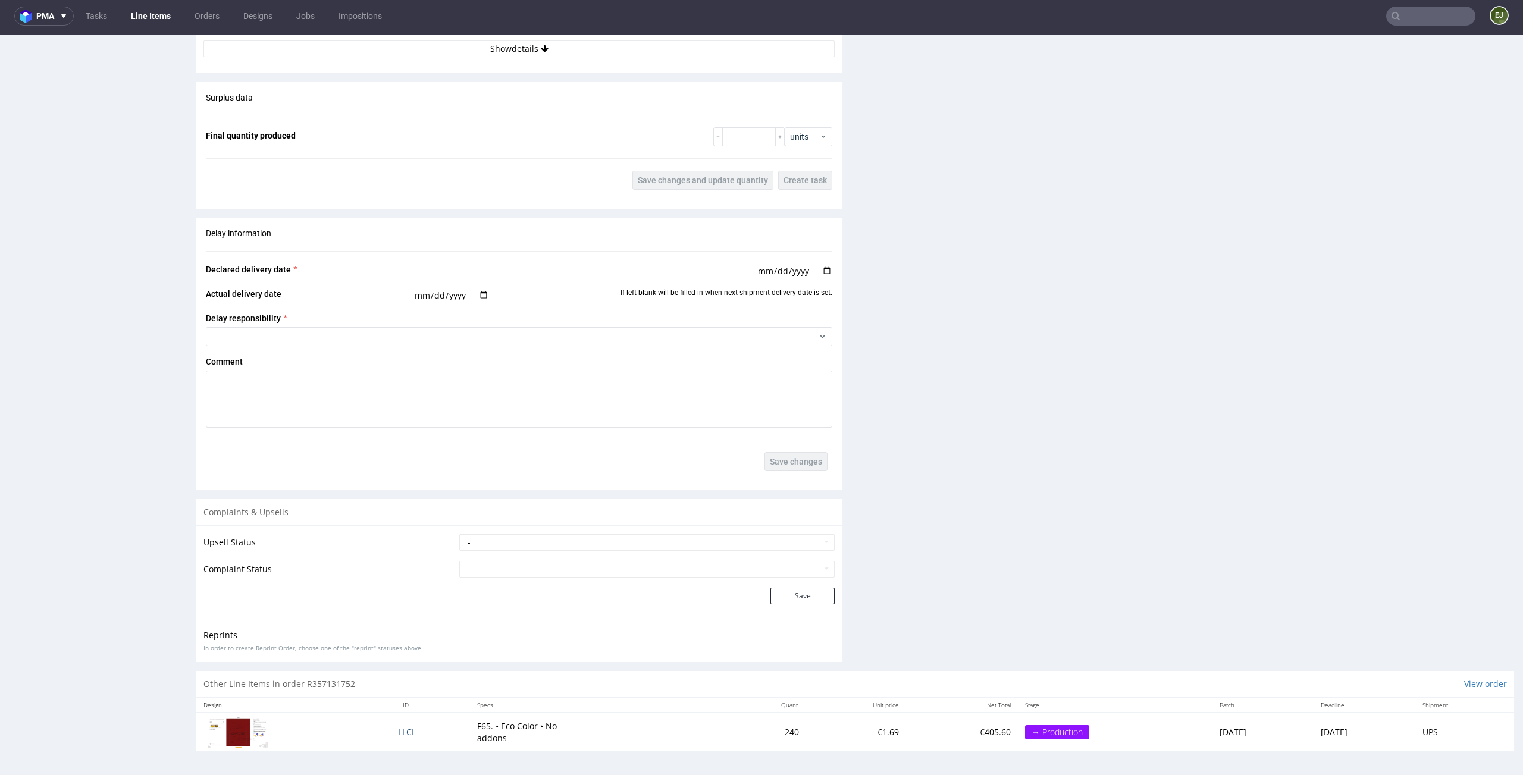
click at [398, 732] on span "LLCL" at bounding box center [407, 731] width 18 height 11
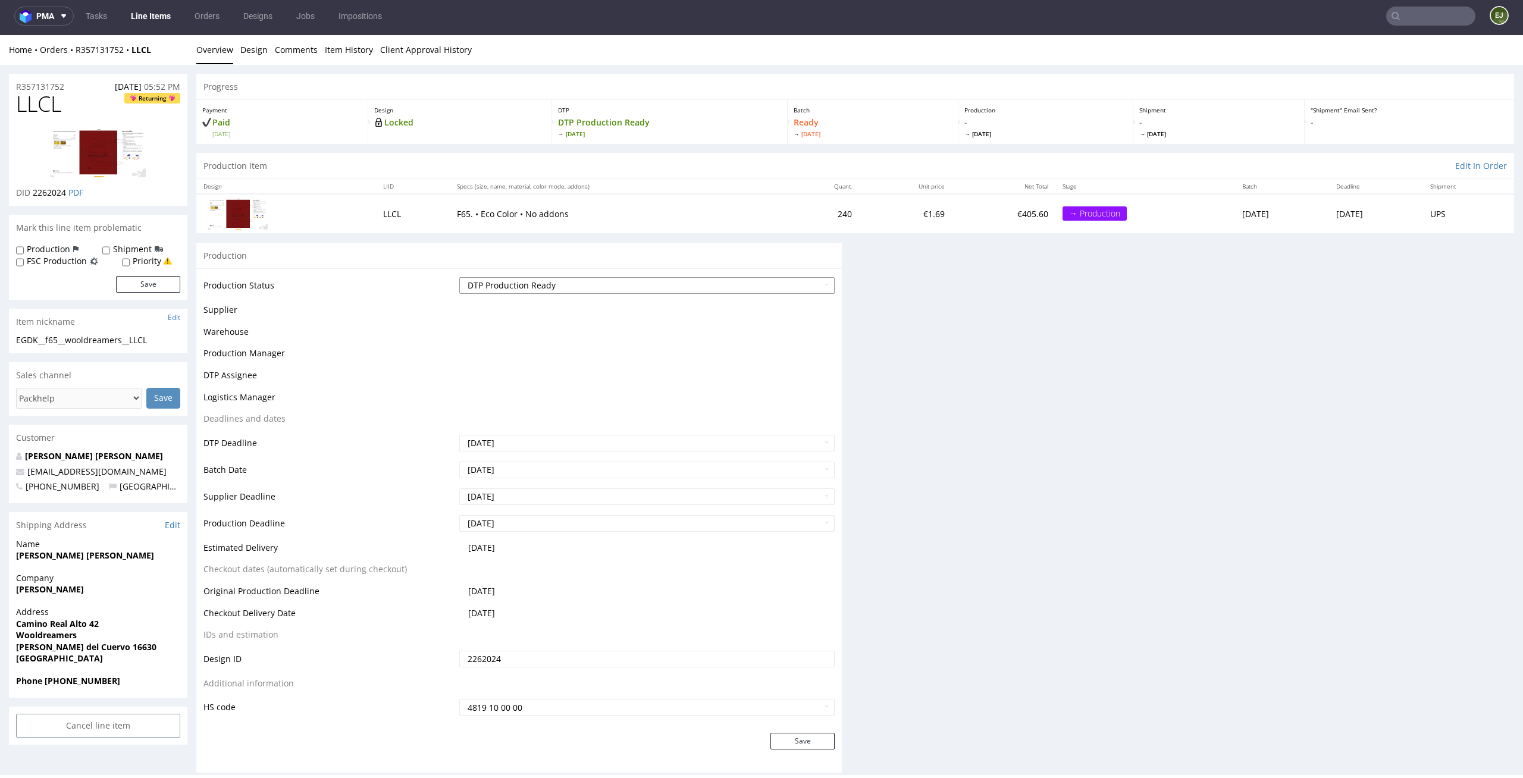
click at [791, 289] on select "Waiting for Artwork Waiting for Diecut Waiting for Mockup Waiting for DTP Waiti…" at bounding box center [647, 285] width 376 height 17
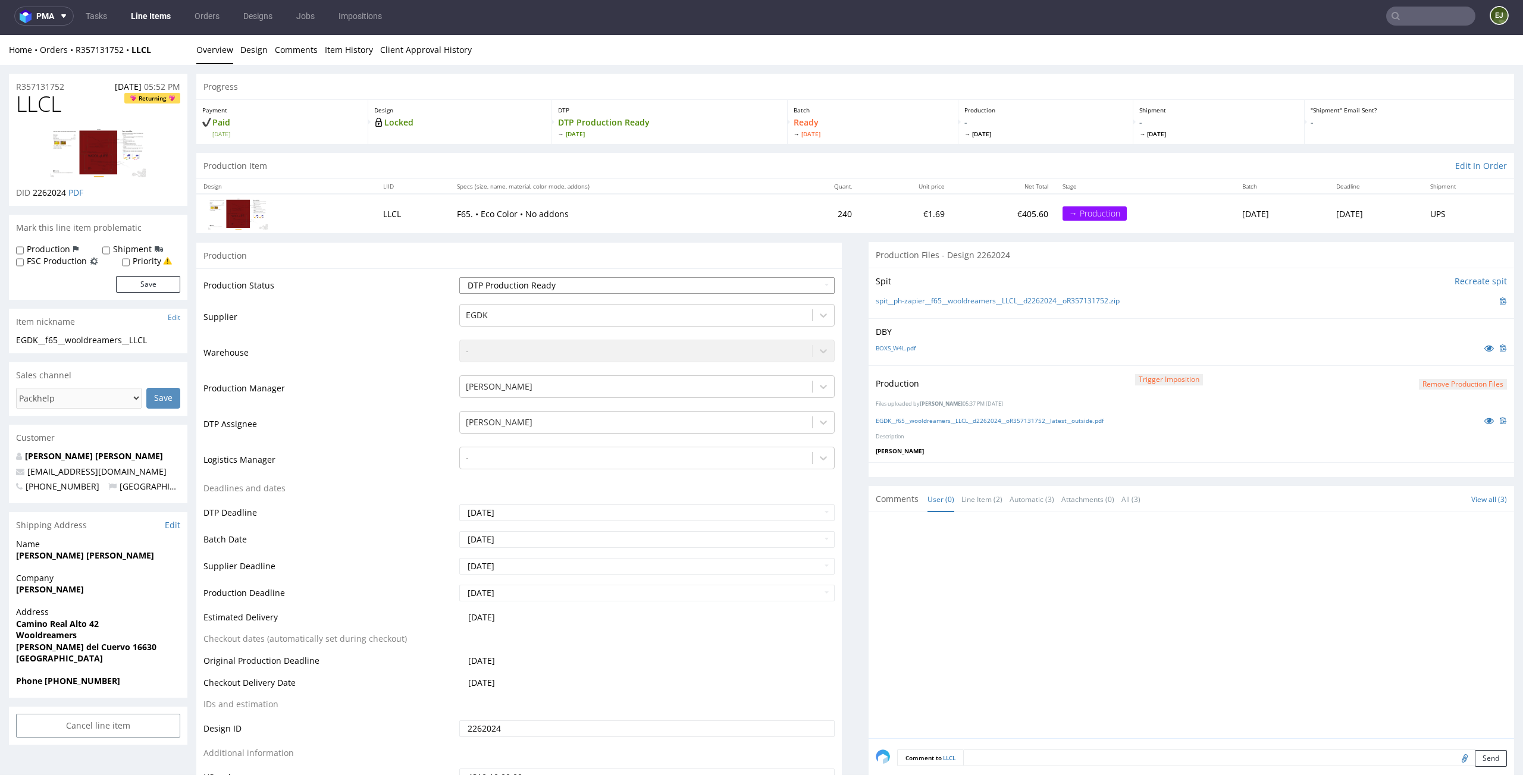
select select "back_for_dtp"
click at [459, 277] on select "Waiting for Artwork Waiting for Diecut Waiting for Mockup Waiting for DTP Waiti…" at bounding box center [647, 285] width 376 height 17
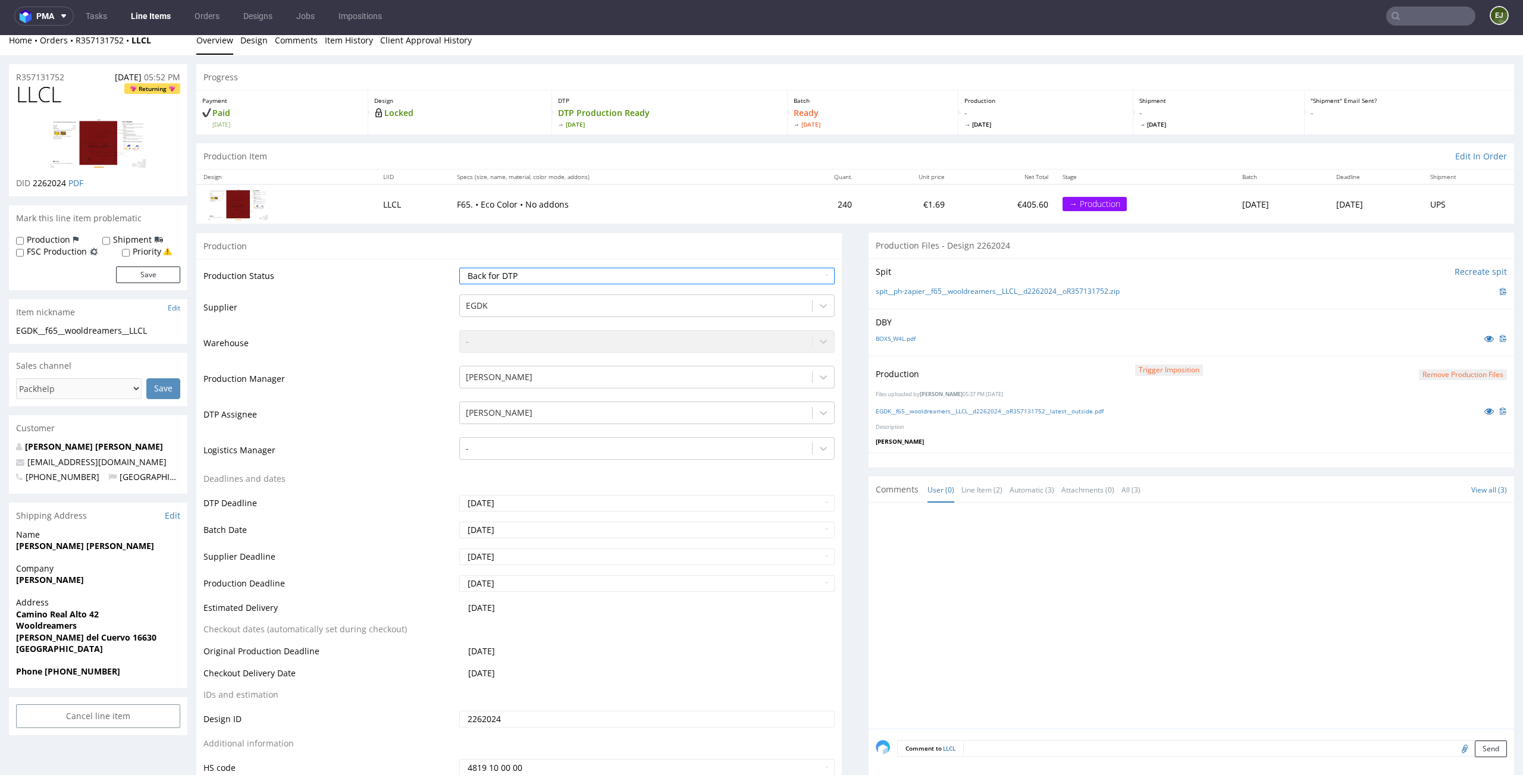
scroll to position [196, 0]
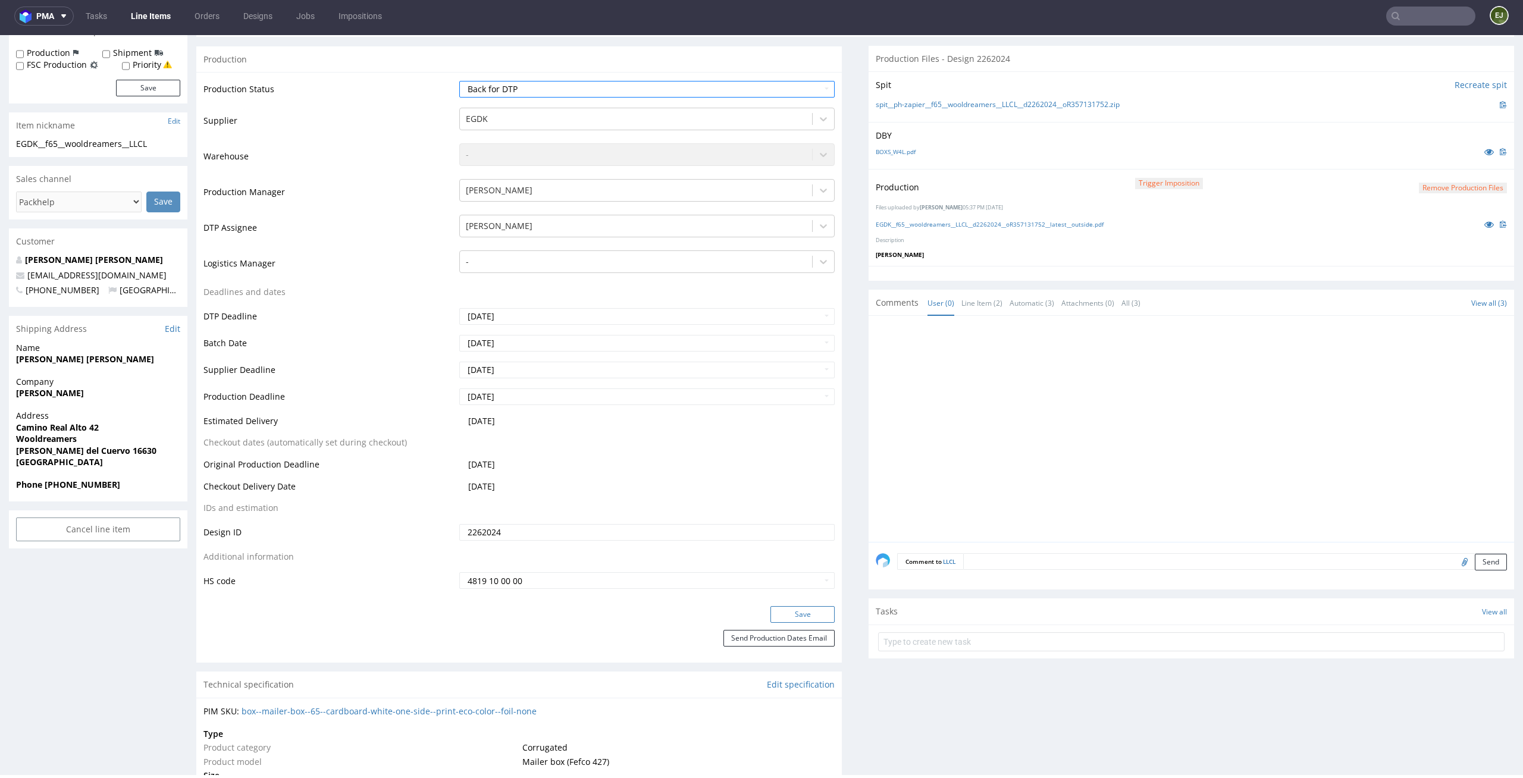
click at [813, 610] on button "Save" at bounding box center [802, 614] width 64 height 17
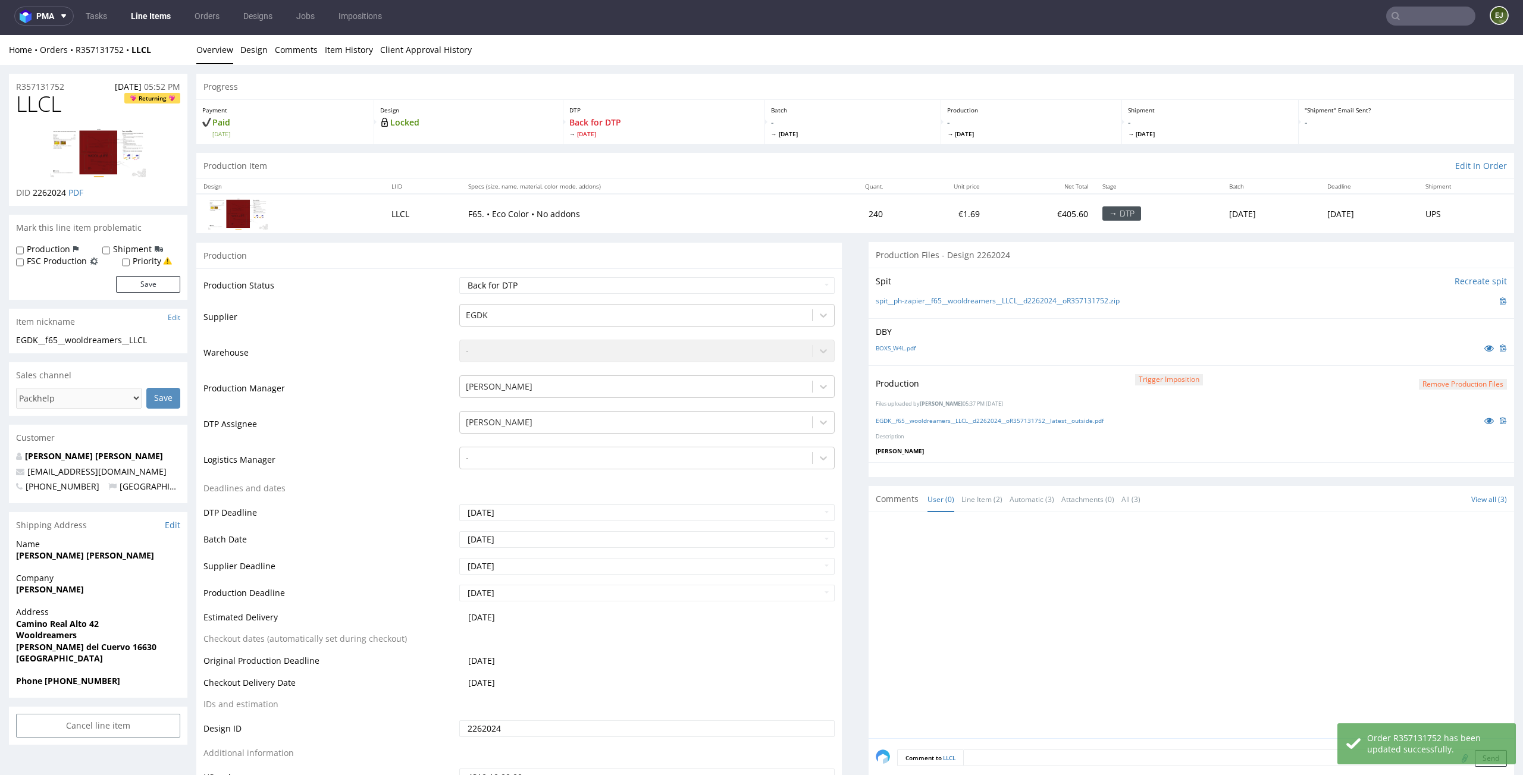
scroll to position [189, 0]
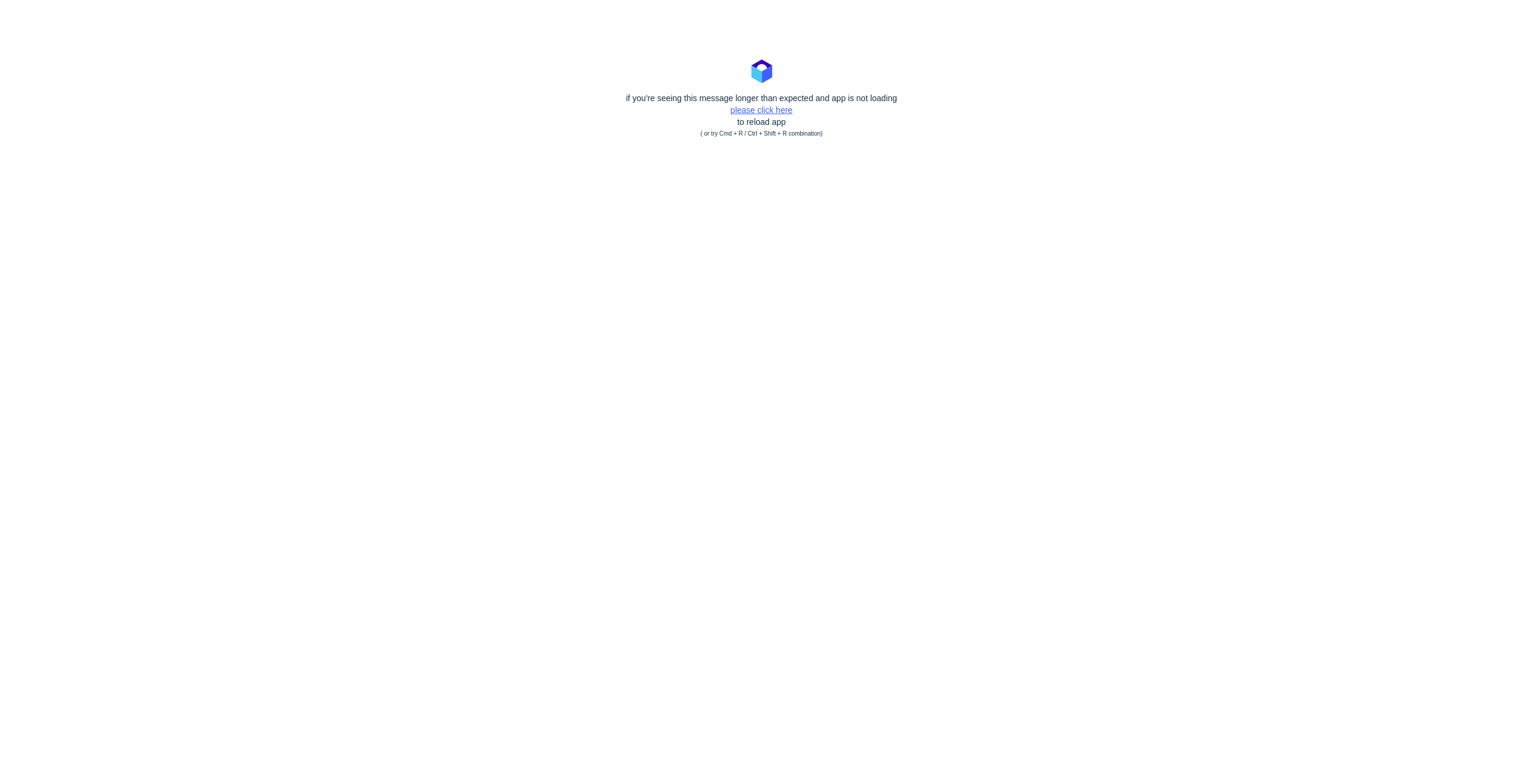
click at [784, 108] on link "please click here" at bounding box center [762, 110] width 62 height 10
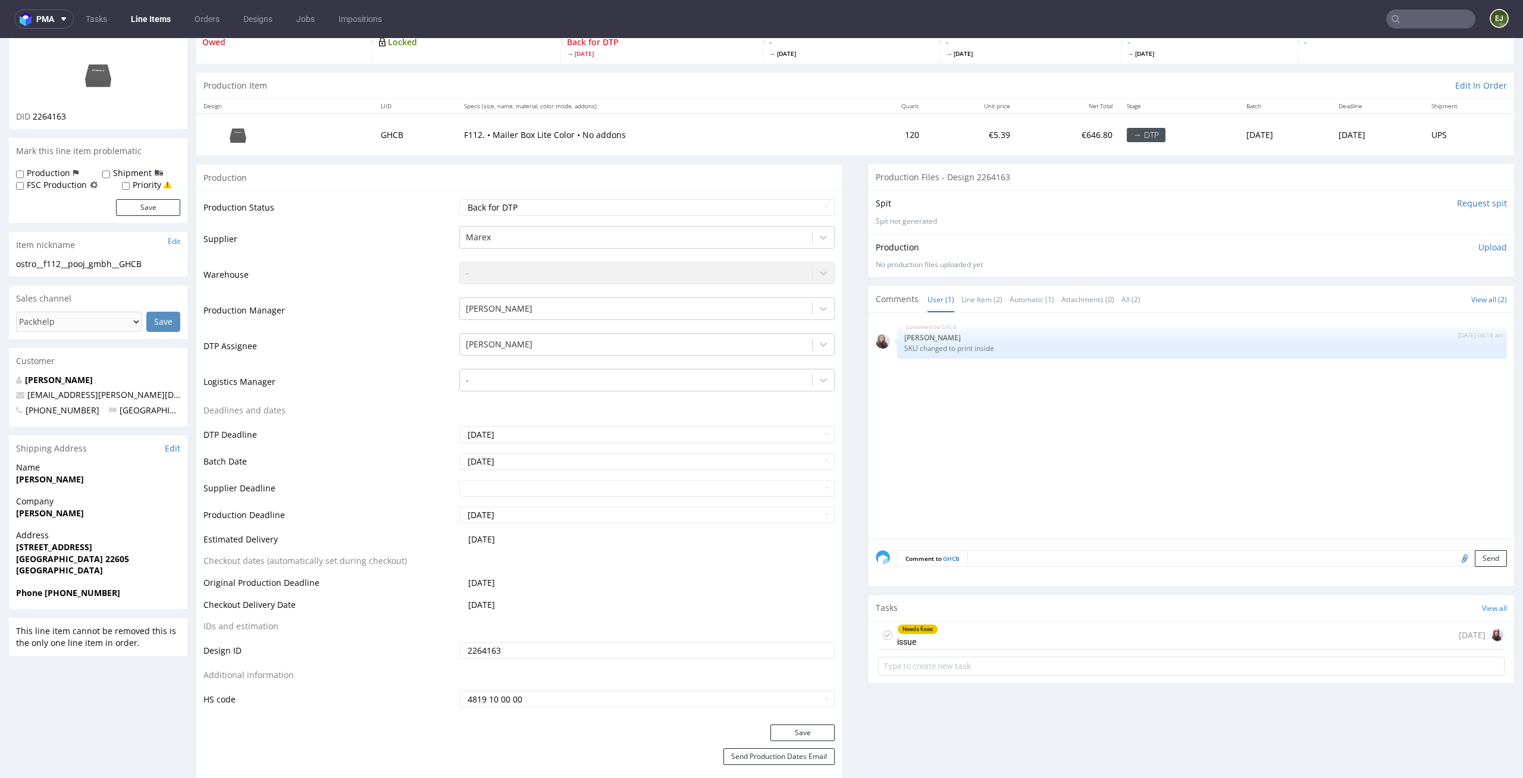
scroll to position [114, 0]
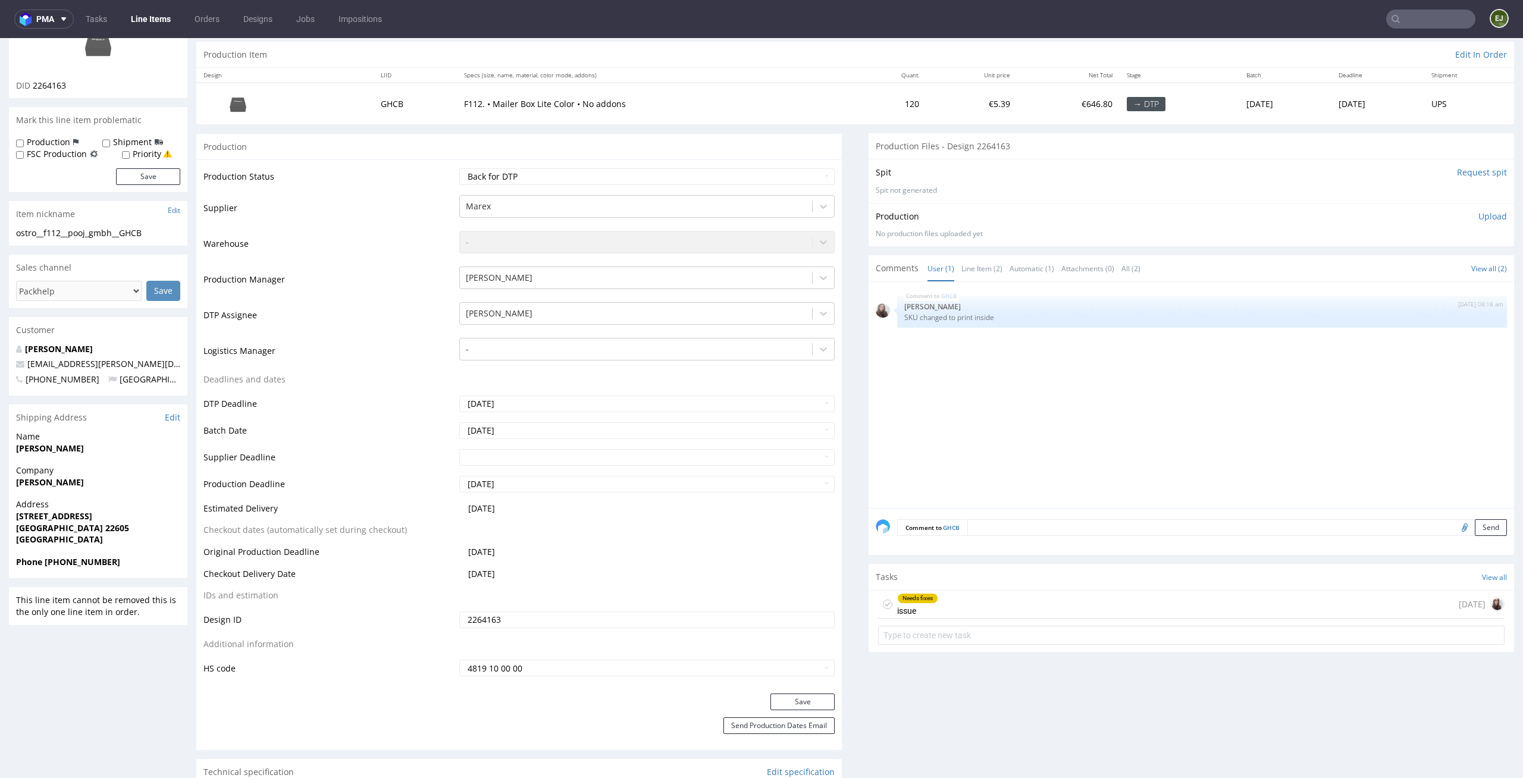
click at [954, 594] on div "Needs fixes issue [DATE]" at bounding box center [1191, 605] width 626 height 28
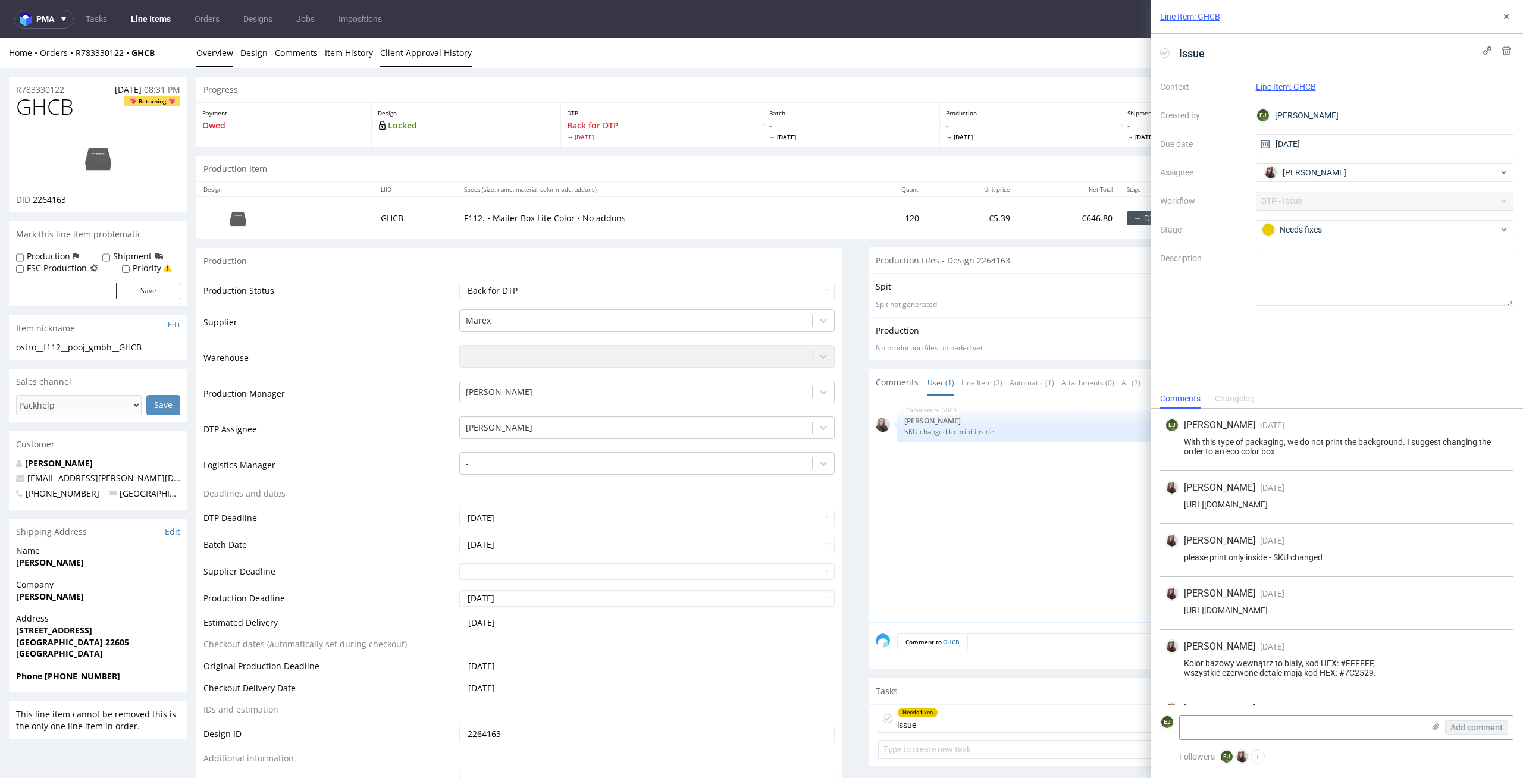
click at [401, 60] on link "Client Approval History" at bounding box center [426, 52] width 92 height 29
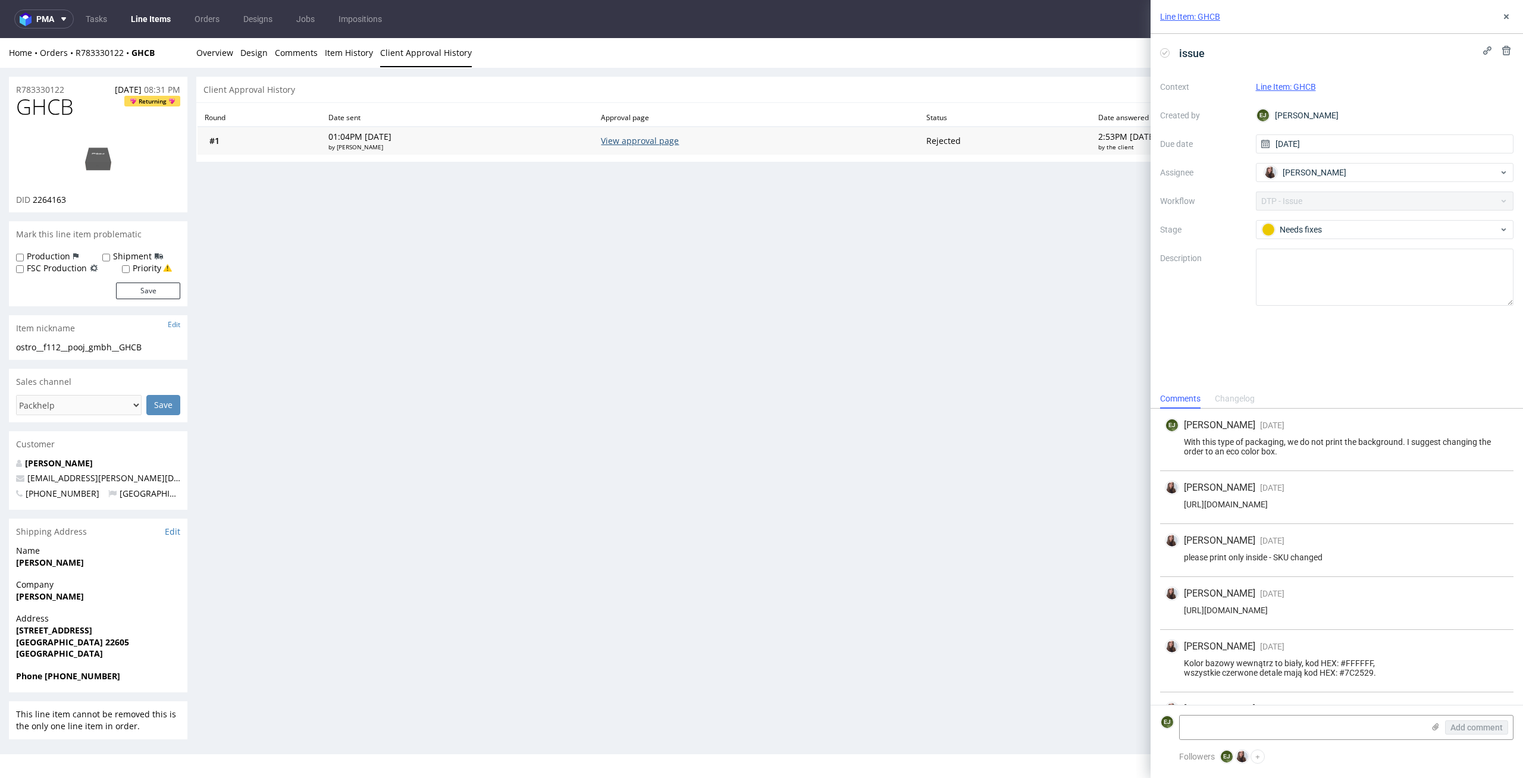
click at [651, 140] on link "View approval page" at bounding box center [640, 140] width 78 height 11
drag, startPoint x: 79, startPoint y: 200, endPoint x: 35, endPoint y: 200, distance: 44.0
click at [35, 200] on div "DID 2264163" at bounding box center [98, 200] width 164 height 12
click at [294, 274] on div "Progress Payment Owed Design Locked DTP Back for DTP [DATE] Batch - [DATE] Prod…" at bounding box center [855, 408] width 1318 height 663
drag, startPoint x: 74, startPoint y: 197, endPoint x: 33, endPoint y: 196, distance: 41.7
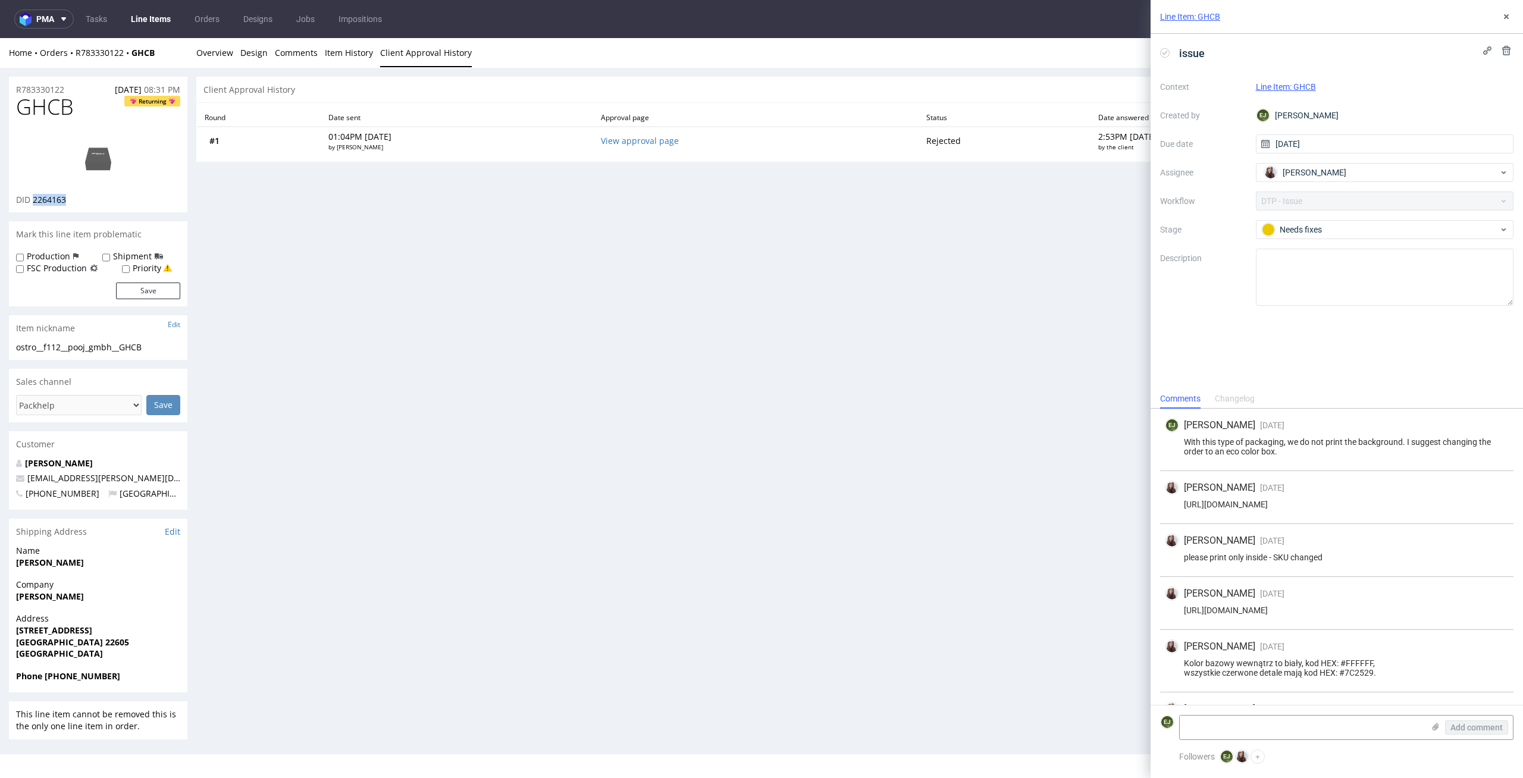
click at [33, 196] on div "DID 2264163" at bounding box center [98, 200] width 164 height 12
copy span "2264163"
click at [671, 388] on div "Progress Payment Owed Design Locked DTP Back for DTP [DATE] Batch - [DATE] Prod…" at bounding box center [855, 408] width 1318 height 663
click at [653, 250] on div "Progress Payment Owed Design Locked DTP Back for DTP [DATE] Batch - [DATE] Prod…" at bounding box center [855, 408] width 1318 height 663
click at [417, 322] on div "Progress Payment Owed Design Locked DTP Back for DTP [DATE] Batch - [DATE] Prod…" at bounding box center [855, 408] width 1318 height 663
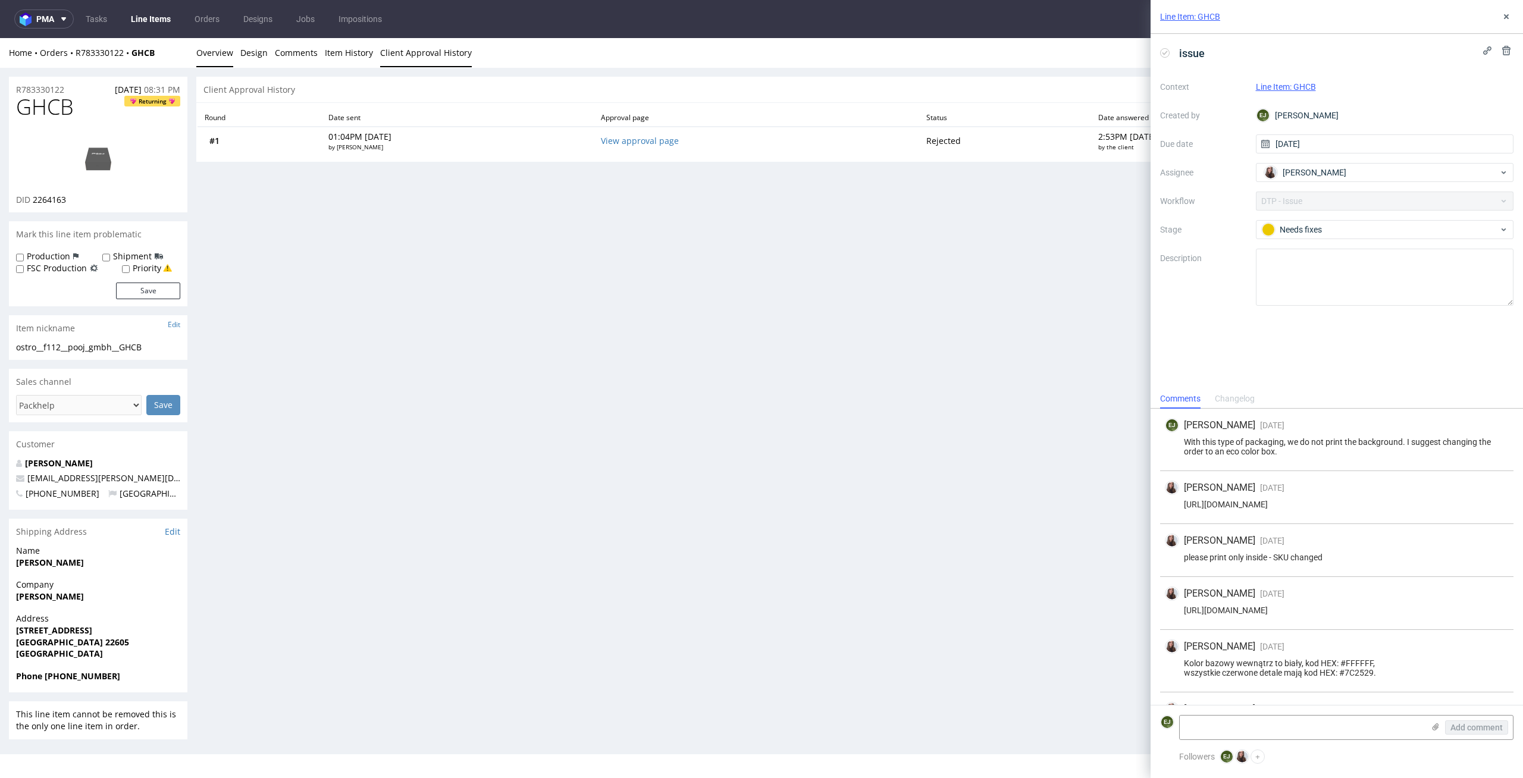
click at [202, 62] on link "Overview" at bounding box center [214, 52] width 37 height 29
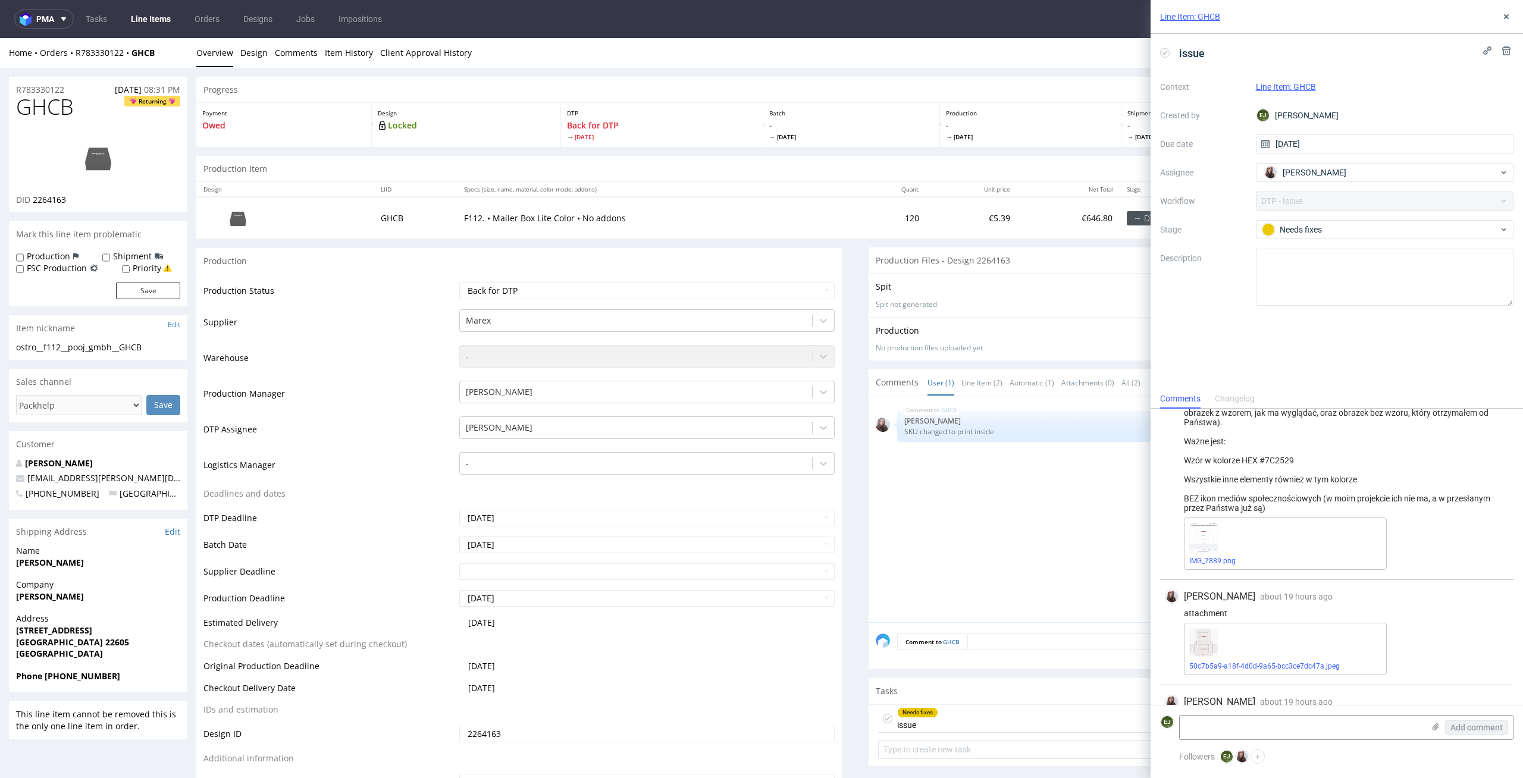
scroll to position [365, 0]
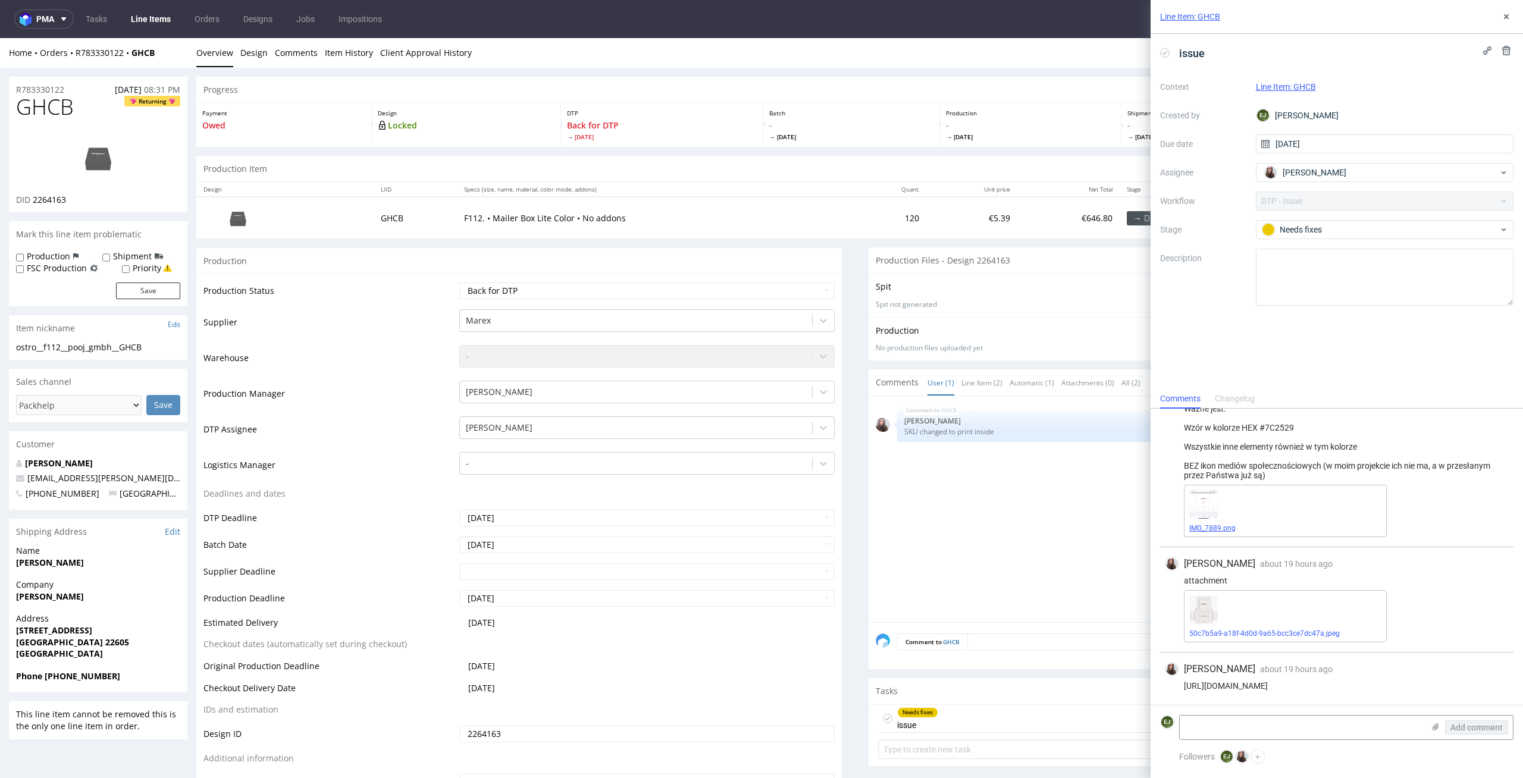
click at [1199, 527] on link "IMG_7889.png" at bounding box center [1212, 528] width 46 height 8
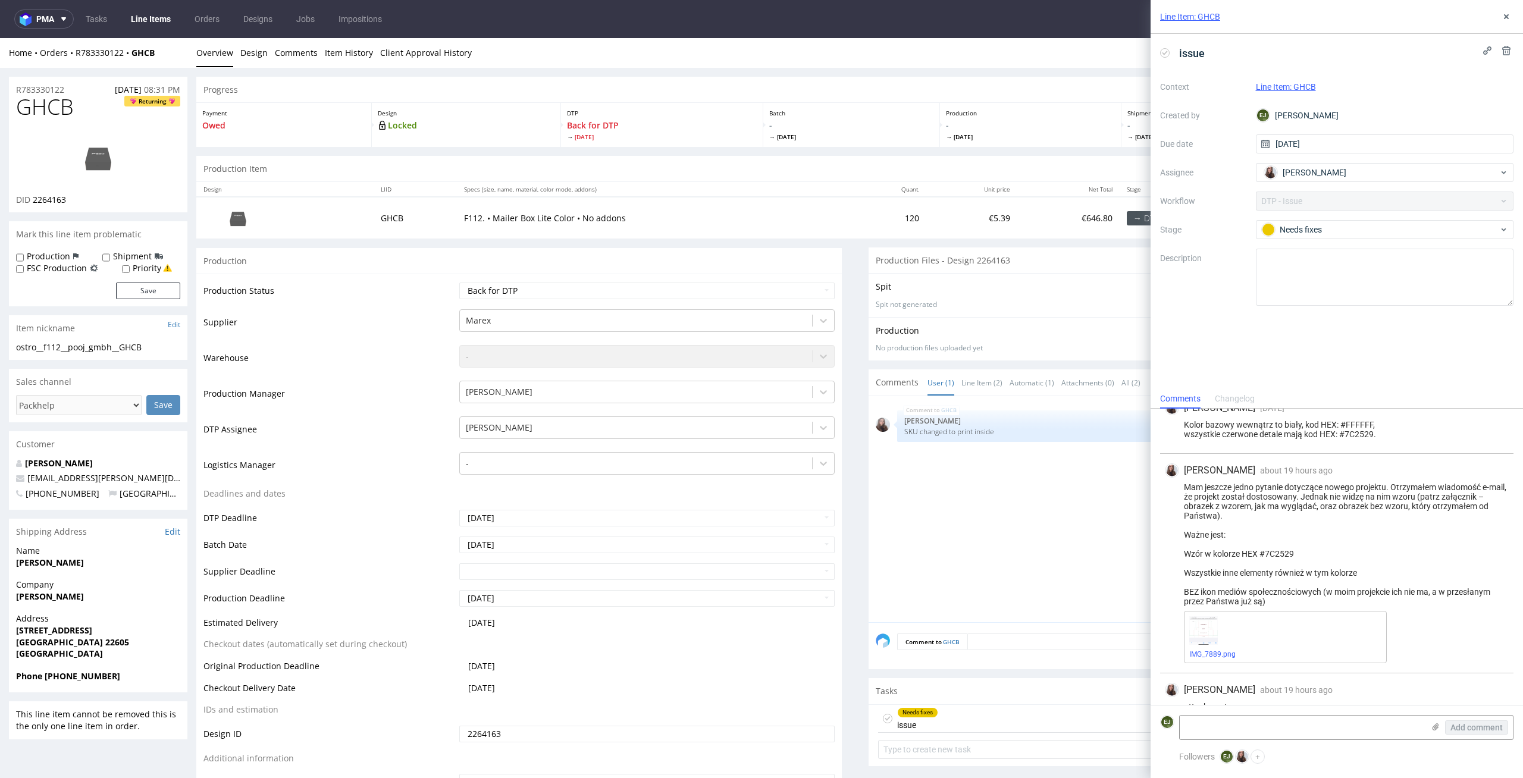
scroll to position [236, 0]
click at [101, 141] on img at bounding box center [98, 158] width 95 height 54
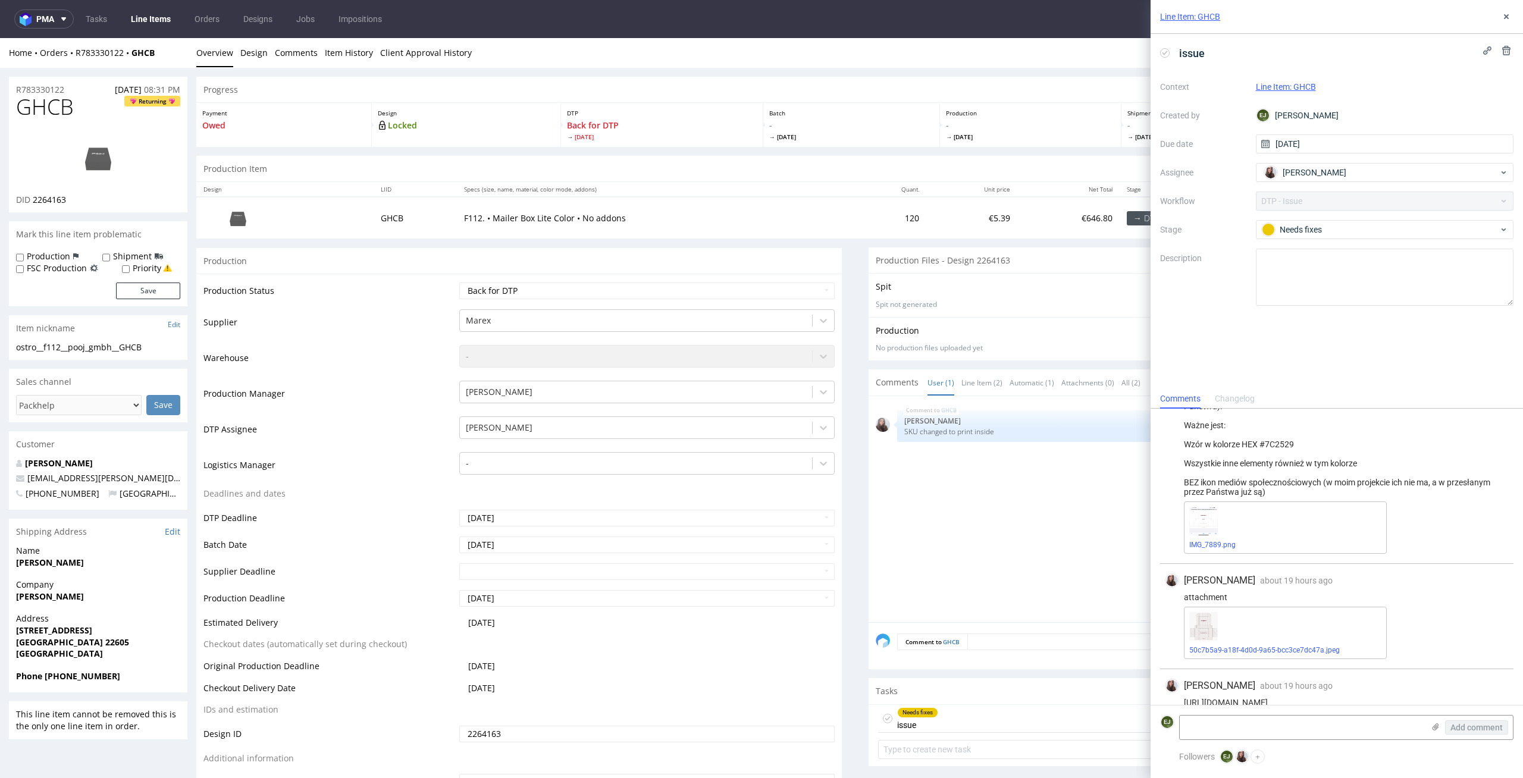
scroll to position [365, 0]
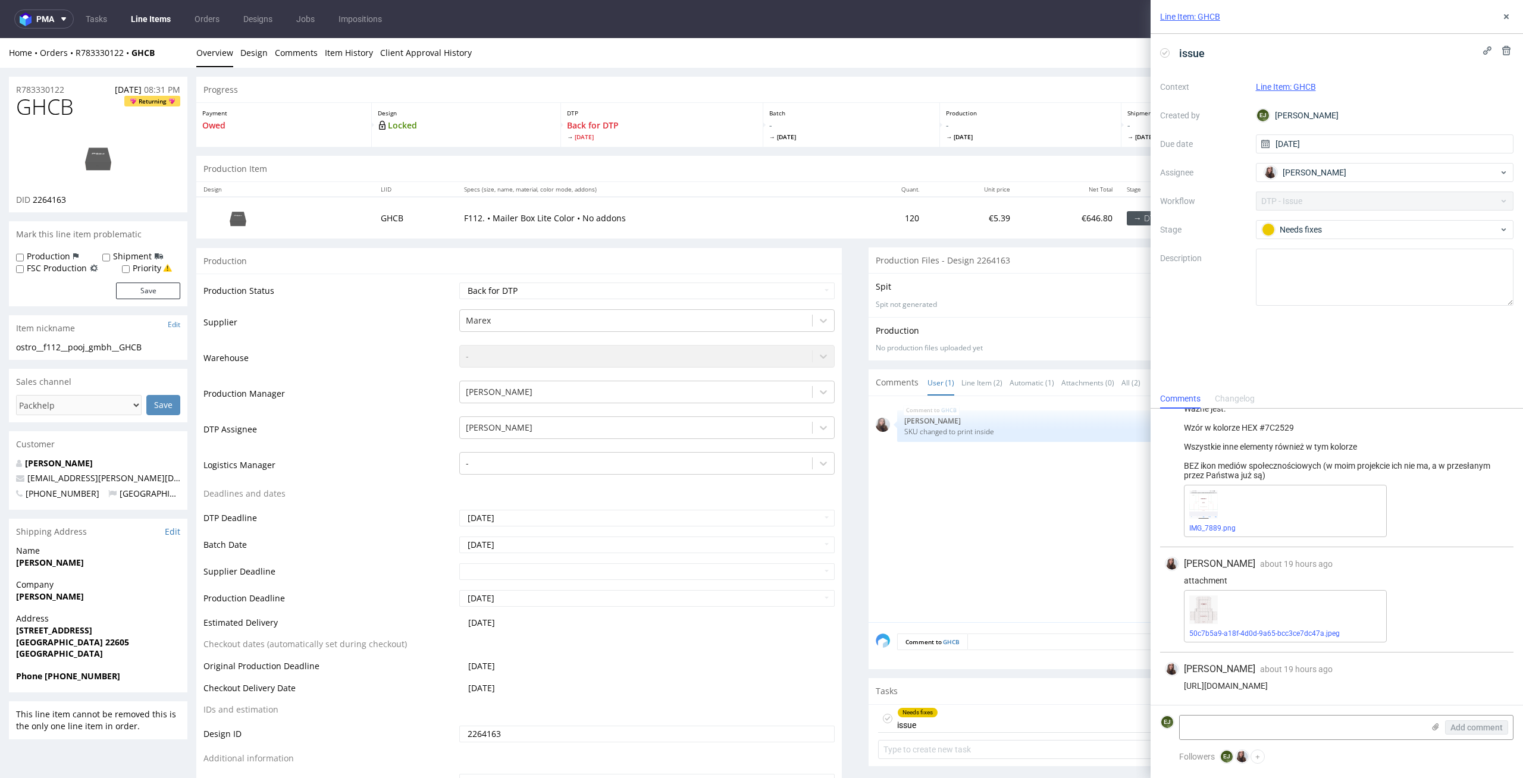
click at [1311, 525] on span "IMG_7889.png" at bounding box center [1285, 529] width 192 height 10
click at [1276, 627] on div "50c7b5a9-a18f-4d0d-9a65-bcc3ce7dc47a.jpeg" at bounding box center [1285, 616] width 203 height 52
click at [1262, 632] on link "50c7b5a9-a18f-4d0d-9a65-bcc3ce7dc47a.jpeg" at bounding box center [1264, 633] width 151 height 8
click at [410, 51] on link "Client Approval History" at bounding box center [426, 52] width 92 height 29
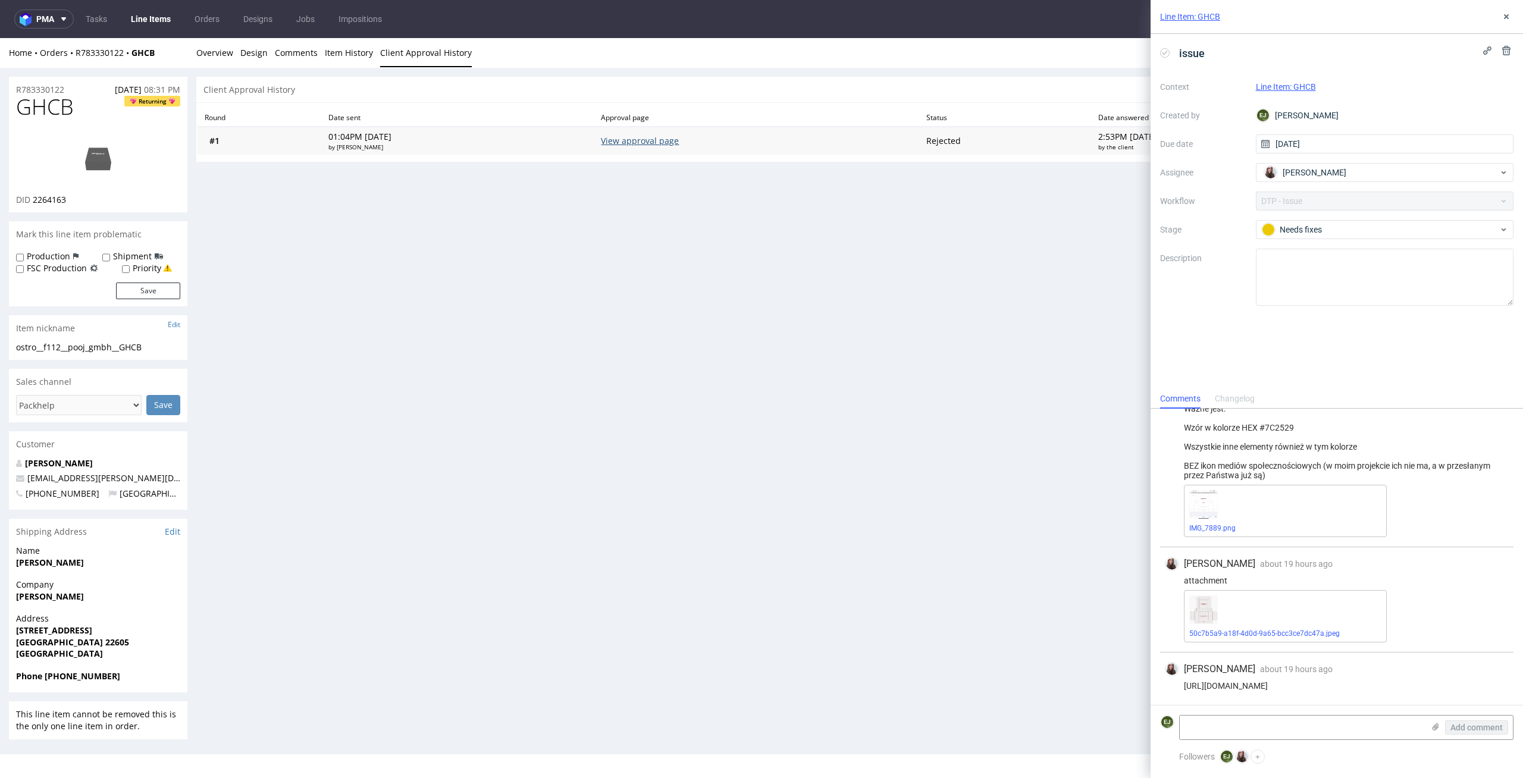
click at [677, 142] on link "View approval page" at bounding box center [640, 140] width 78 height 11
click at [1254, 632] on link "50c7b5a9-a18f-4d0d-9a65-bcc3ce7dc47a.jpeg" at bounding box center [1264, 633] width 151 height 8
click at [89, 161] on img at bounding box center [98, 158] width 95 height 54
click at [230, 59] on link "Overview" at bounding box center [214, 52] width 37 height 29
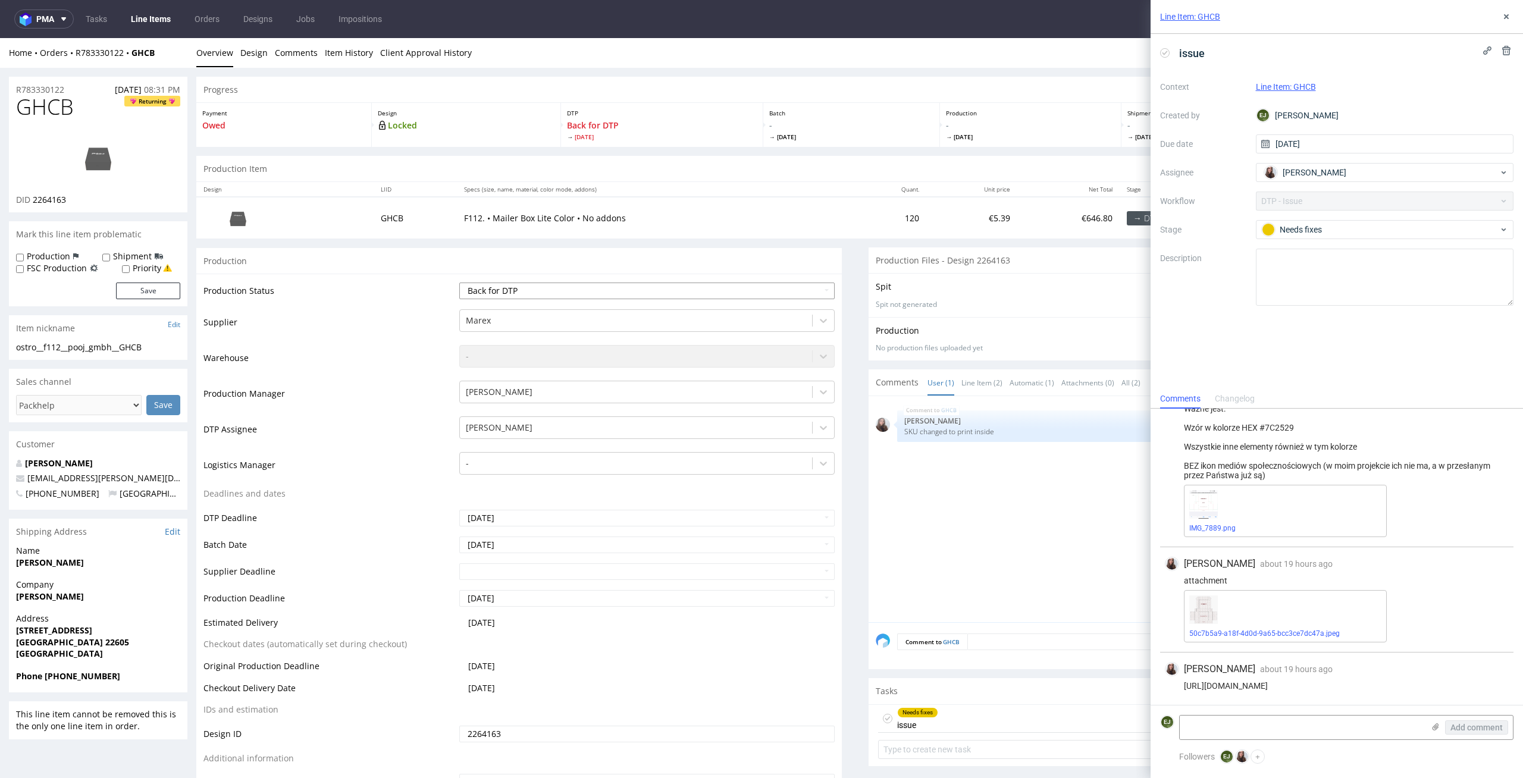
click at [668, 296] on select "Waiting for Artwork Waiting for Diecut Waiting for Mockup Waiting for DTP Waiti…" at bounding box center [647, 291] width 376 height 17
click at [459, 283] on select "Waiting for Artwork Waiting for Diecut Waiting for Mockup Waiting for DTP Waiti…" at bounding box center [647, 291] width 376 height 17
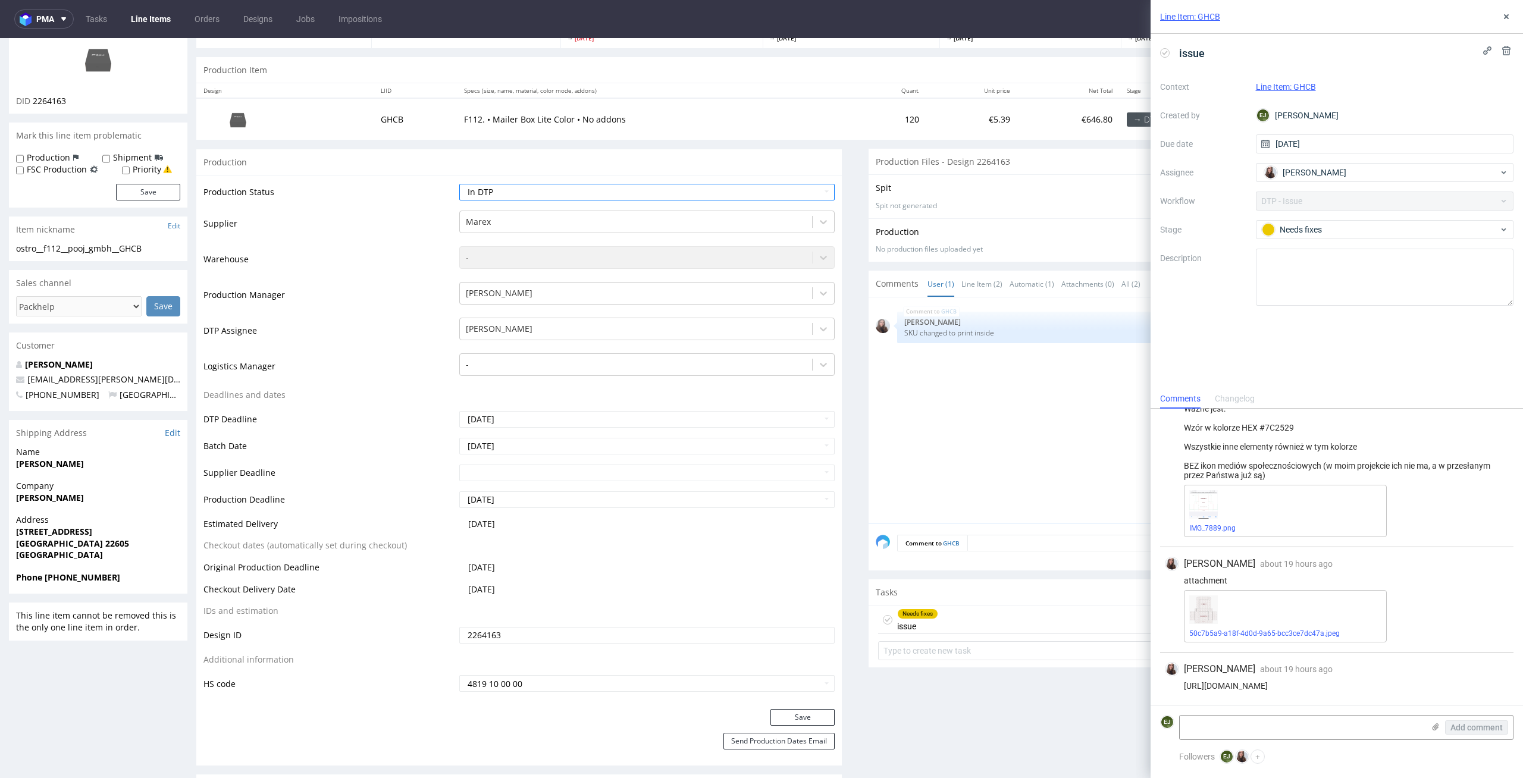
scroll to position [117, 0]
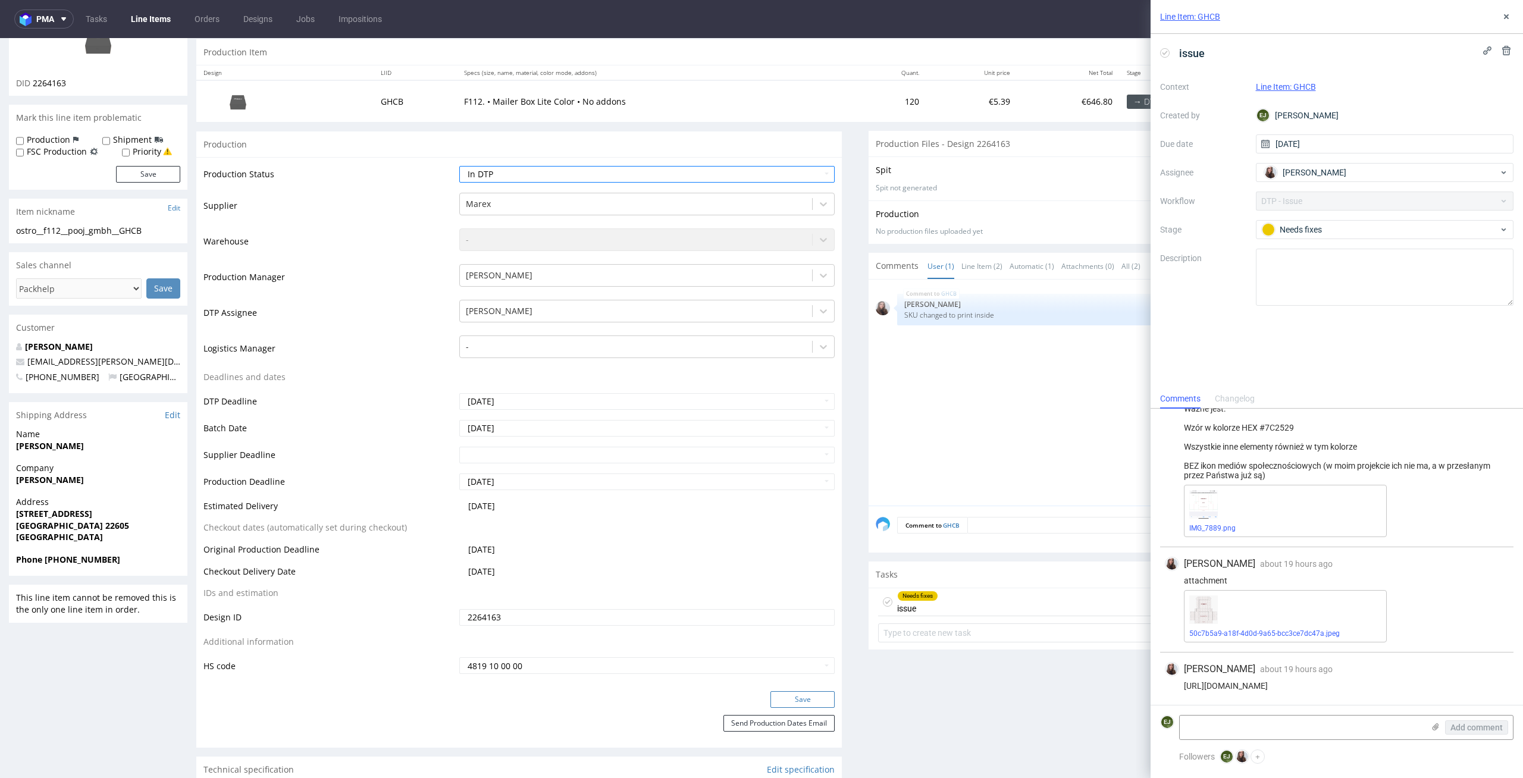
click at [799, 691] on button "Save" at bounding box center [802, 699] width 64 height 17
click at [951, 223] on div "Production Upload No production files uploaded yet Description (optional) Add f…" at bounding box center [1191, 222] width 631 height 29
click at [1166, 55] on icon at bounding box center [1165, 53] width 10 height 10
click at [1503, 14] on icon at bounding box center [1507, 17] width 10 height 10
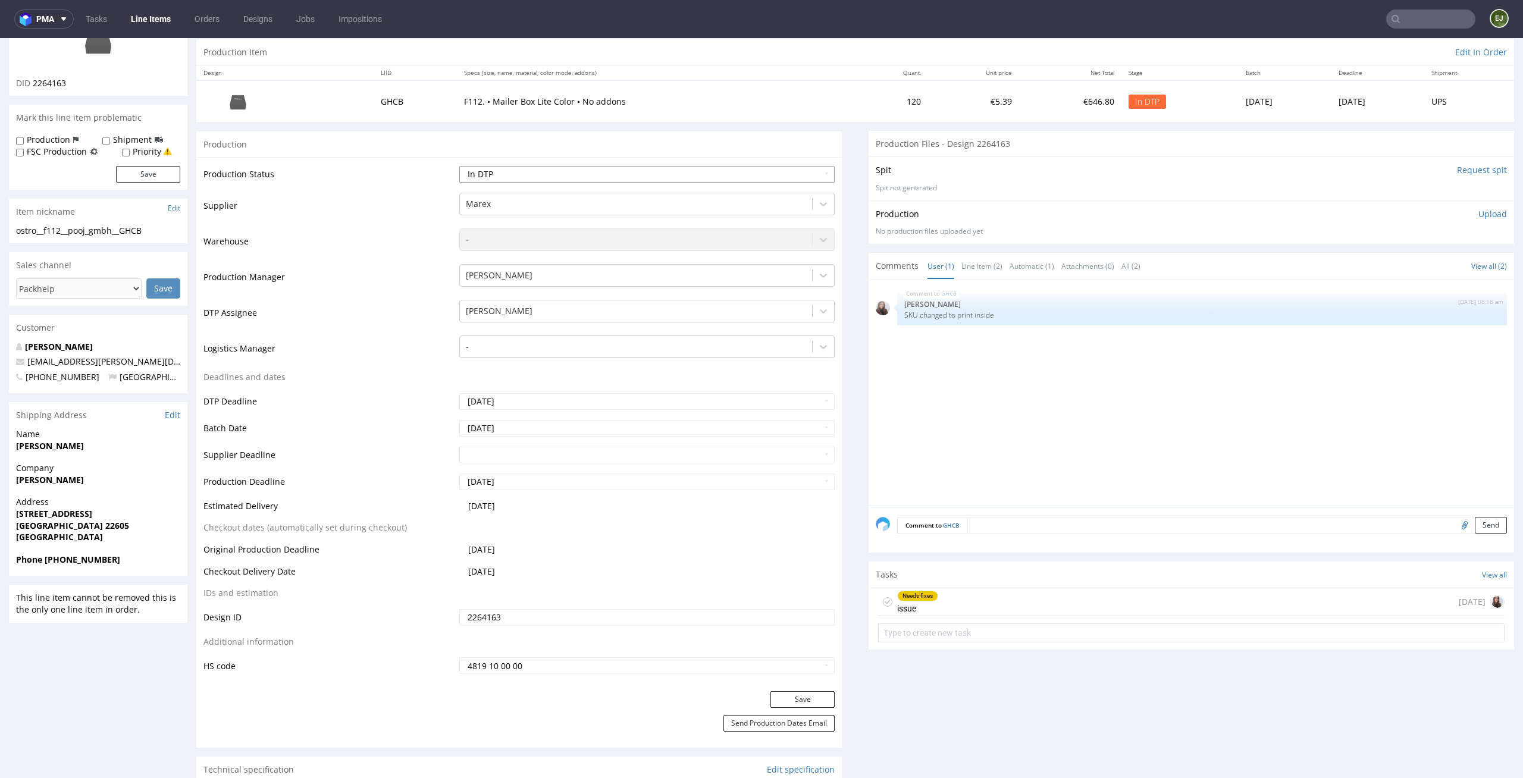
click at [757, 167] on select "Waiting for Artwork Waiting for Diecut Waiting for Mockup Waiting for DTP Waiti…" at bounding box center [647, 174] width 376 height 17
select select "dtp_ca_needed"
click at [459, 166] on select "Waiting for Artwork Waiting for Diecut Waiting for Mockup Waiting for DTP Waiti…" at bounding box center [647, 174] width 376 height 17
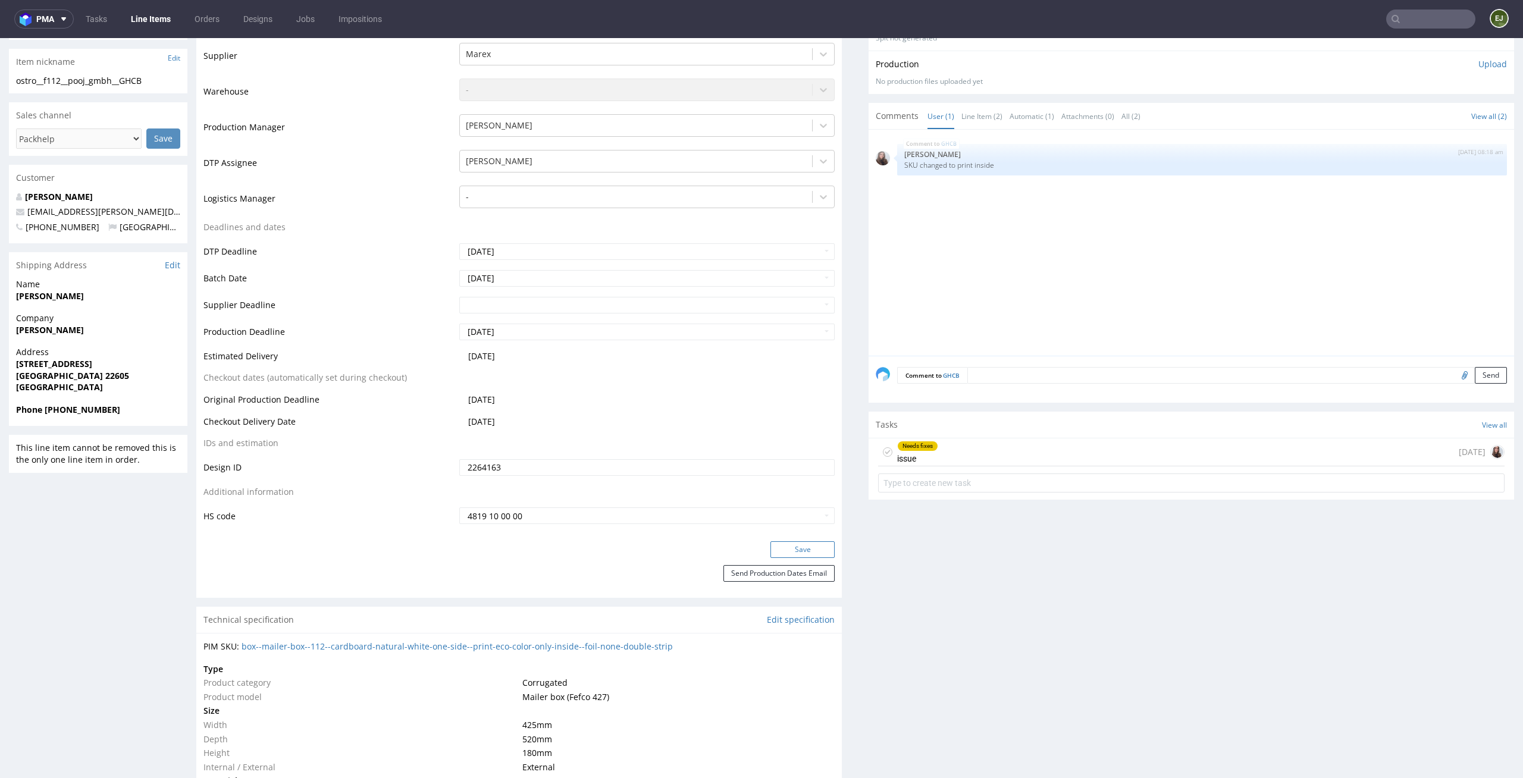
click at [806, 548] on button "Save" at bounding box center [802, 549] width 64 height 17
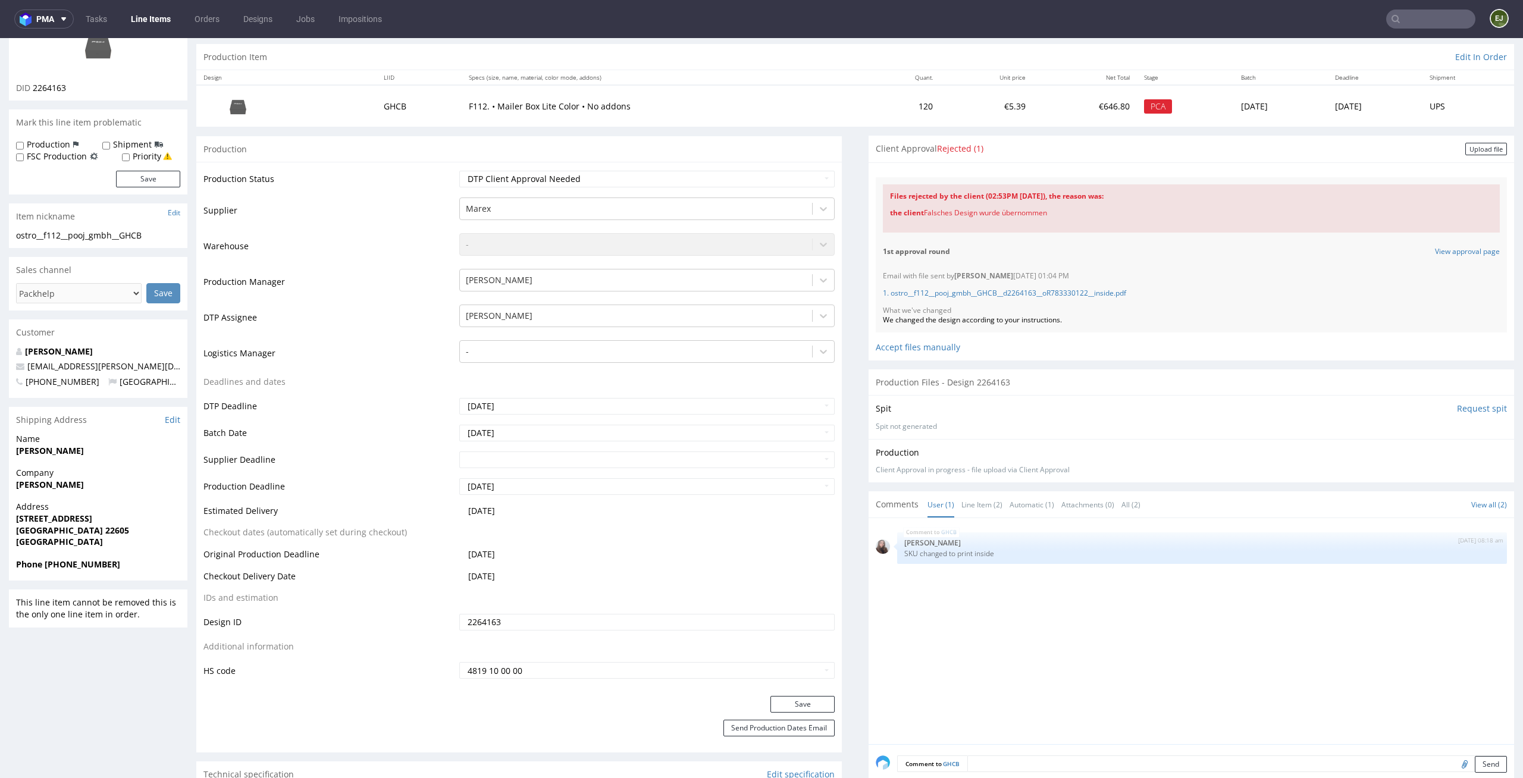
scroll to position [0, 0]
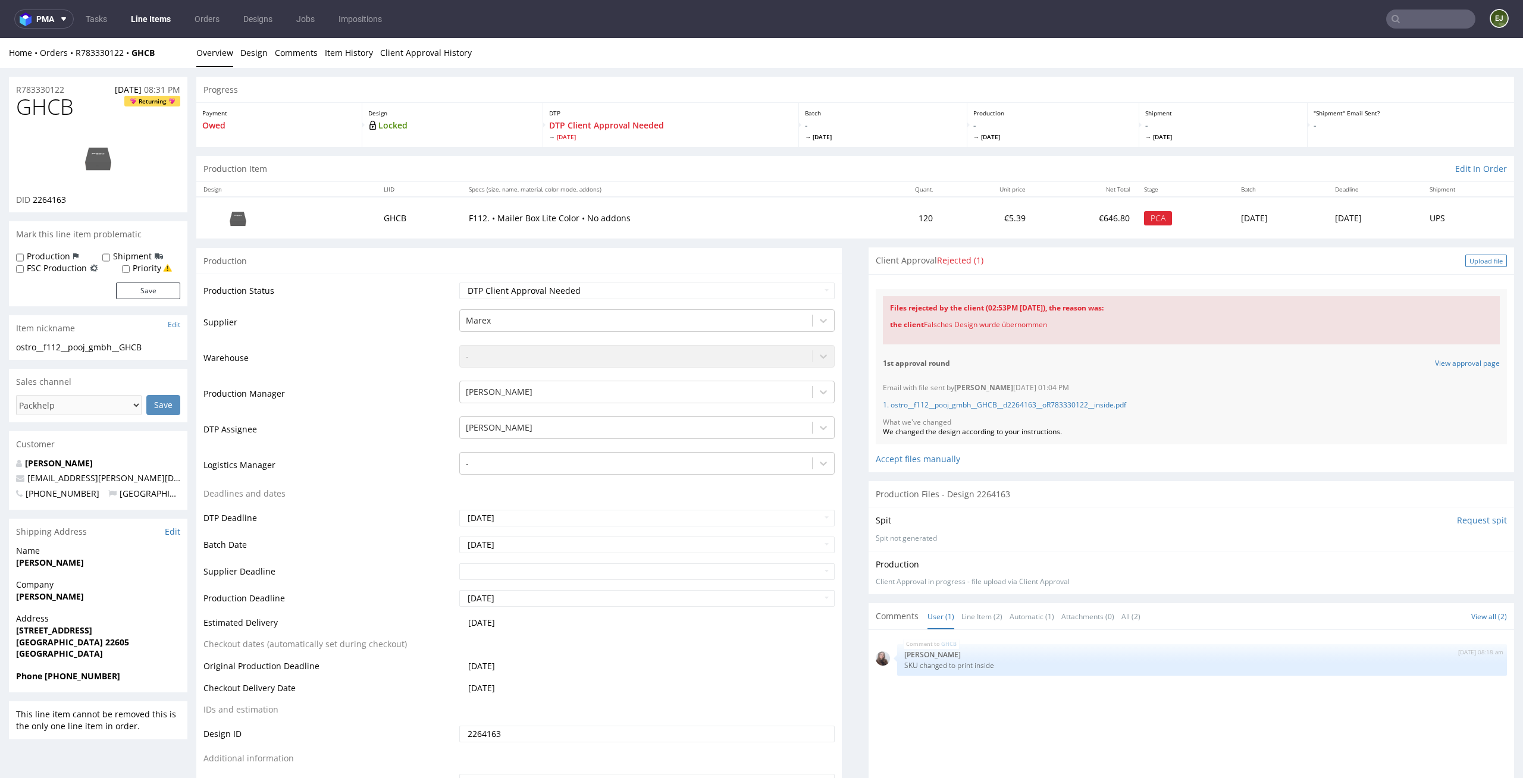
click at [1465, 255] on div "Upload file" at bounding box center [1486, 261] width 42 height 12
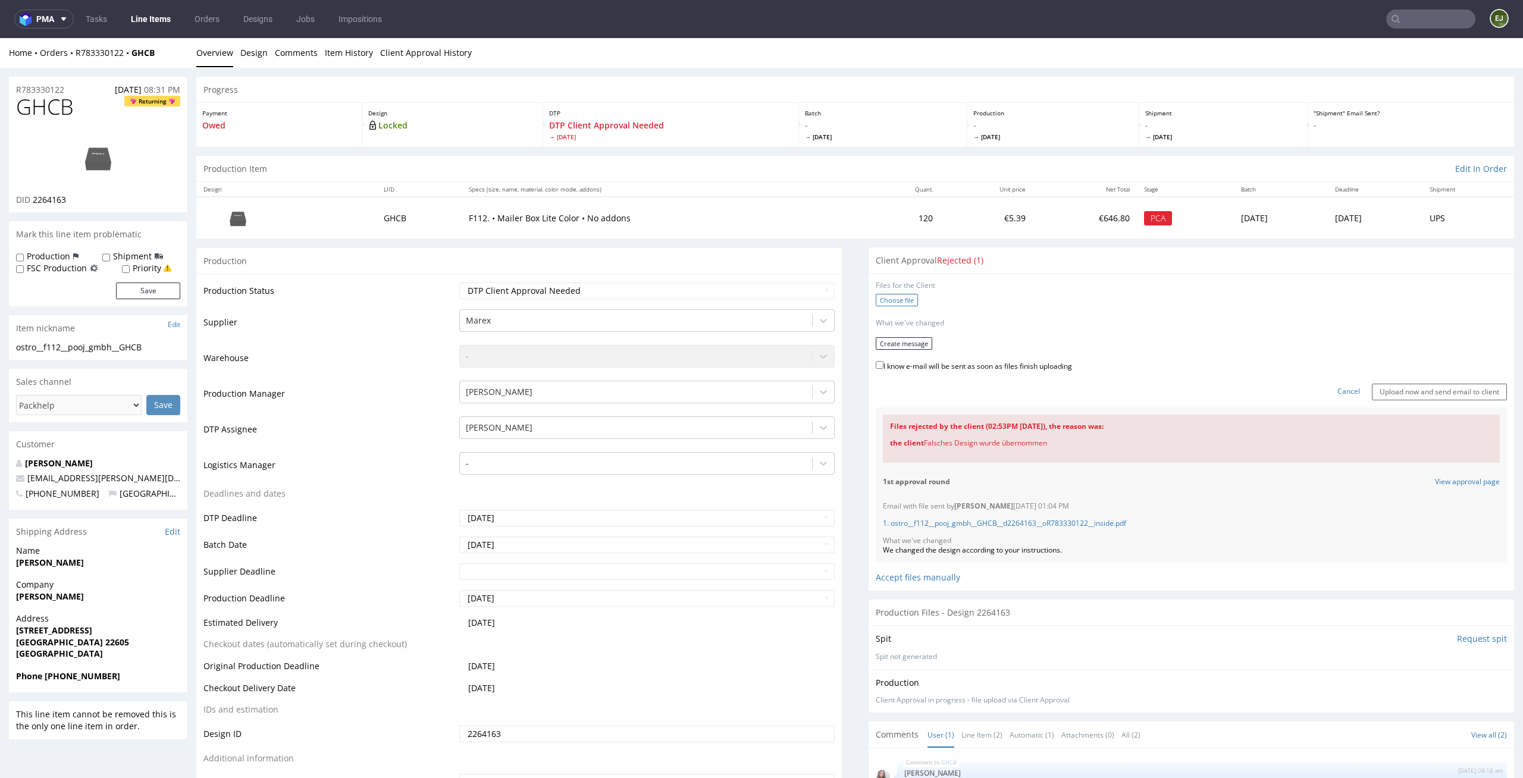
click at [900, 301] on label "Choose file" at bounding box center [897, 300] width 42 height 12
click at [0, 38] on input "Choose file" at bounding box center [0, 38] width 0 height 0
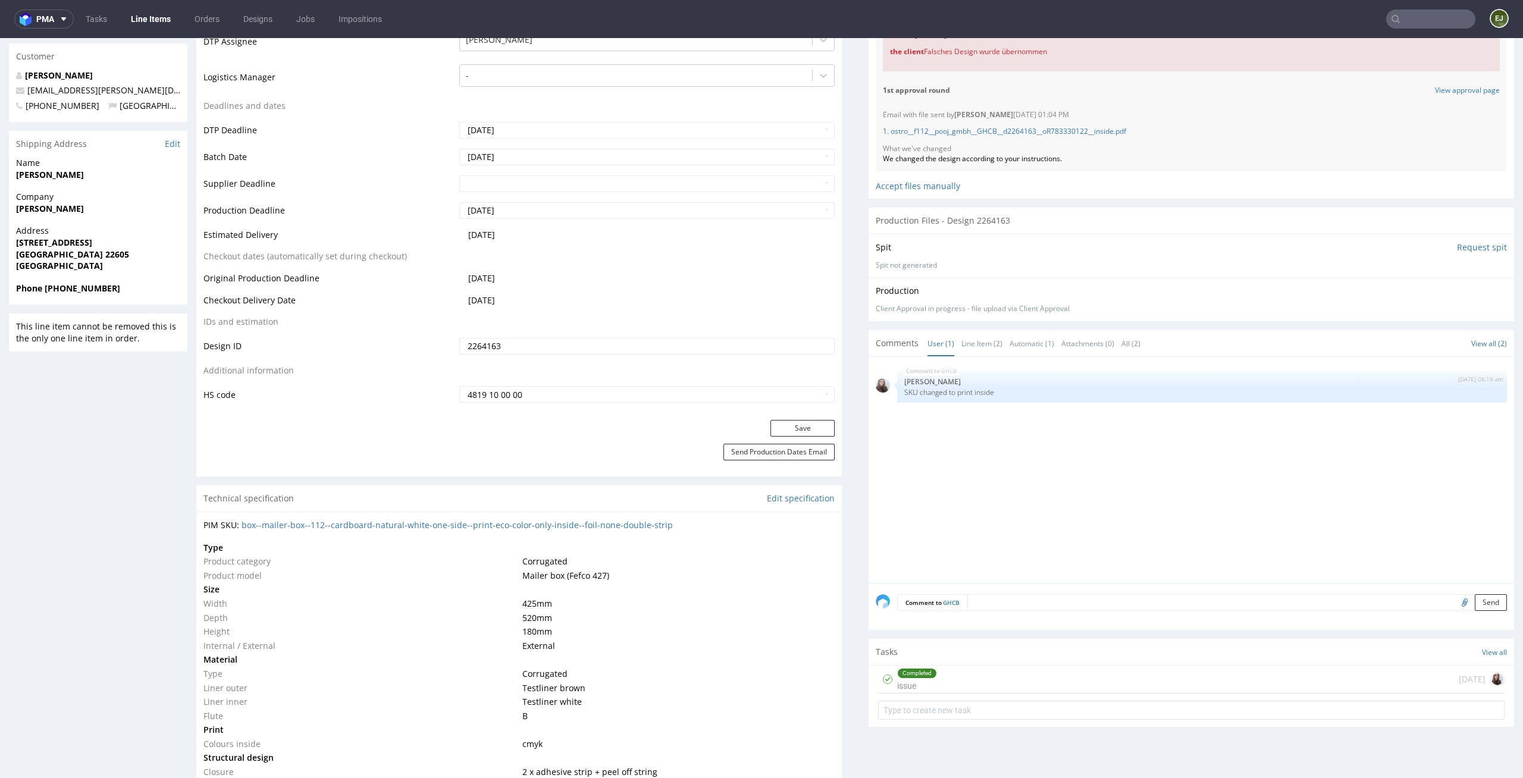
scroll to position [406, 0]
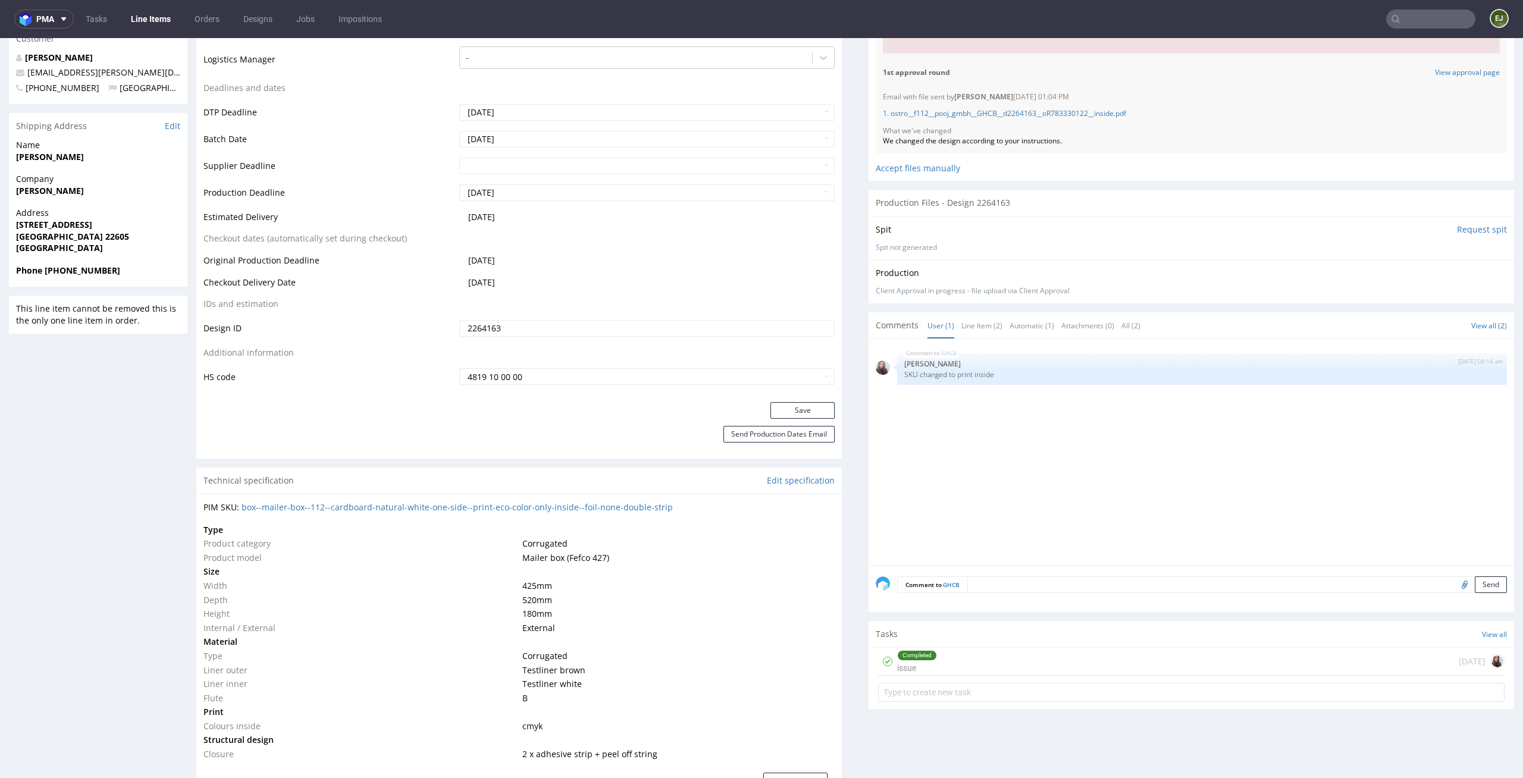
click at [954, 648] on div "Completed issue 5 days ago" at bounding box center [1191, 662] width 626 height 28
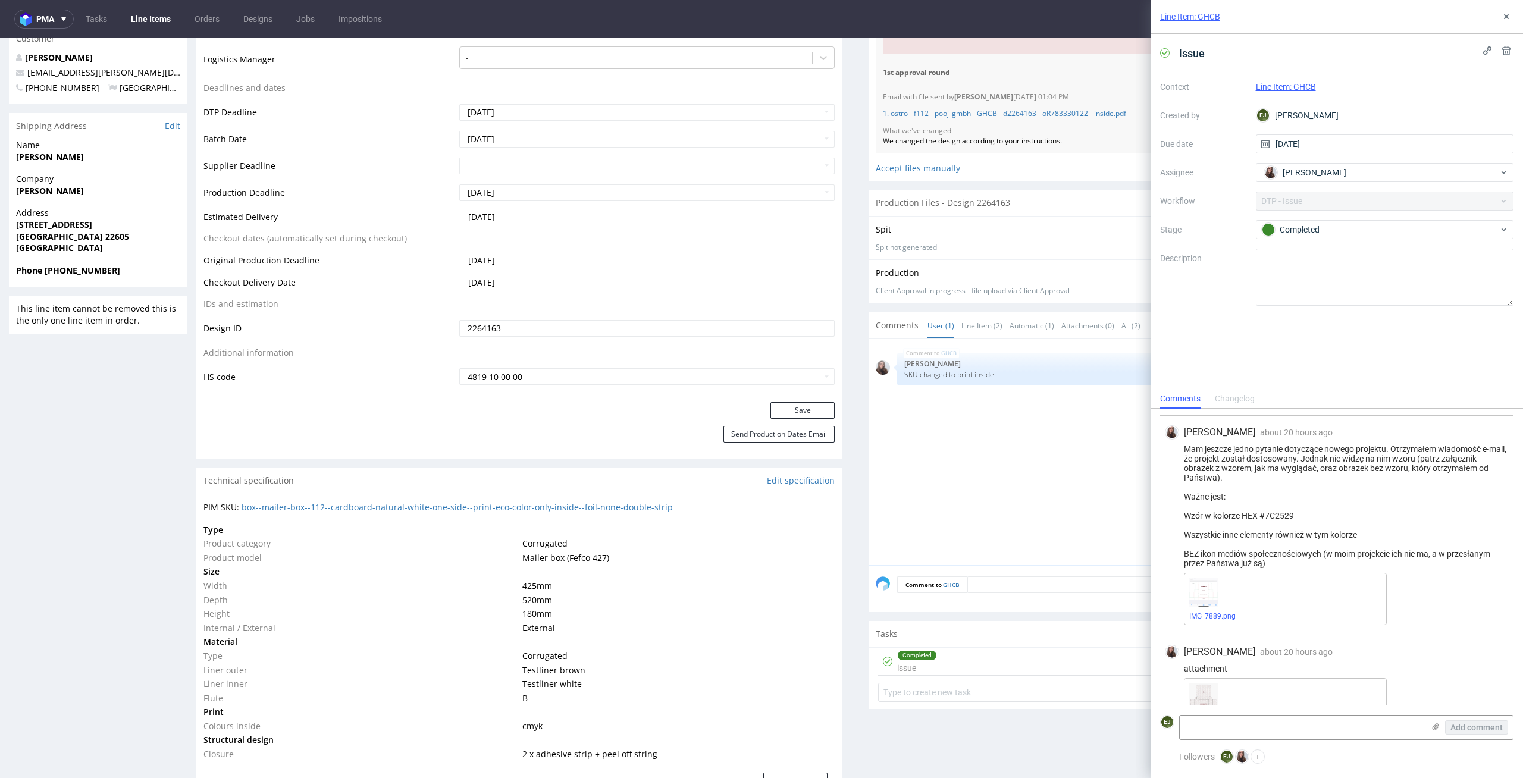
scroll to position [365, 0]
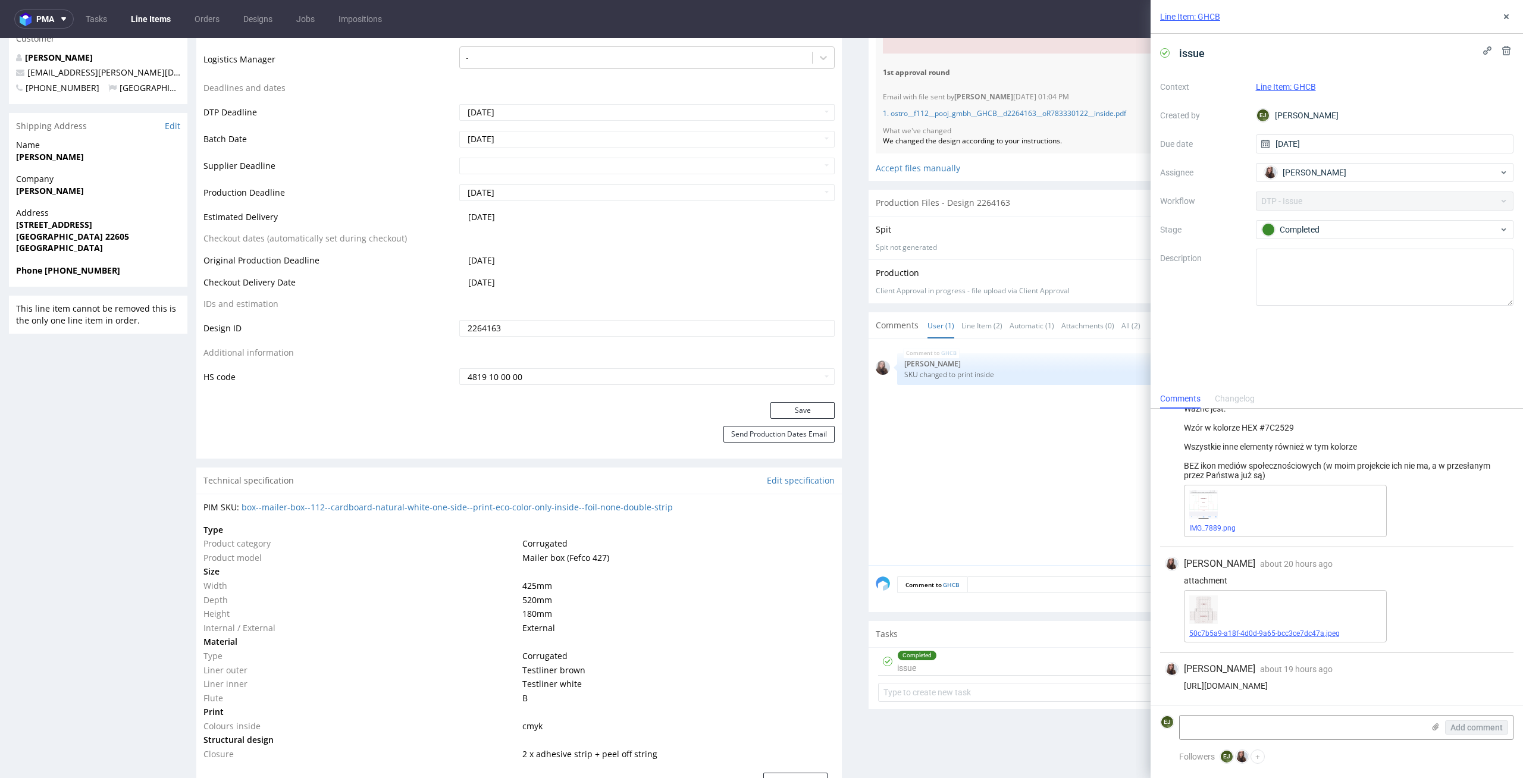
click at [1232, 638] on span "50c7b5a9-a18f-4d0d-9a65-bcc3ce7dc47a.jpeg" at bounding box center [1285, 634] width 192 height 10
click at [1232, 633] on link "50c7b5a9-a18f-4d0d-9a65-bcc3ce7dc47a.jpeg" at bounding box center [1264, 633] width 151 height 8
click at [1240, 728] on textarea at bounding box center [1302, 728] width 244 height 24
click at [1389, 722] on textarea "przesyłam 2 propozycje poprawionego pliku -" at bounding box center [1302, 728] width 244 height 24
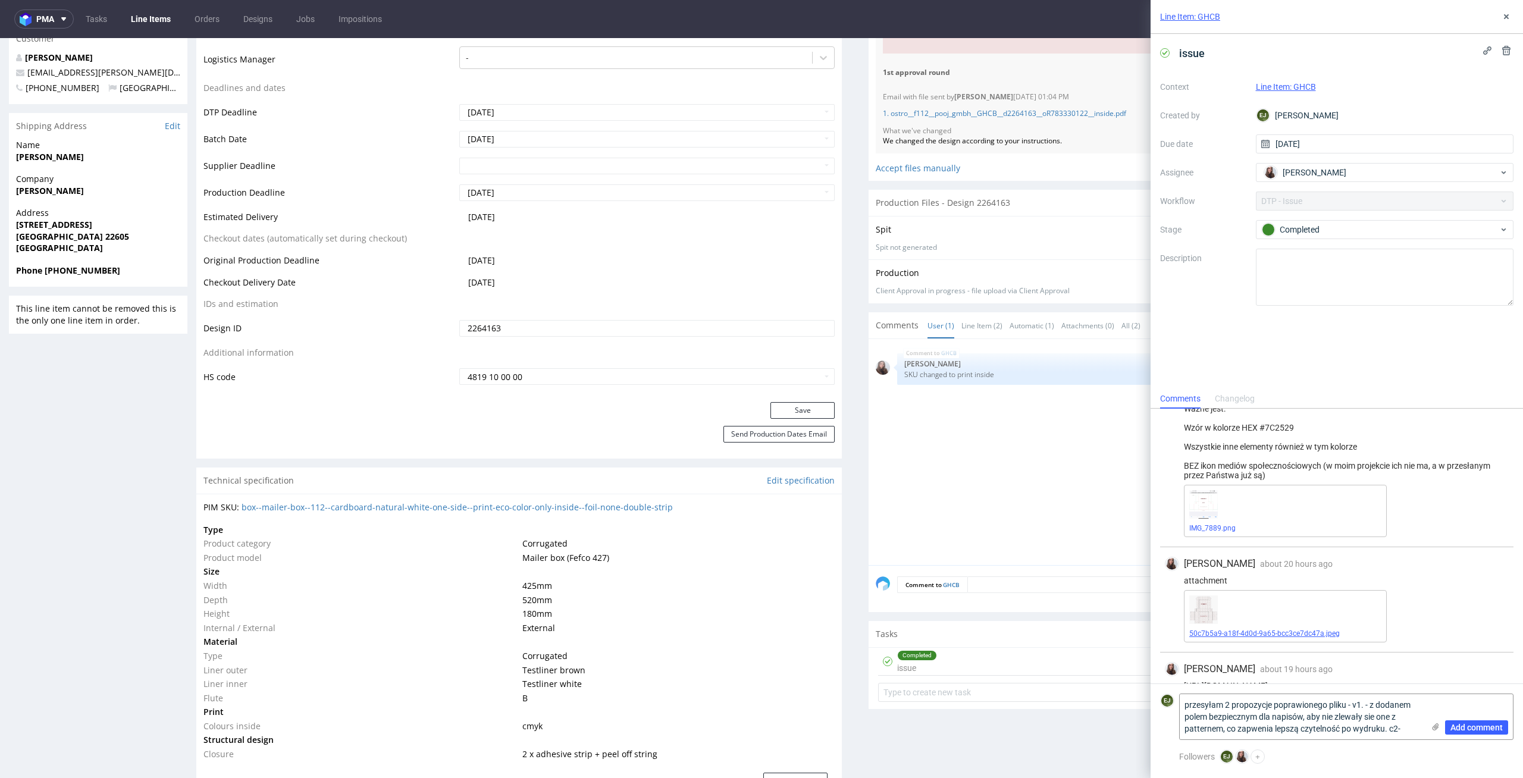
click at [1321, 629] on link "50c7b5a9-a18f-4d0d-9a65-bcc3ce7dc47a.jpeg" at bounding box center [1264, 633] width 151 height 8
click at [1398, 727] on textarea "przesyłam 2 propozycje poprawionego pliku - v1. - z dodanem polem bezpiecznym d…" at bounding box center [1302, 716] width 244 height 45
click at [1411, 728] on textarea "przesyłam 2 propozycje poprawionego pliku - v1. - z dodanem polem bezpiecznym d…" at bounding box center [1302, 716] width 244 height 45
type textarea "przesyłam 2 propozycje poprawionego pliku - v1. - z dodanem polem bezpiecznym d…"
click at [1437, 727] on use at bounding box center [1436, 726] width 7 height 7
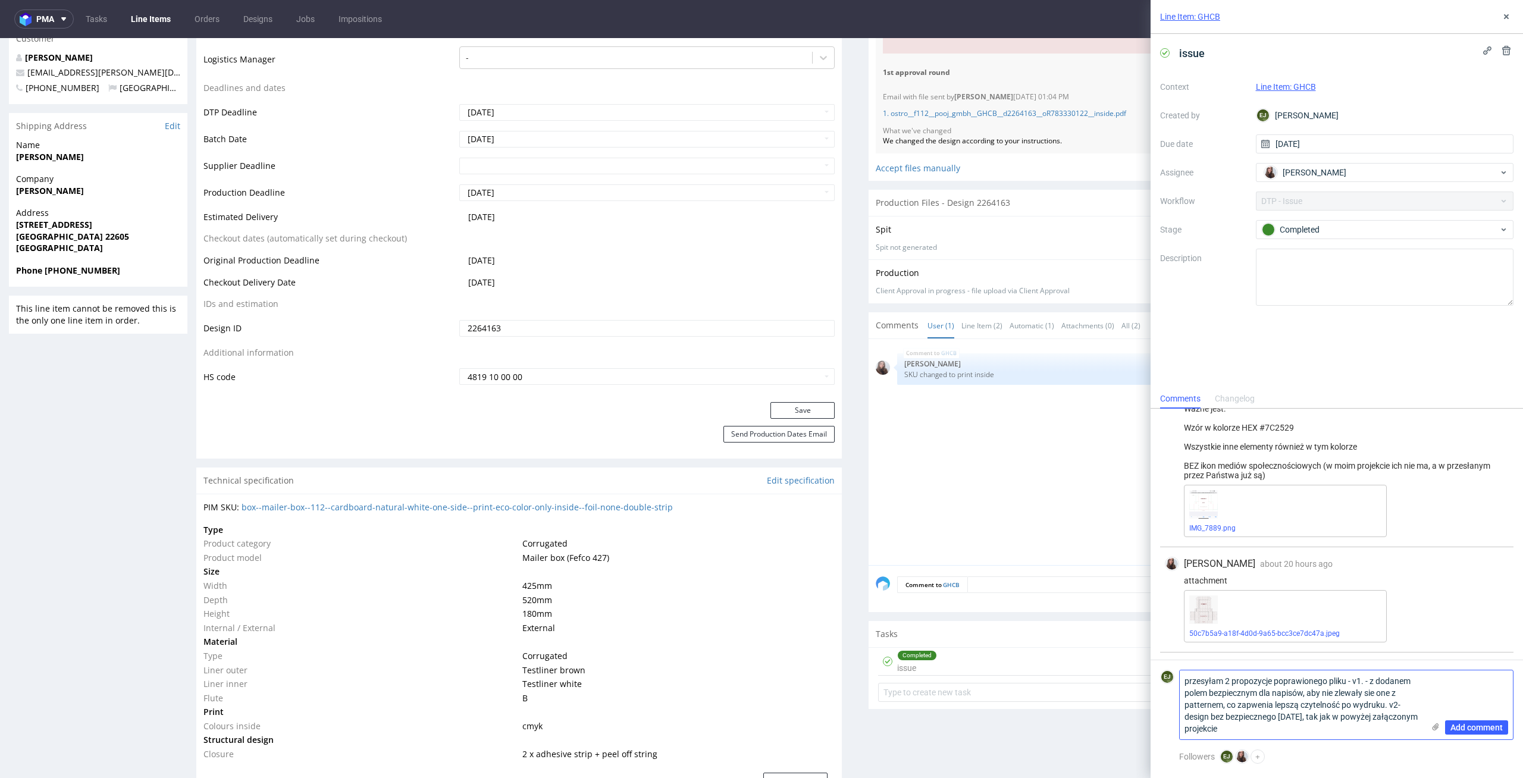
click at [0, 0] on input "file" at bounding box center [0, 0] width 0 height 0
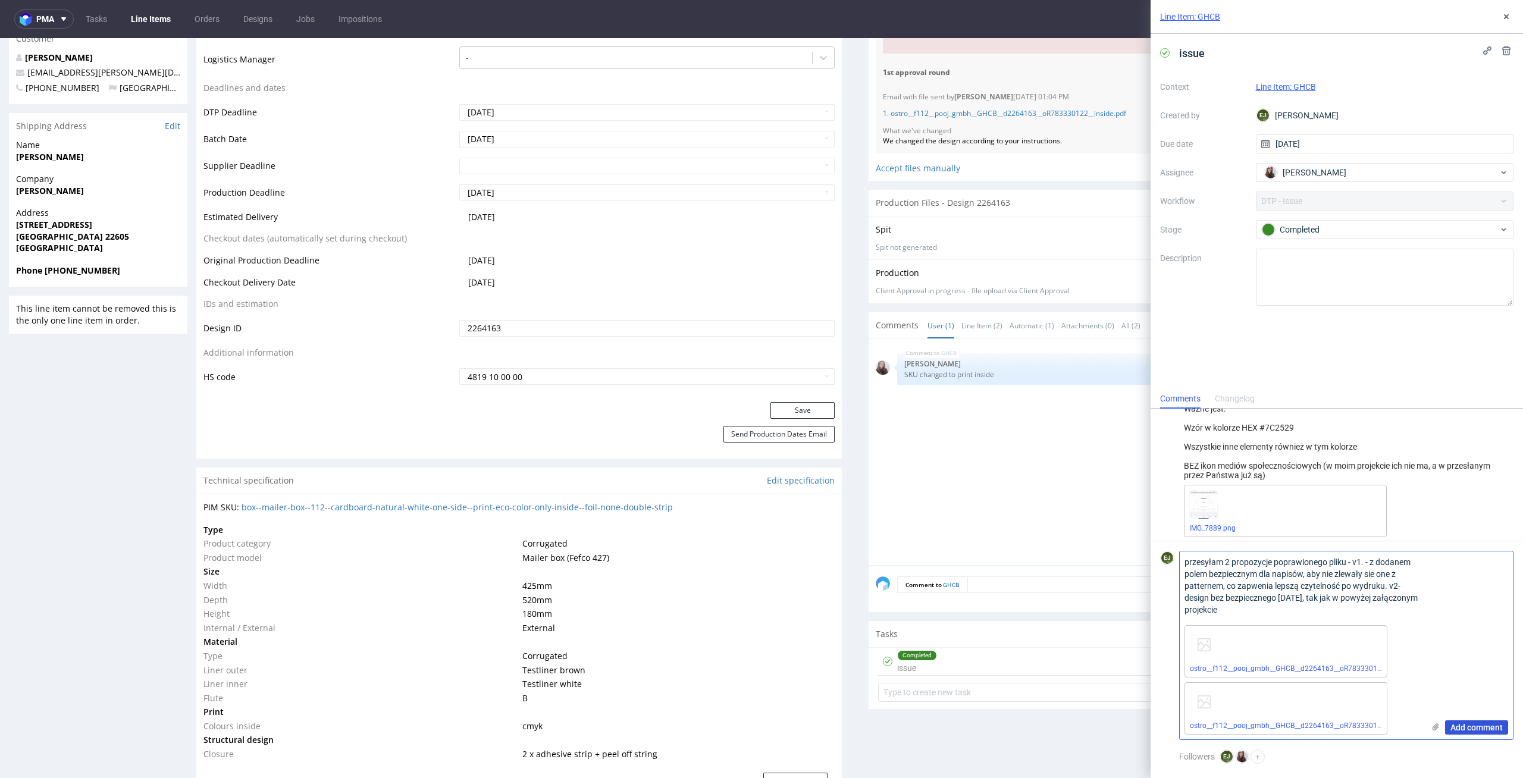
click at [1478, 730] on span "Add comment" at bounding box center [1476, 727] width 52 height 8
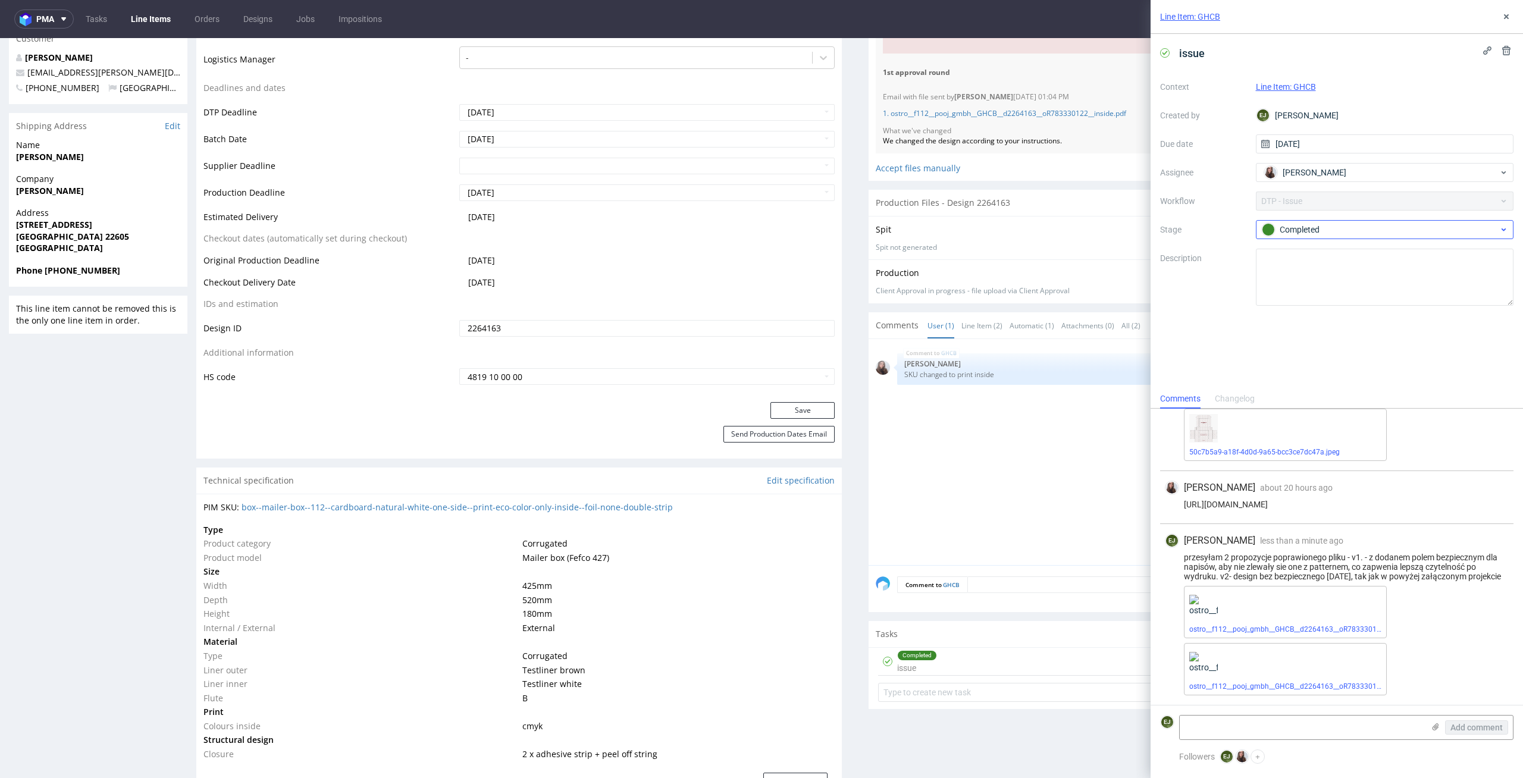
scroll to position [546, 0]
click at [1380, 223] on span "Completed" at bounding box center [1380, 230] width 238 height 14
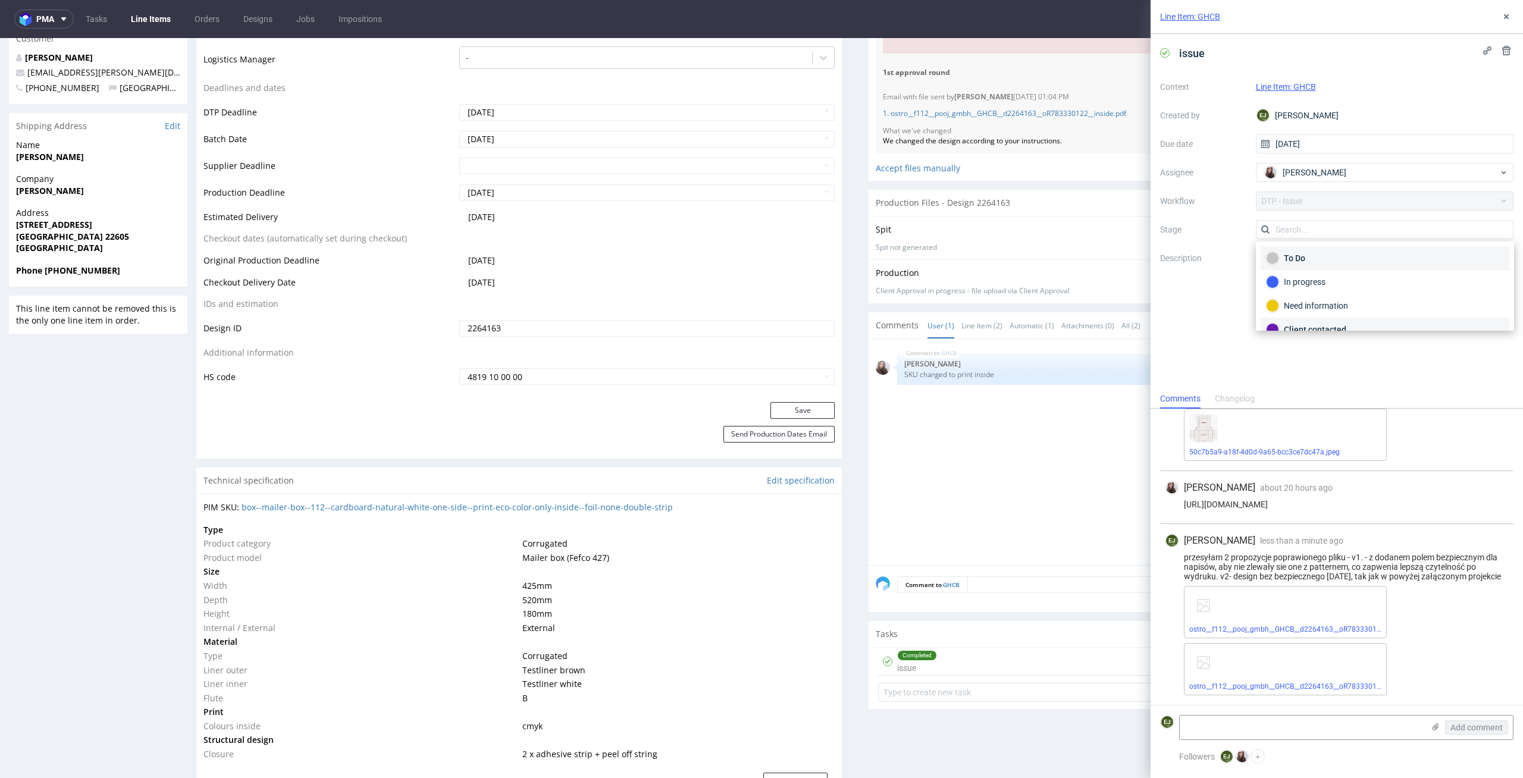
click at [1380, 253] on div "To Do" at bounding box center [1385, 258] width 238 height 13
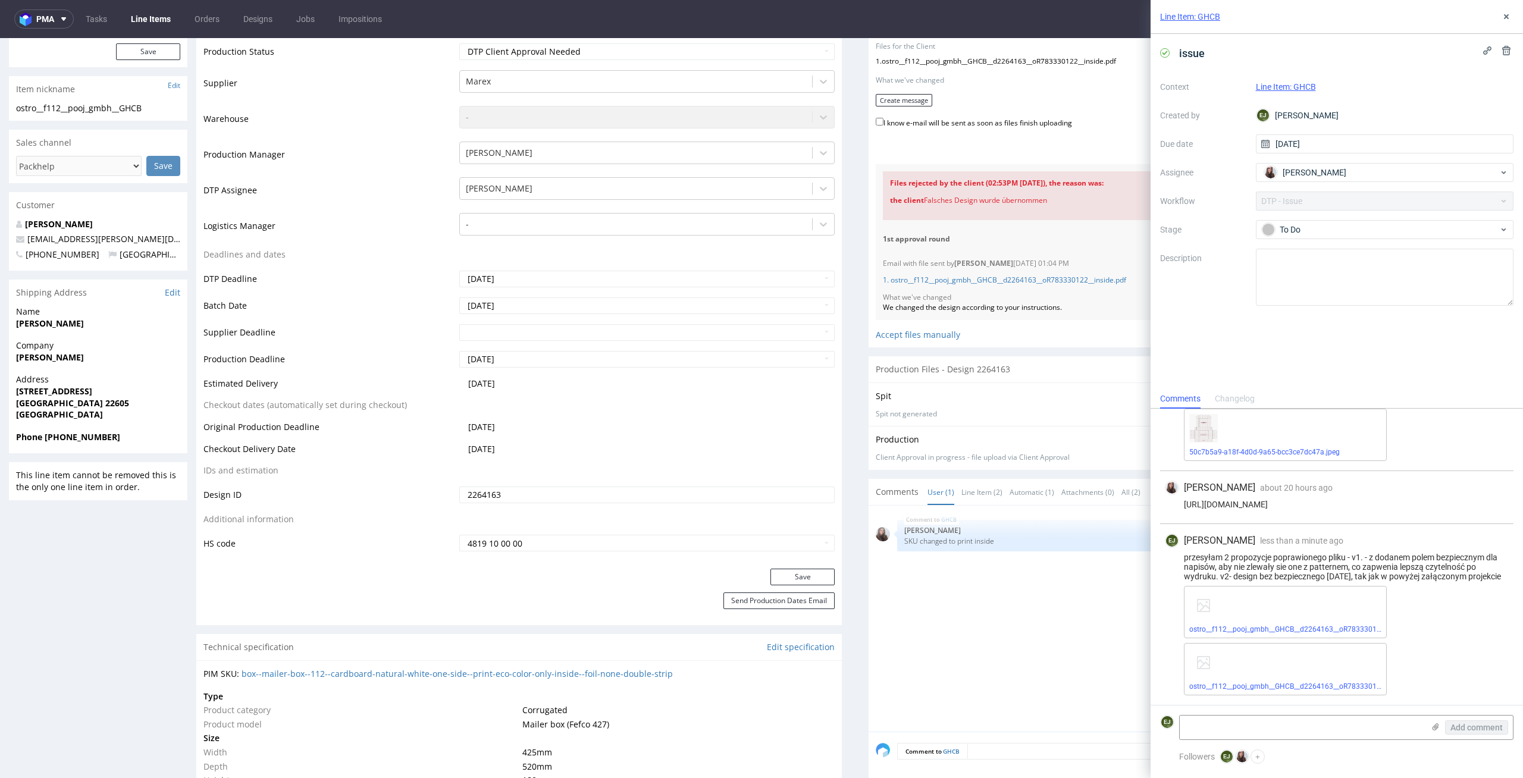
scroll to position [112, 0]
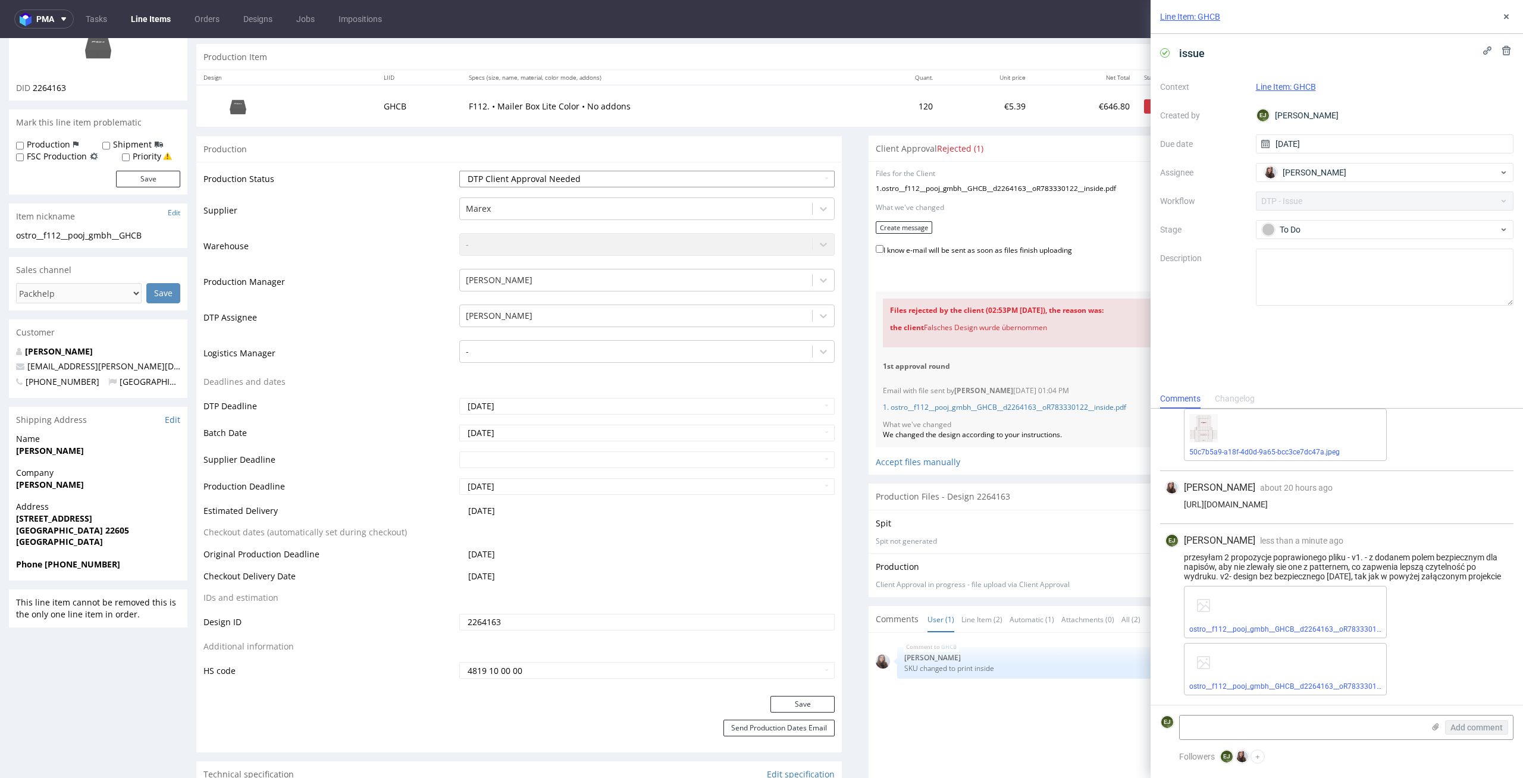
click at [790, 183] on select "Waiting for Artwork Waiting for Diecut Waiting for Mockup Waiting for DTP Waiti…" at bounding box center [647, 179] width 376 height 17
select select "dtp_issue"
click at [459, 171] on select "Waiting for Artwork Waiting for Diecut Waiting for Mockup Waiting for DTP Waiti…" at bounding box center [647, 179] width 376 height 17
click at [796, 703] on button "Save" at bounding box center [802, 704] width 64 height 17
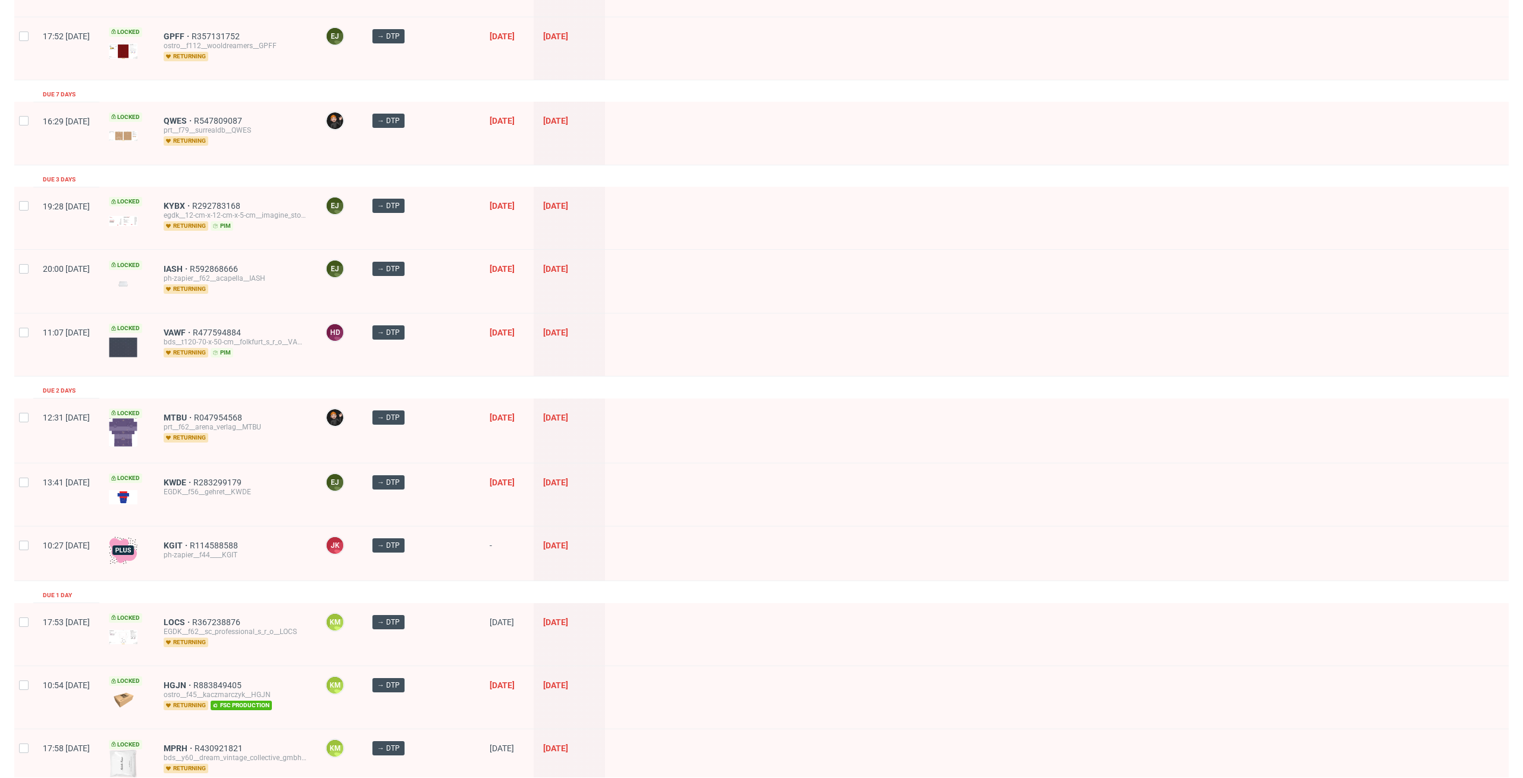
scroll to position [421, 0]
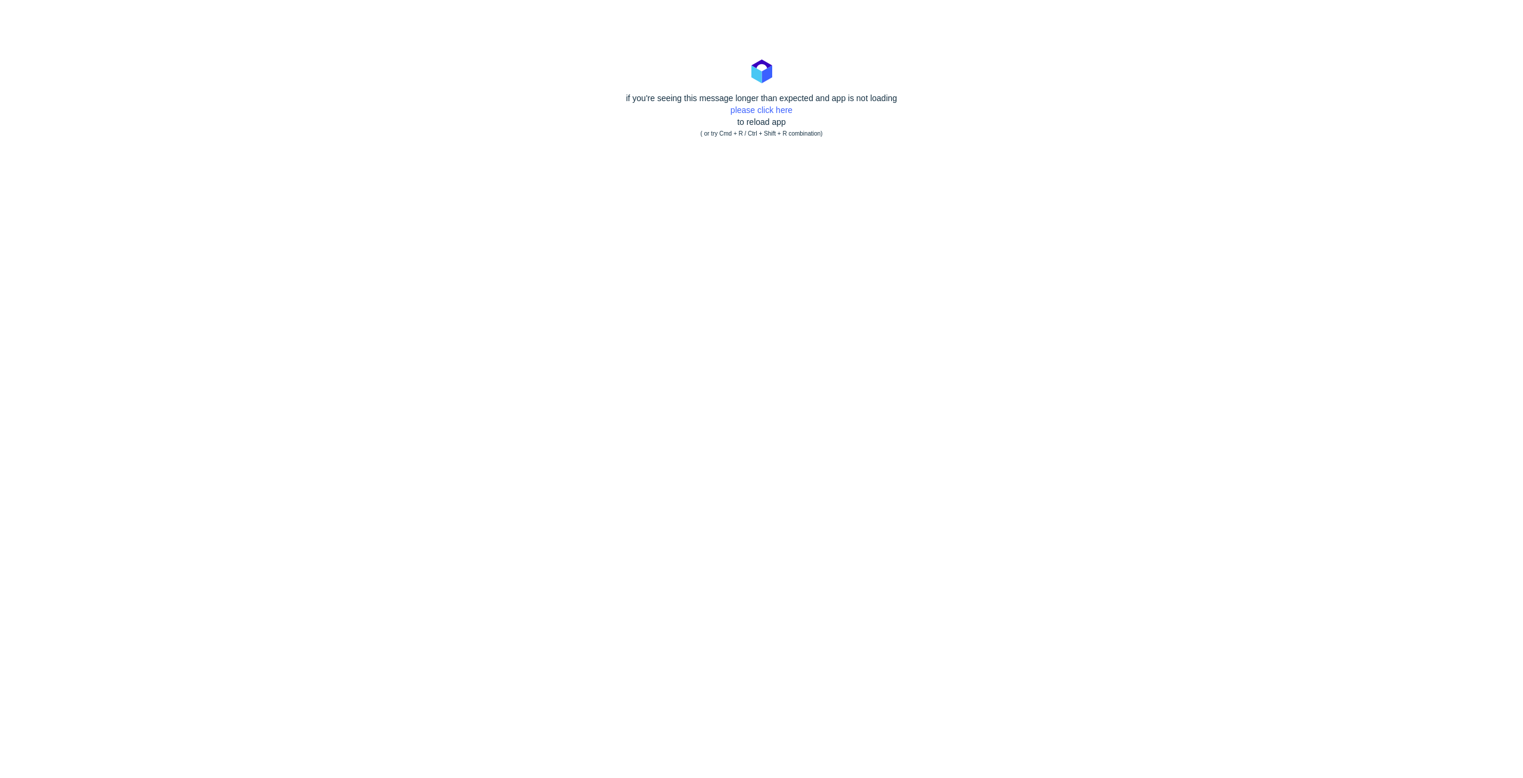
click at [775, 105] on div "if you're seeing this message longer than expected and app is not loading pleas…" at bounding box center [761, 116] width 1523 height 48
click at [775, 106] on link "please click here" at bounding box center [762, 110] width 62 height 10
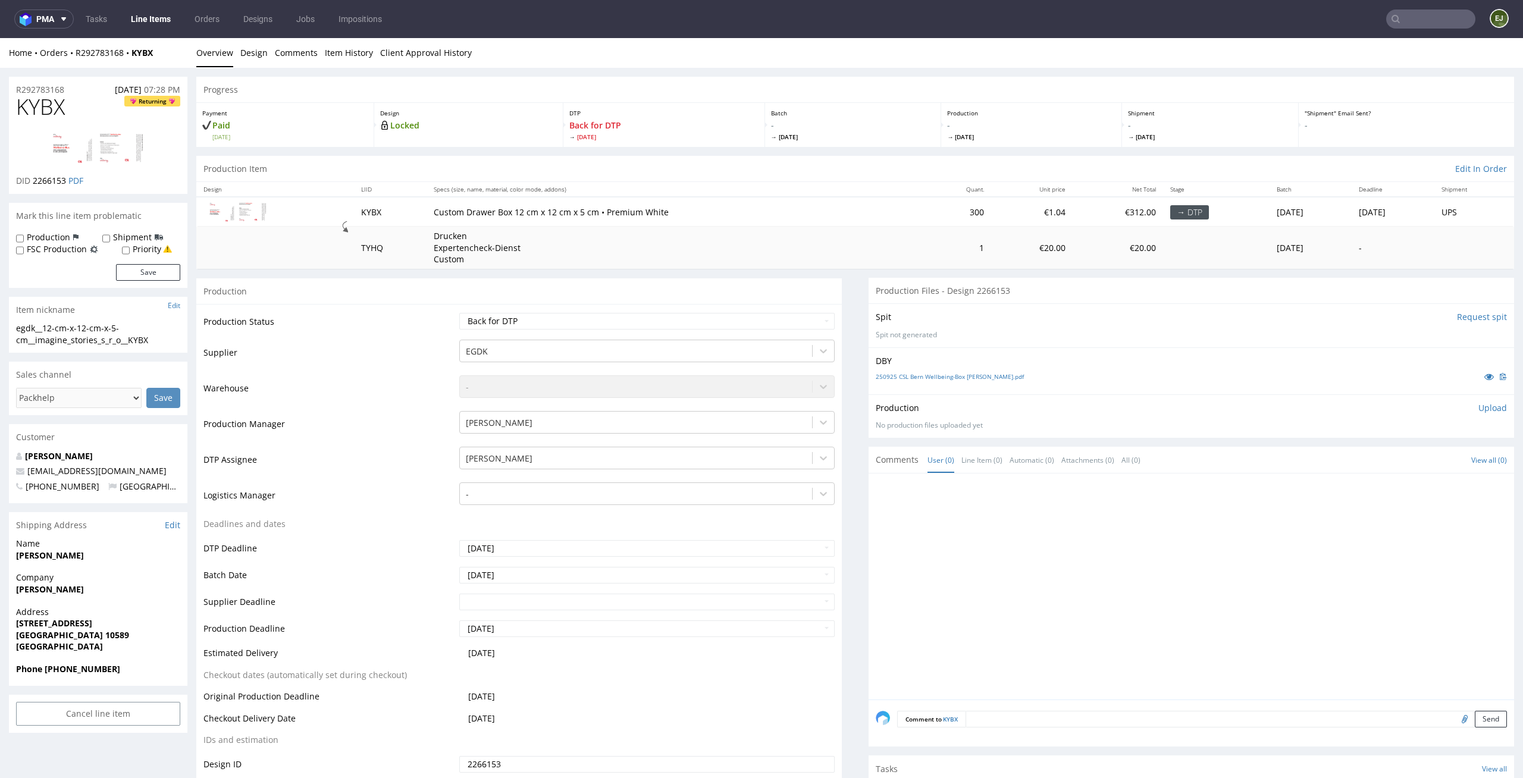
scroll to position [238, 0]
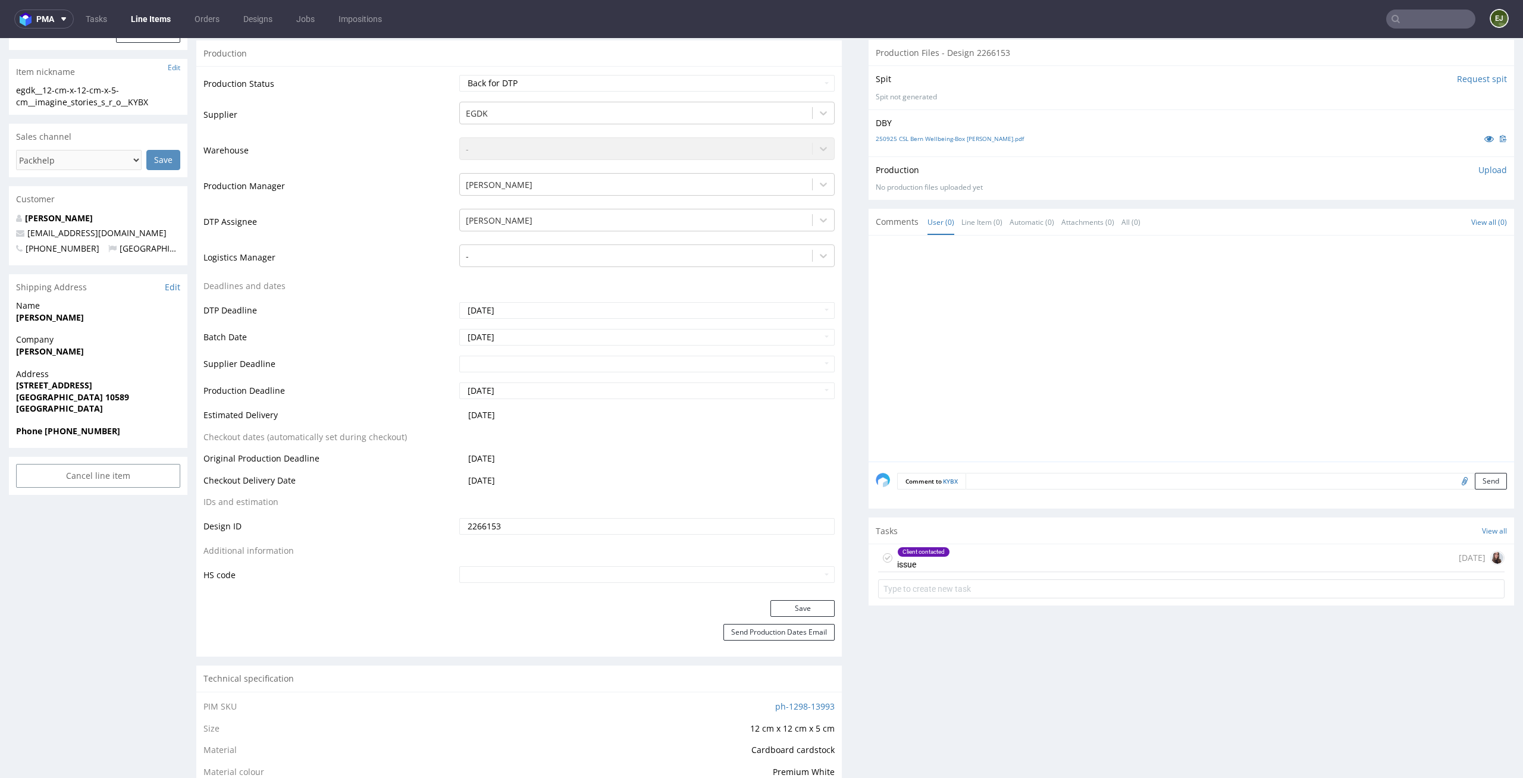
click at [940, 559] on div "Client contacted issue" at bounding box center [923, 557] width 53 height 27
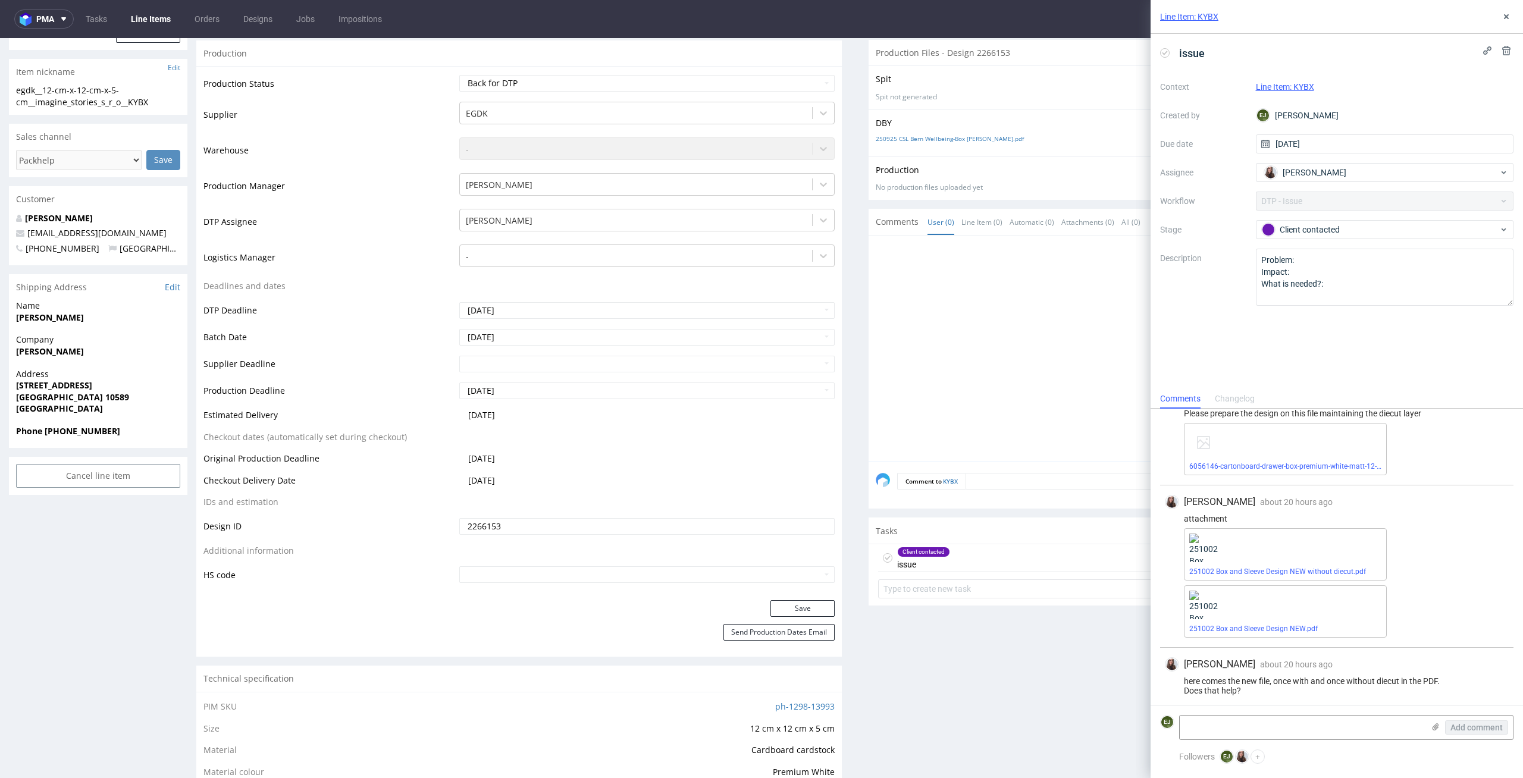
scroll to position [202, 0]
click at [1249, 566] on link "251002 Box and Sleeve Design NEW without diecut.pdf" at bounding box center [1277, 567] width 177 height 8
click at [1272, 626] on link "251002 Box and Sleeve Design NEW.pdf" at bounding box center [1253, 624] width 129 height 8
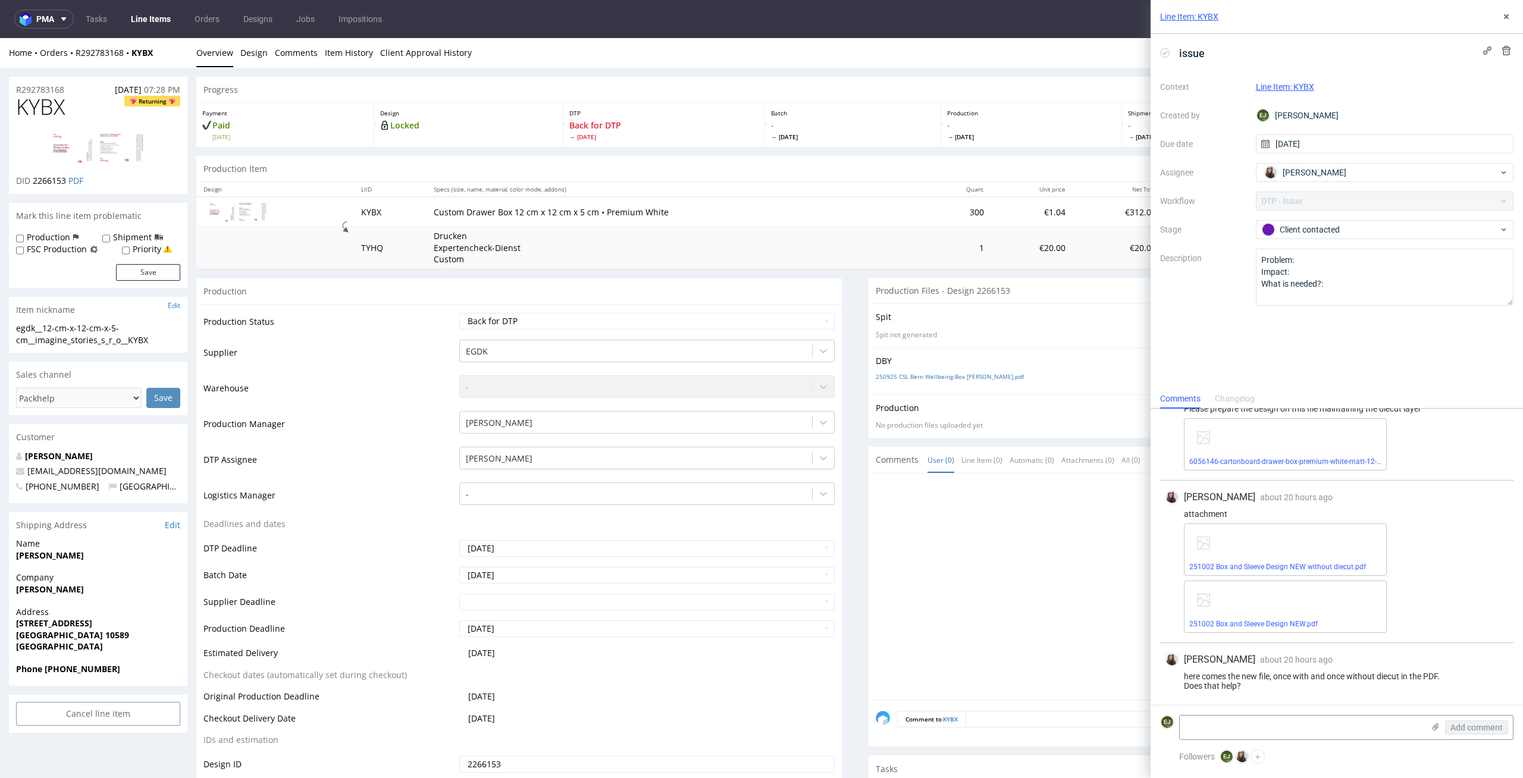
click at [381, 140] on div "Design Locked" at bounding box center [468, 125] width 189 height 44
click at [82, 129] on link at bounding box center [98, 148] width 95 height 54
click at [576, 304] on div "Production Status Waiting for Artwork Waiting for Diecut Waiting for Mockup Wai…" at bounding box center [519, 571] width 646 height 534
click at [576, 322] on select "Waiting for Artwork Waiting for Diecut Waiting for Mockup Waiting for DTP Waiti…" at bounding box center [647, 321] width 376 height 17
select select "dtp_in_process"
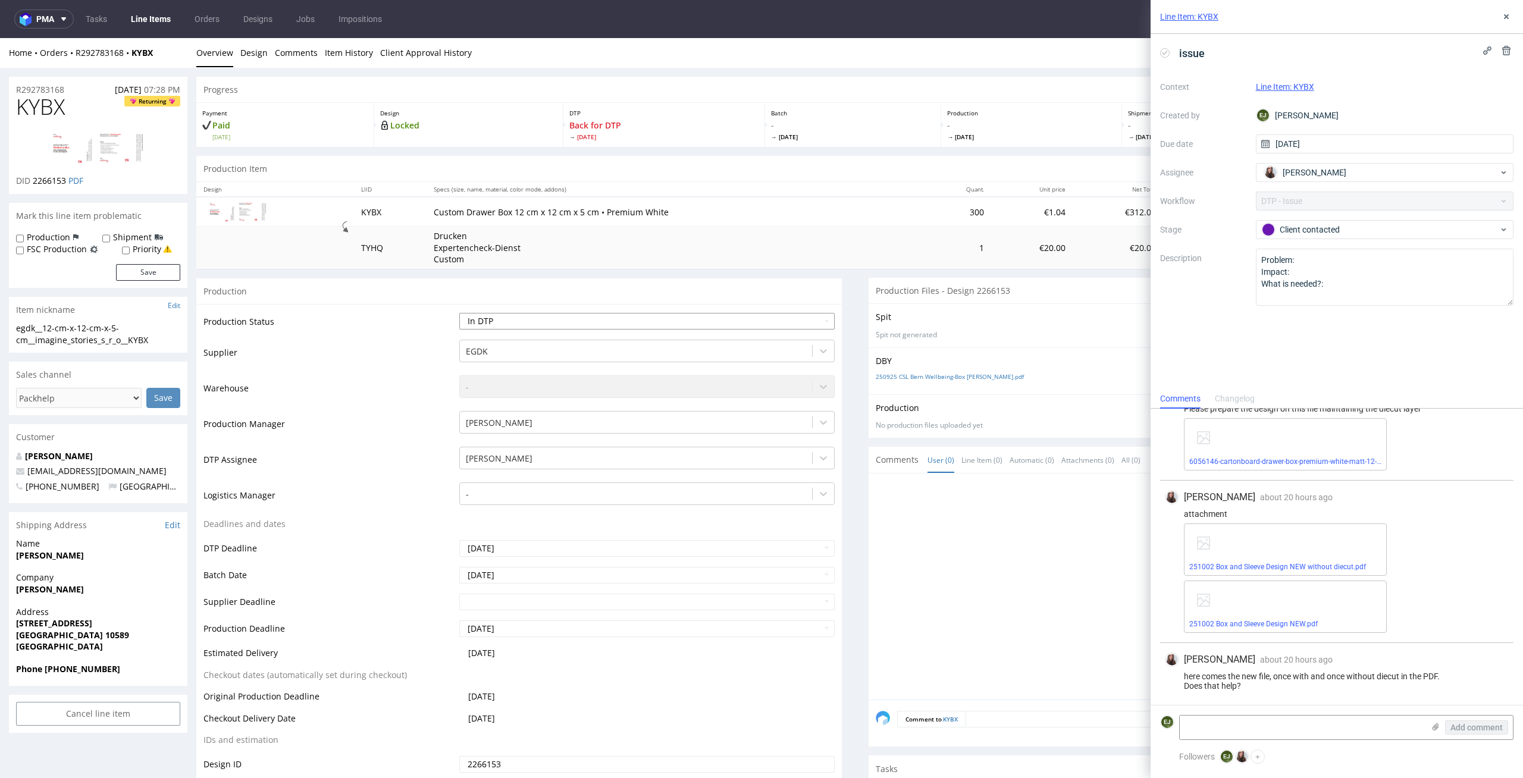
click at [459, 313] on select "Waiting for Artwork Waiting for Diecut Waiting for Mockup Waiting for DTP Waiti…" at bounding box center [647, 321] width 376 height 17
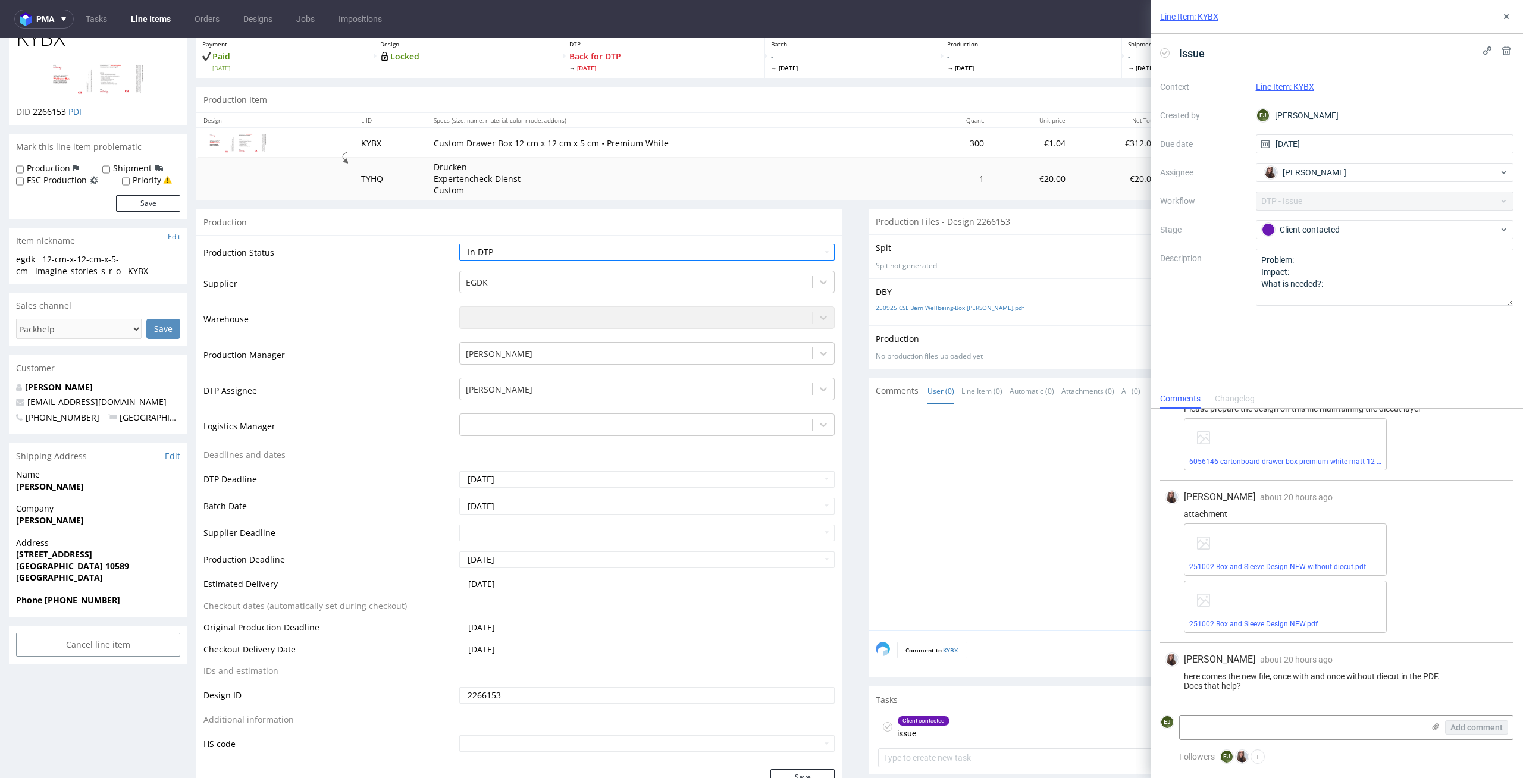
scroll to position [98, 0]
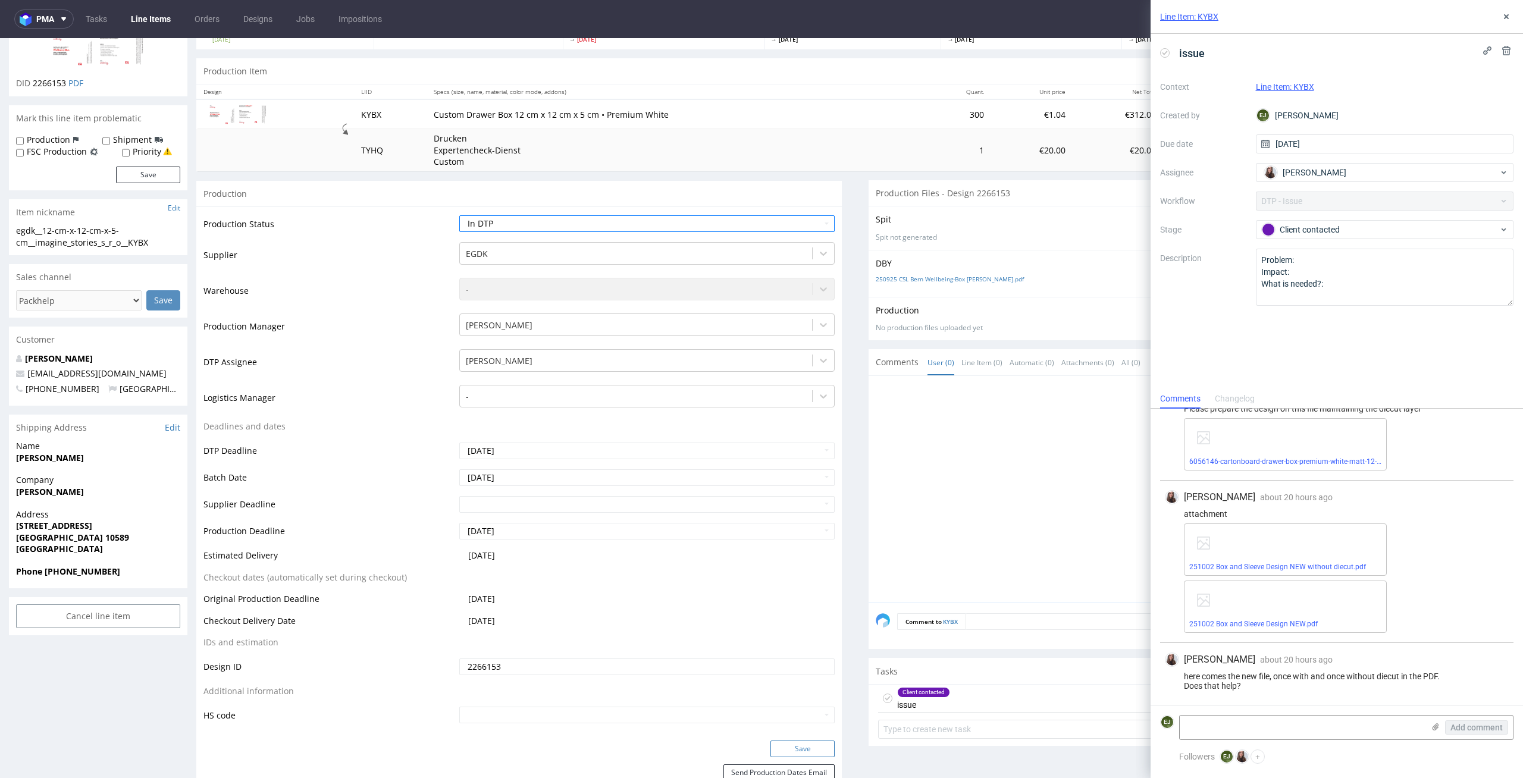
click at [795, 743] on button "Save" at bounding box center [802, 749] width 64 height 17
